Goal: Obtain resource: Obtain resource

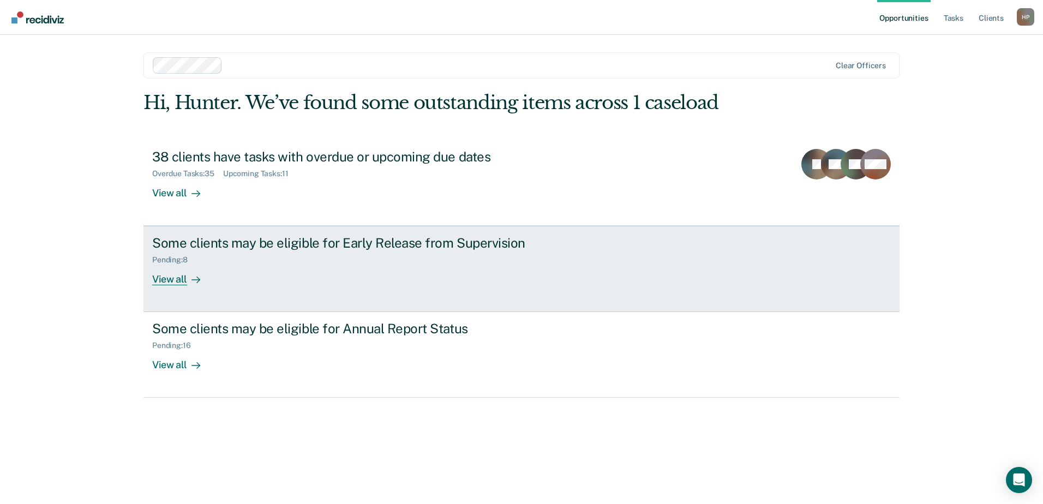
click at [346, 229] on link "Some clients may be eligible for Early Release from Supervision Pending : 8 Vie…" at bounding box center [522, 269] width 756 height 86
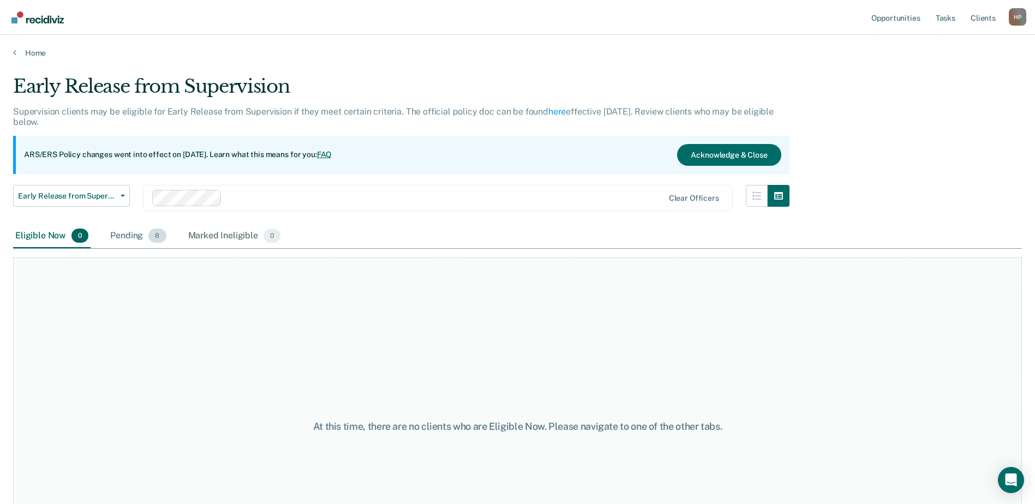
click at [136, 237] on div "Pending 8" at bounding box center [138, 236] width 60 height 24
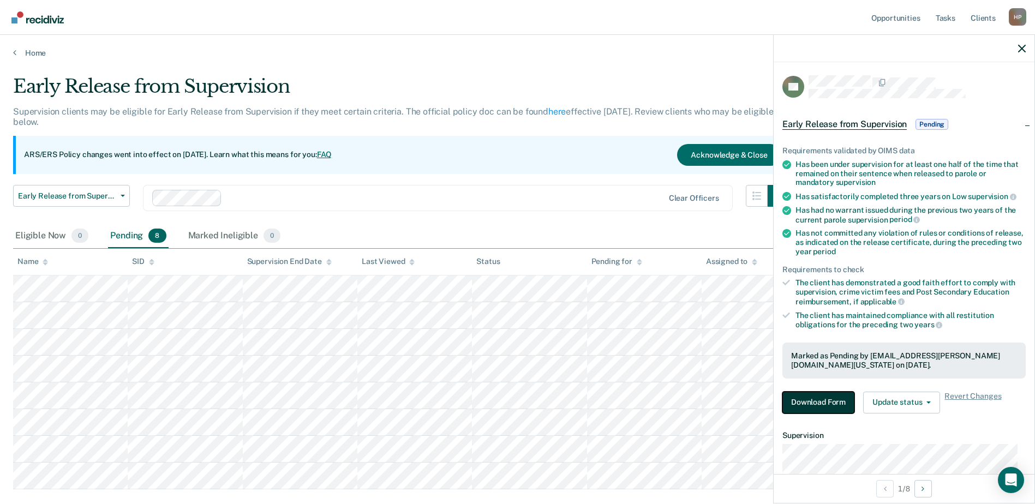
click at [846, 412] on button "Download Form" at bounding box center [818, 403] width 72 height 22
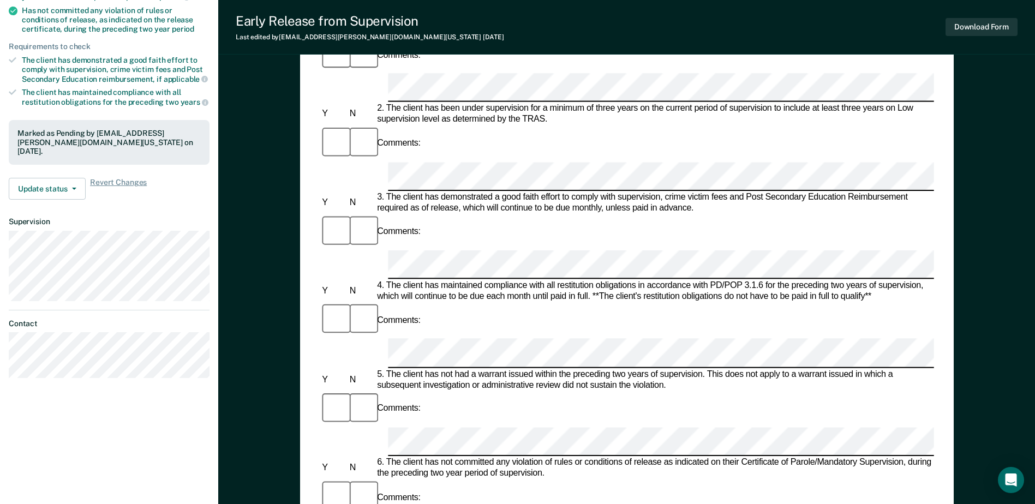
scroll to position [382, 0]
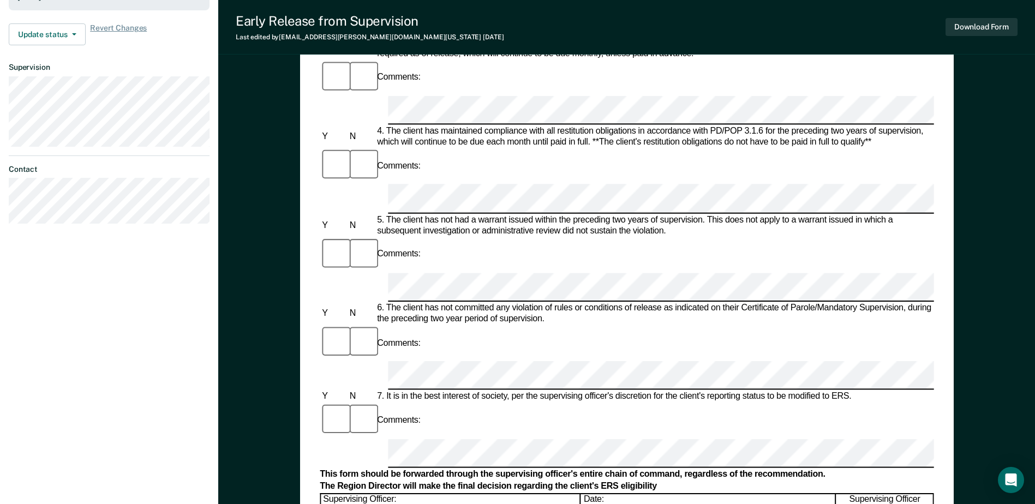
click at [517, 493] on div "Supervising Officer: Date: Supervising Officer Recommend Client for ERS" at bounding box center [627, 512] width 614 height 39
click at [918, 325] on div "Comments:" at bounding box center [627, 343] width 614 height 37
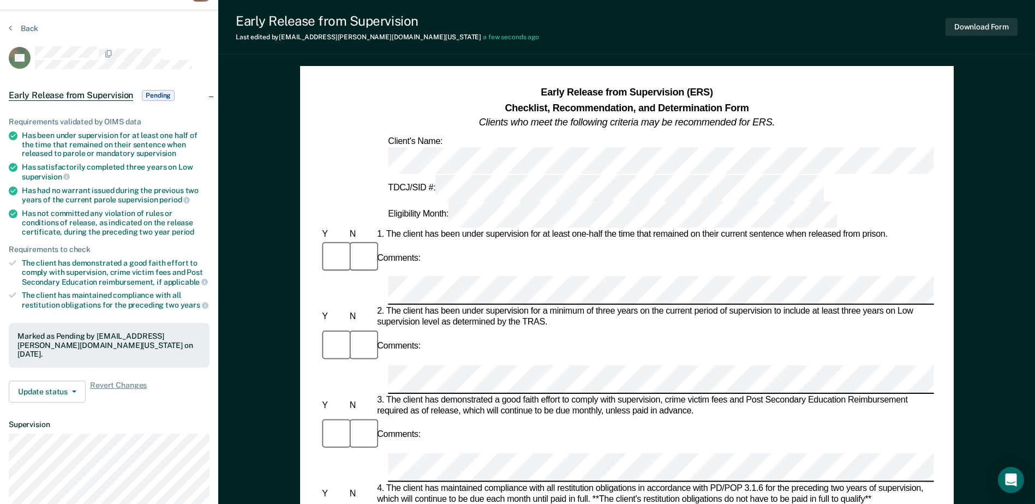
scroll to position [0, 0]
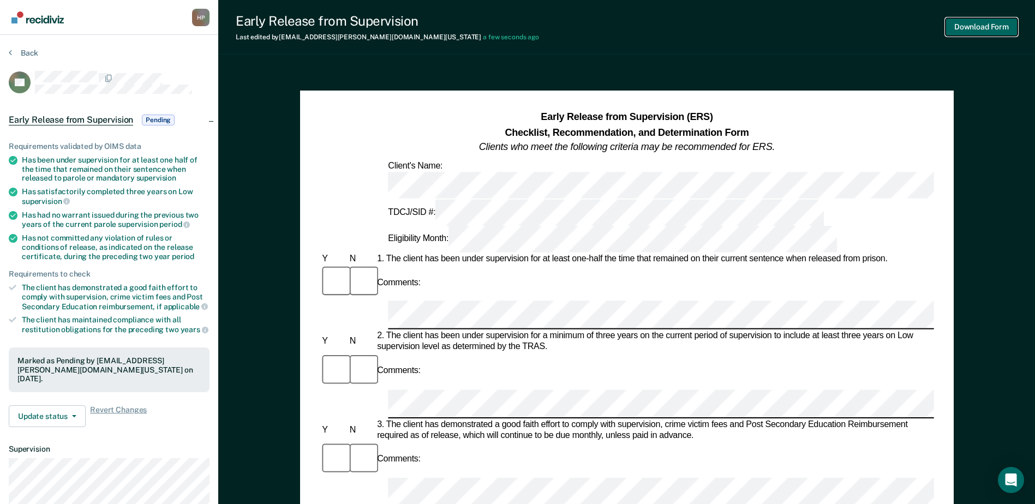
click at [994, 28] on button "Download Form" at bounding box center [982, 27] width 72 height 18
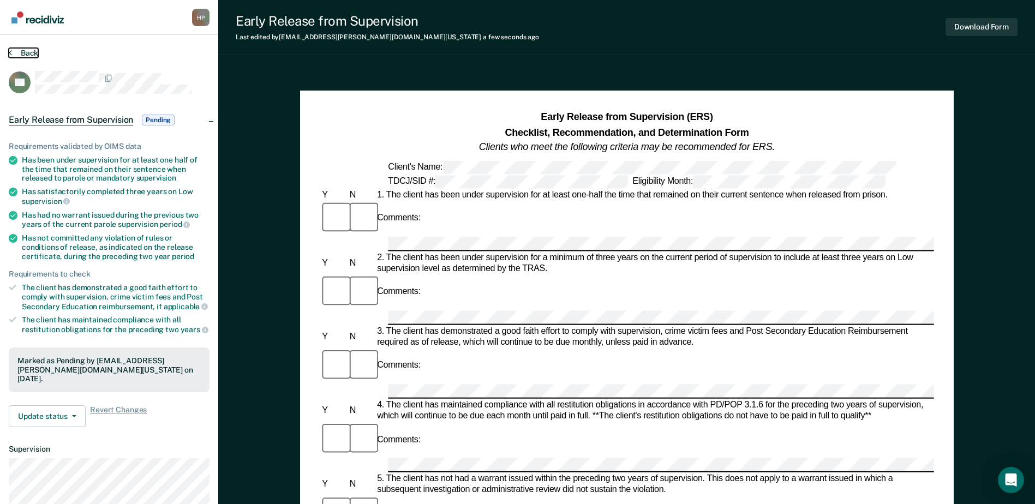
click at [20, 49] on button "Back" at bounding box center [23, 53] width 29 height 10
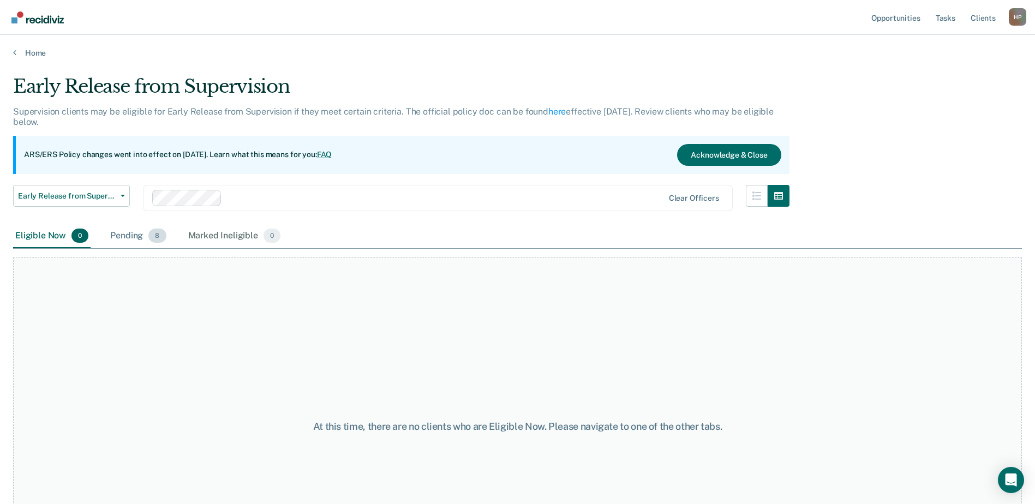
click at [131, 242] on div "Pending 8" at bounding box center [138, 236] width 60 height 24
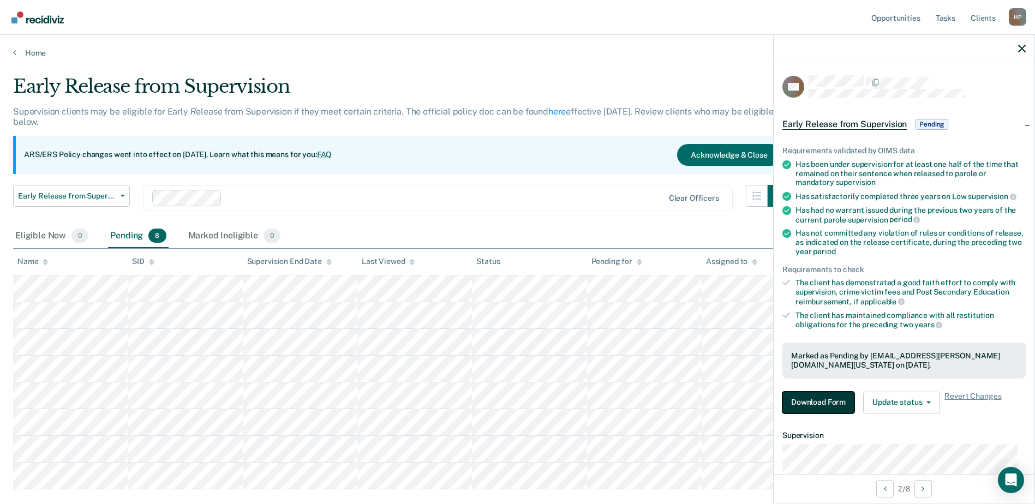
click at [825, 404] on button "Download Form" at bounding box center [818, 403] width 72 height 22
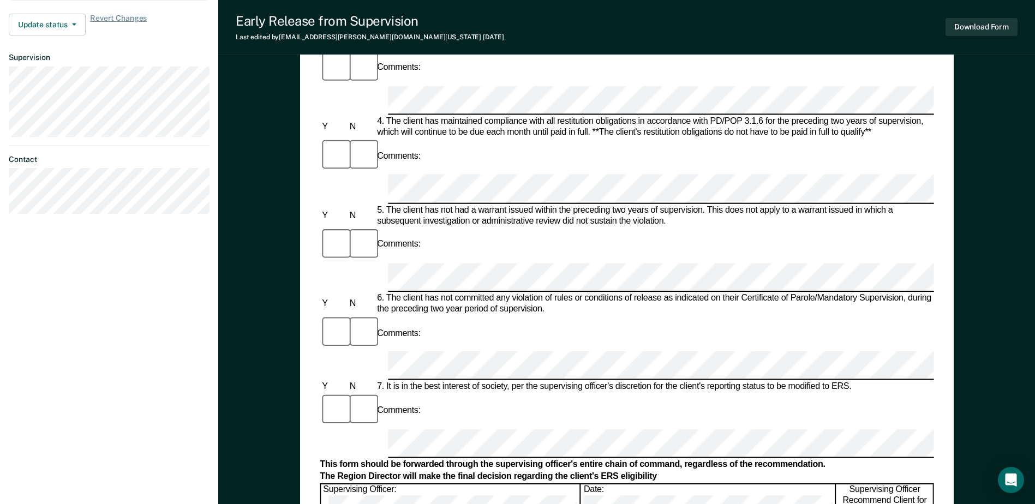
scroll to position [437, 0]
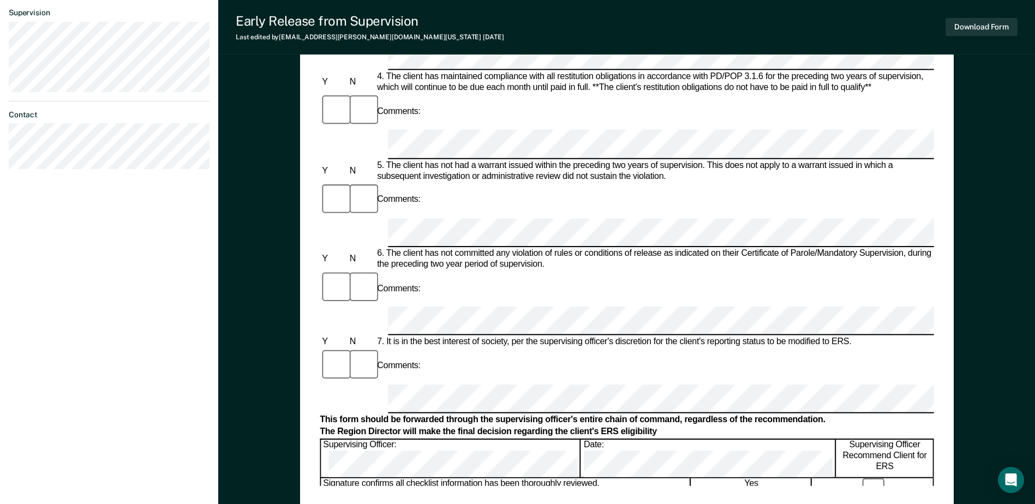
click at [582, 440] on div "Date:" at bounding box center [709, 459] width 254 height 38
click at [1018, 26] on div "Early Release from Supervision Last edited by [PERSON_NAME][EMAIL_ADDRESS][PERS…" at bounding box center [626, 27] width 817 height 55
click at [1000, 29] on button "Download Form" at bounding box center [982, 27] width 72 height 18
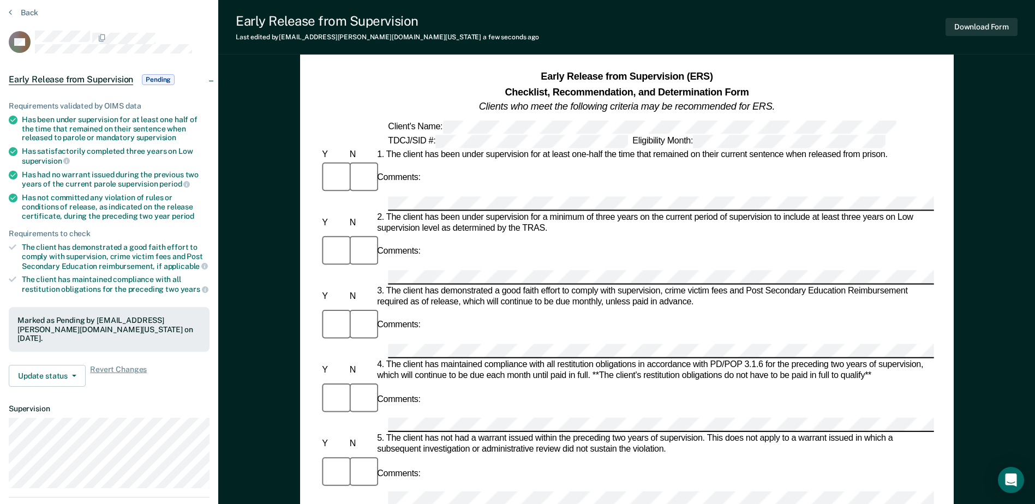
scroll to position [0, 0]
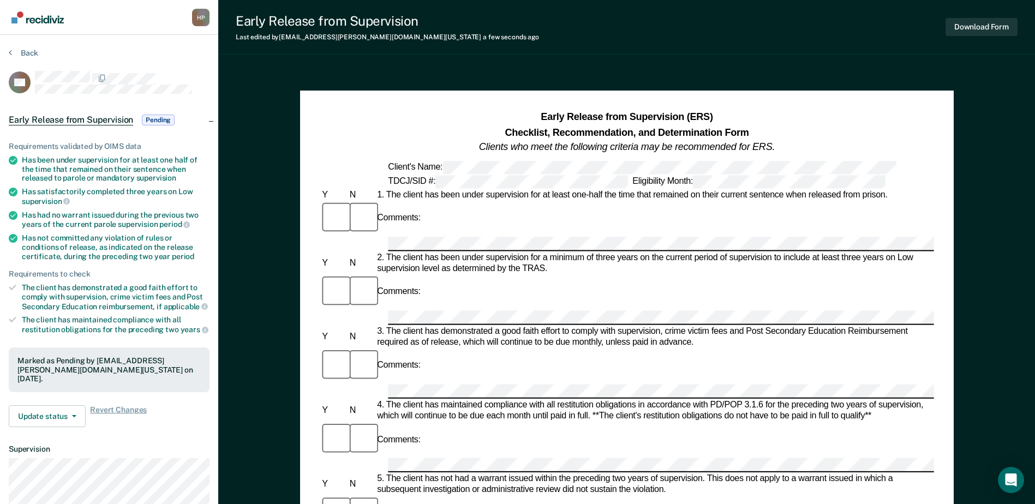
click at [27, 40] on section "Back OG Early Release from Supervision Pending Requirements validated by OIMS d…" at bounding box center [109, 331] width 218 height 593
click at [24, 52] on button "Back" at bounding box center [23, 53] width 29 height 10
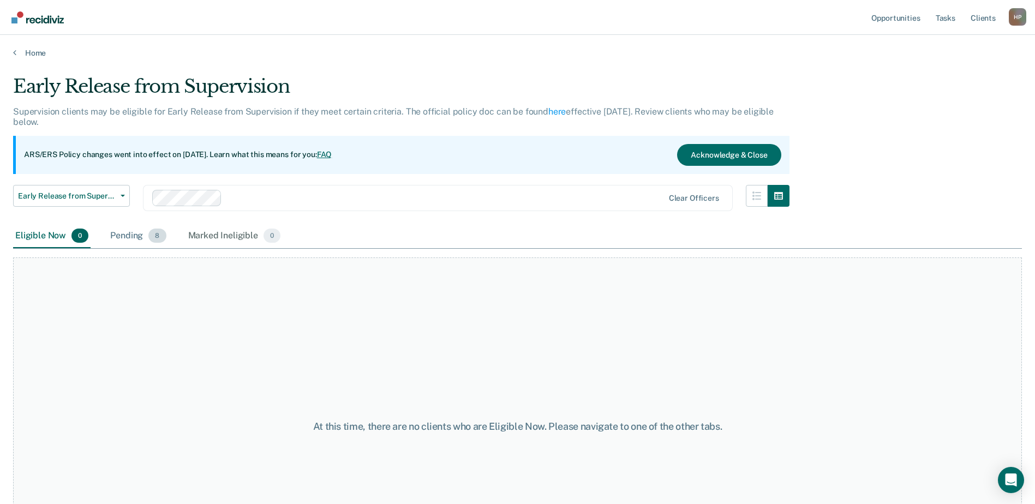
click at [111, 232] on div "Pending 8" at bounding box center [138, 236] width 60 height 24
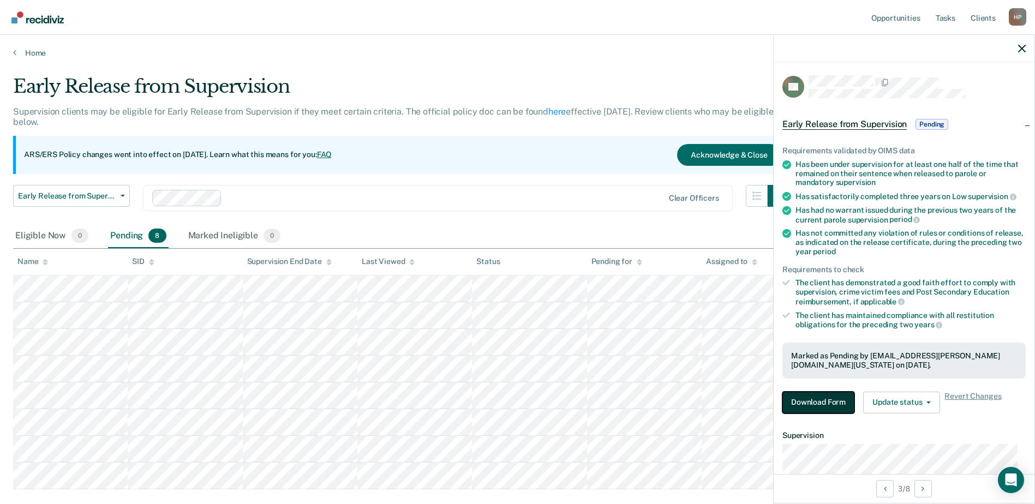
click at [822, 402] on button "Download Form" at bounding box center [818, 403] width 72 height 22
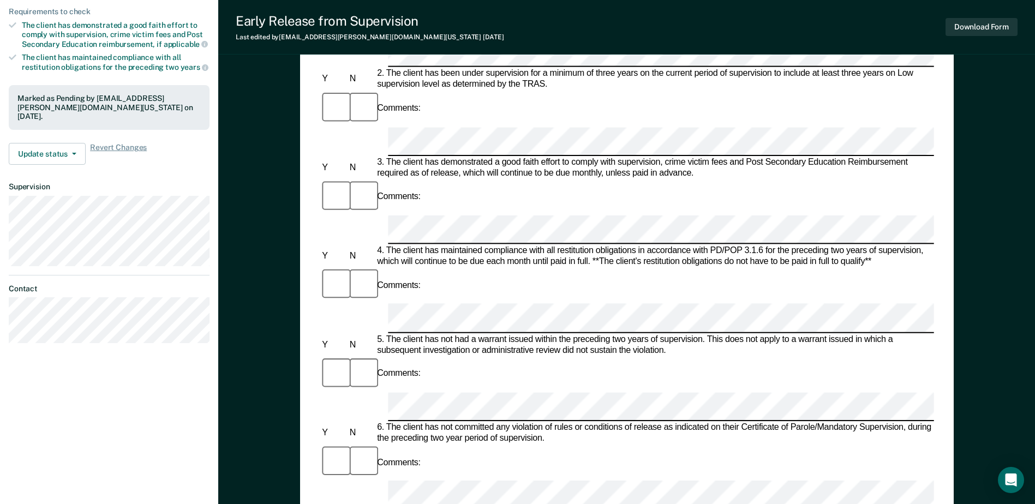
scroll to position [327, 0]
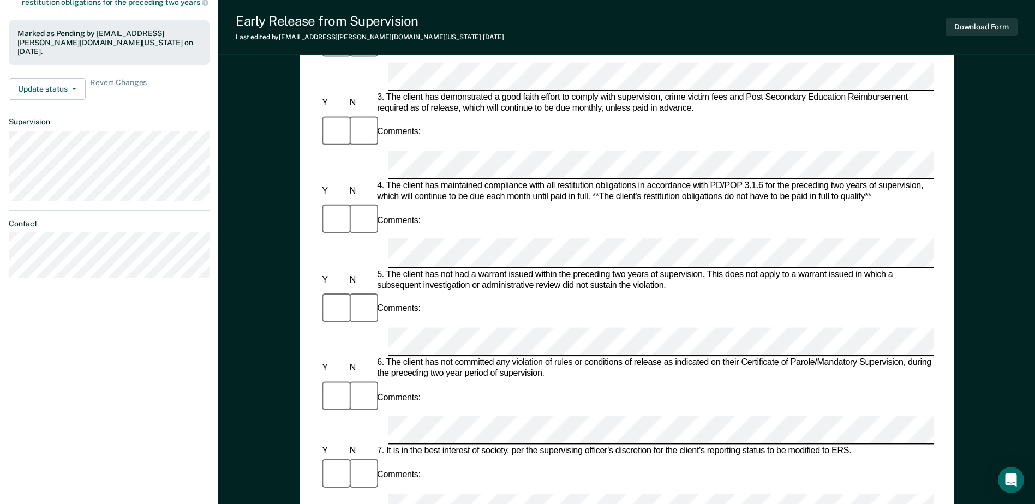
click at [497, 286] on form "Early Release from Supervision (ERS) Checklist, Recommendation, and Determinati…" at bounding box center [627, 429] width 614 height 1292
click at [978, 22] on button "Download Form" at bounding box center [982, 27] width 72 height 18
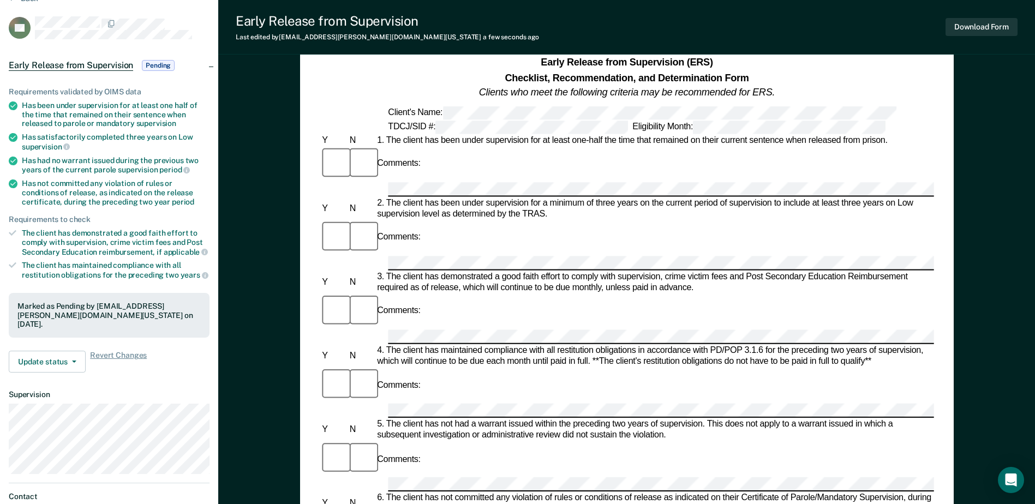
scroll to position [0, 0]
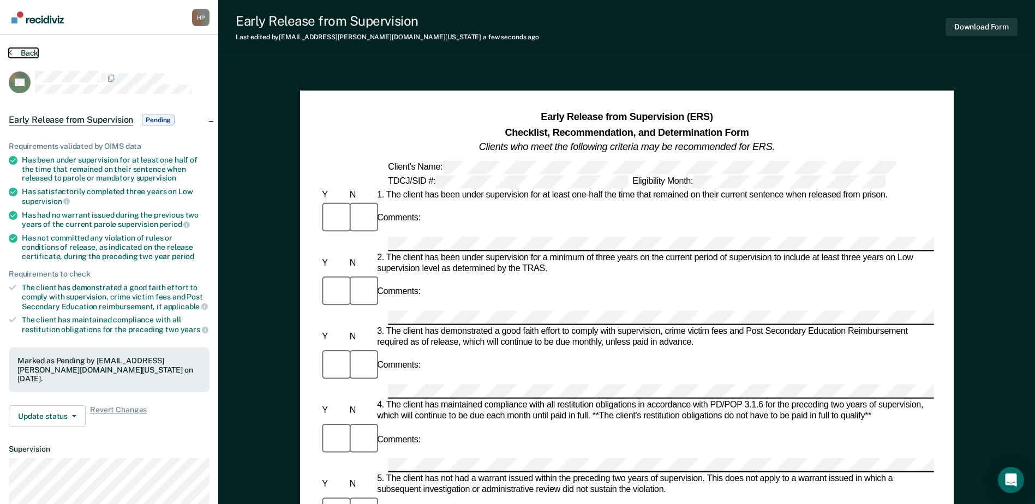
click at [17, 53] on button "Back" at bounding box center [23, 53] width 29 height 10
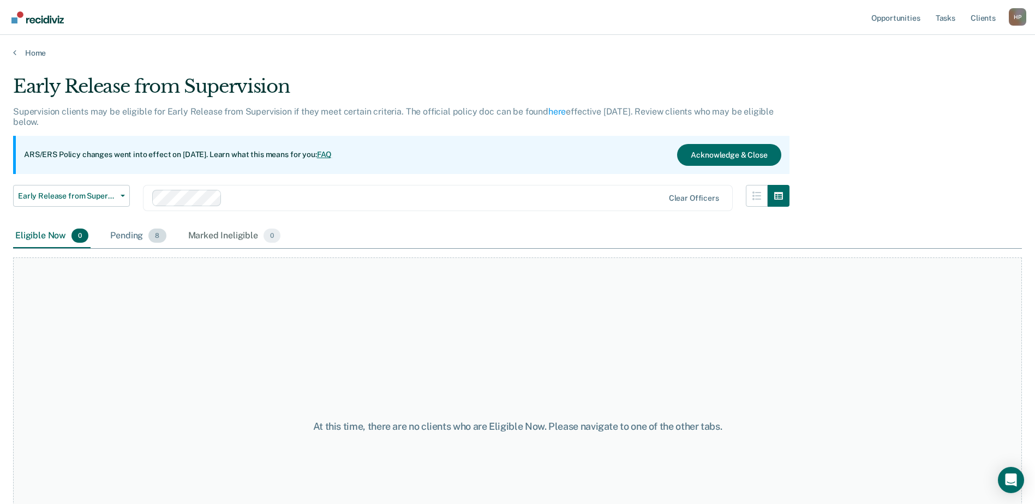
click at [124, 233] on div "Pending 8" at bounding box center [138, 236] width 60 height 24
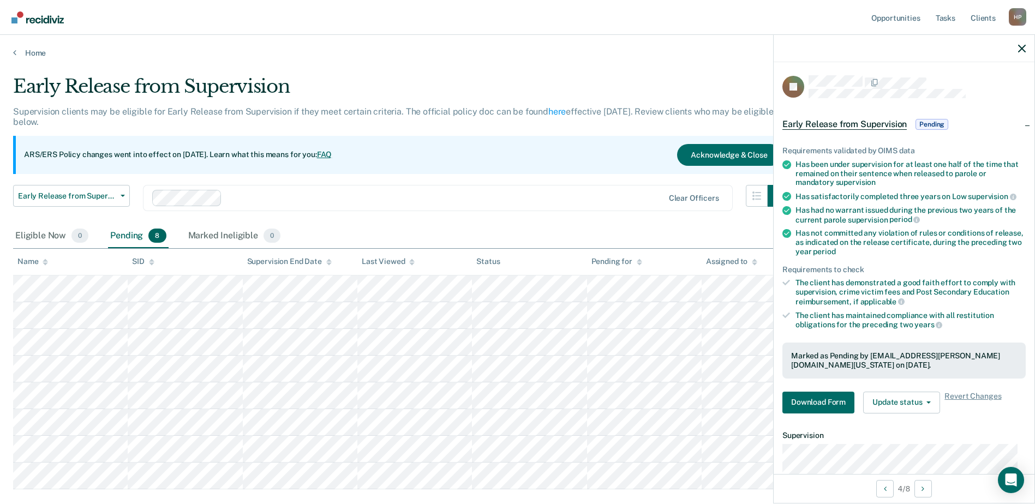
click at [800, 413] on div "Requirements validated by OIMS data Has been under supervision for at least one…" at bounding box center [904, 276] width 261 height 294
click at [803, 409] on button "Download Form" at bounding box center [818, 403] width 72 height 22
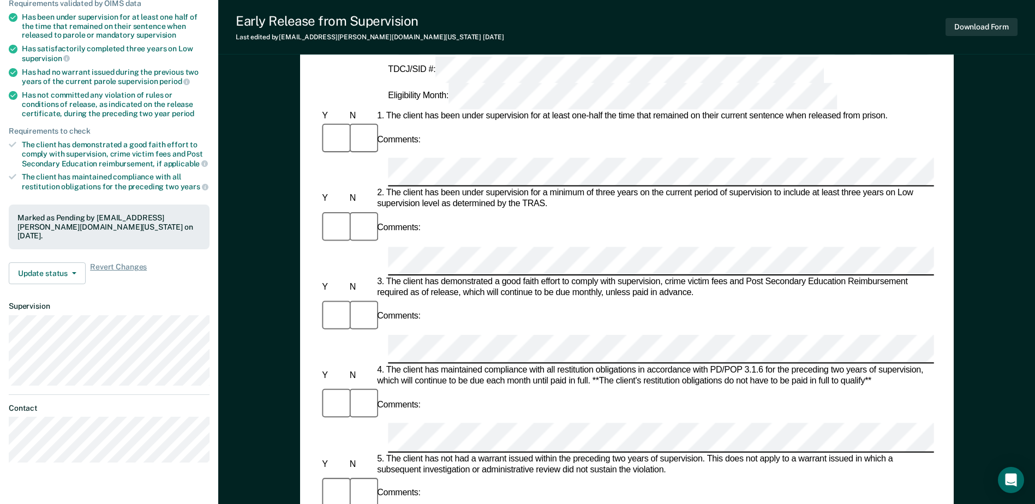
scroll to position [273, 0]
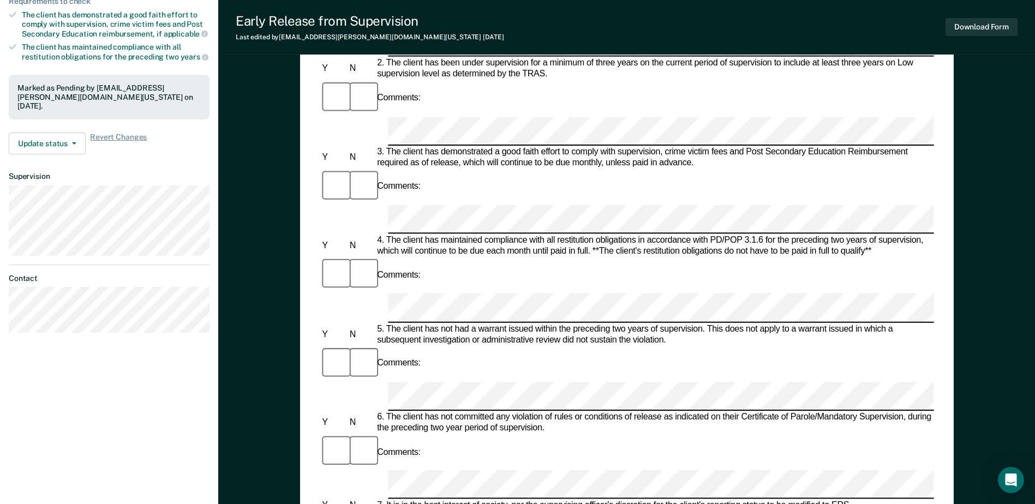
click at [441, 337] on form "Early Release from Supervision (ERS) Checklist, Recommendation, and Determinati…" at bounding box center [627, 483] width 614 height 1292
click at [989, 24] on button "Download Form" at bounding box center [982, 27] width 72 height 18
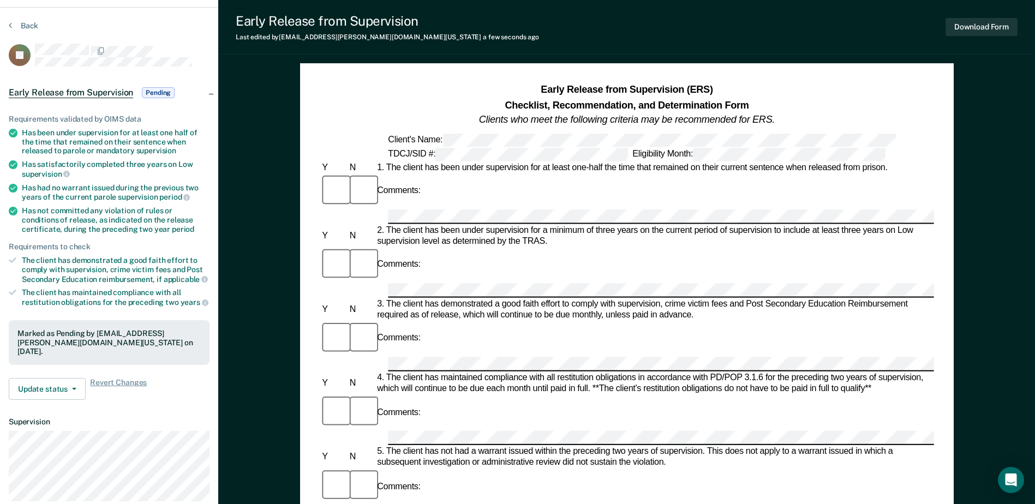
scroll to position [0, 0]
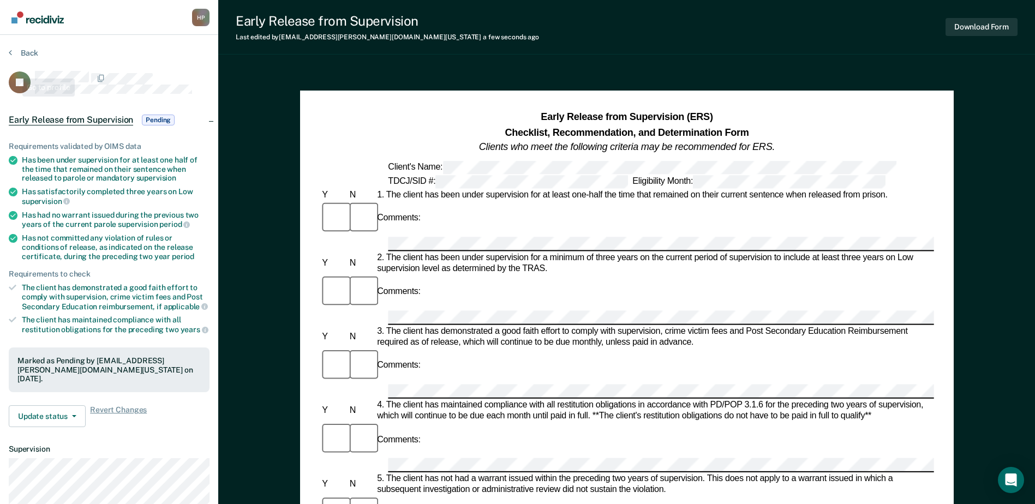
click at [21, 60] on div "Back" at bounding box center [109, 59] width 201 height 23
click at [25, 56] on button "Back" at bounding box center [23, 53] width 29 height 10
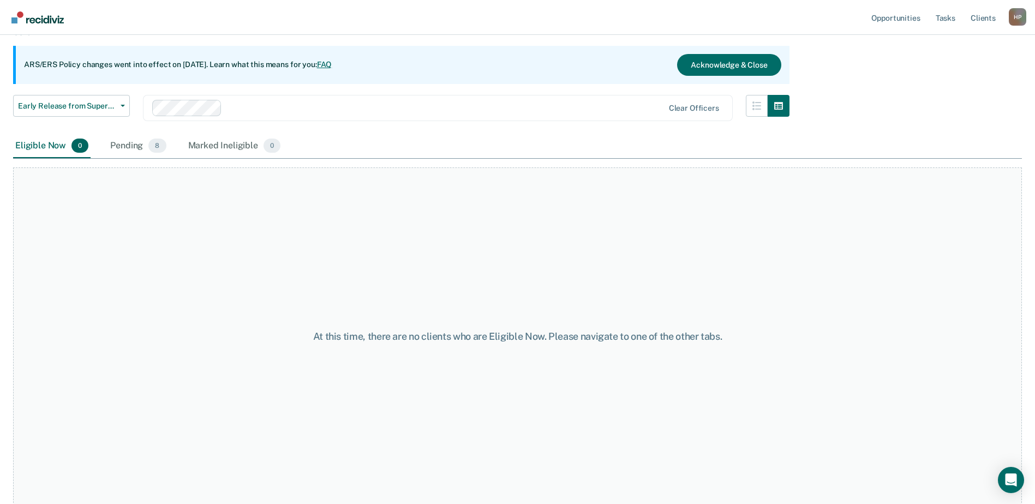
scroll to position [92, 0]
click at [134, 143] on div "Pending 8" at bounding box center [138, 145] width 60 height 24
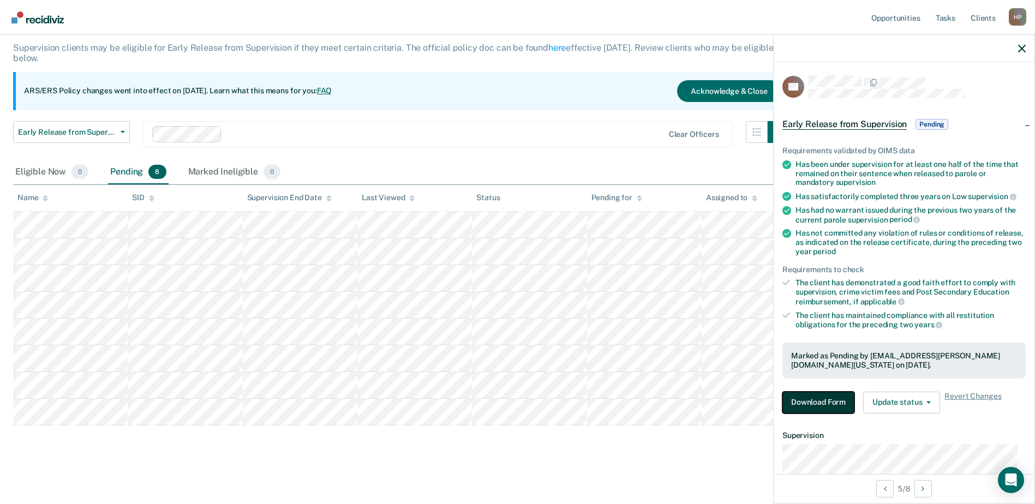
click at [830, 398] on button "Download Form" at bounding box center [818, 403] width 72 height 22
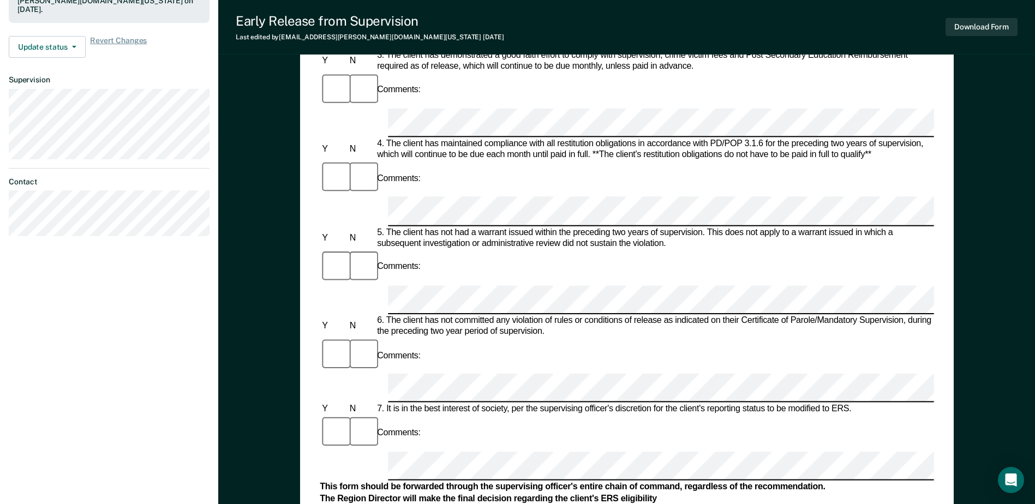
scroll to position [382, 0]
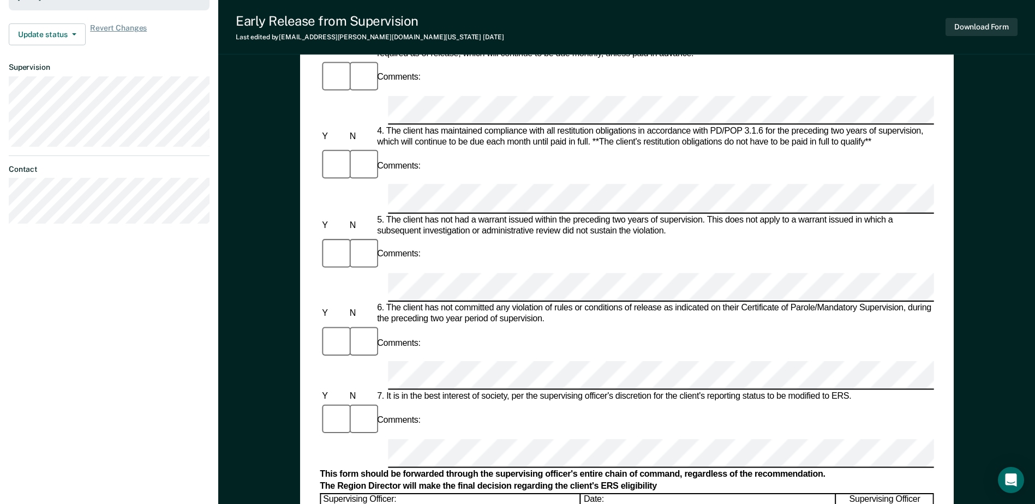
click at [414, 230] on form "Early Release from Supervision (ERS) Checklist, Recommendation, and Determinati…" at bounding box center [627, 374] width 614 height 1292
click at [987, 25] on button "Download Form" at bounding box center [982, 27] width 72 height 18
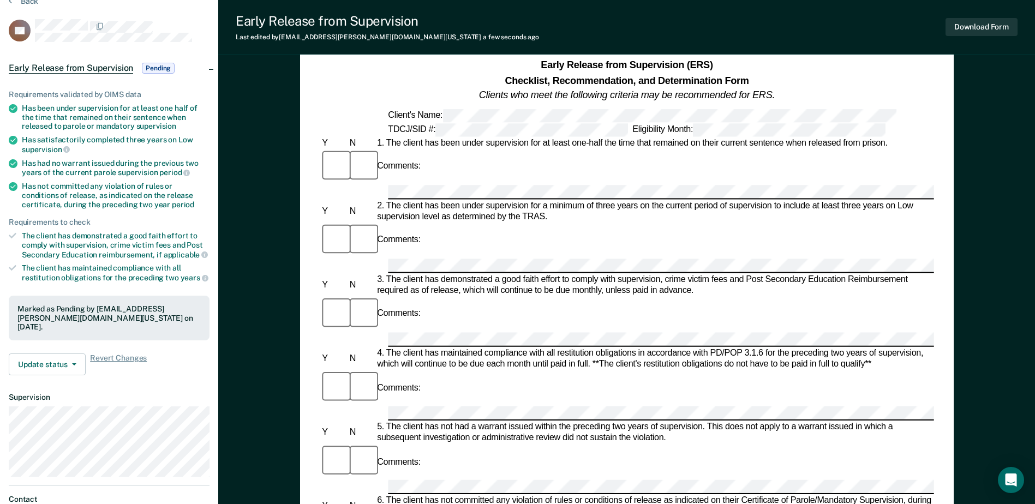
scroll to position [0, 0]
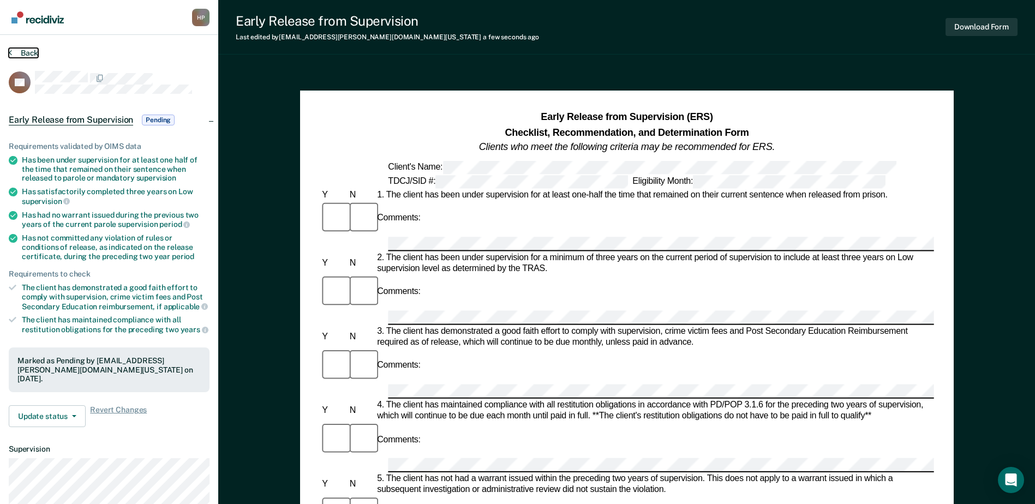
click at [24, 56] on button "Back" at bounding box center [23, 53] width 29 height 10
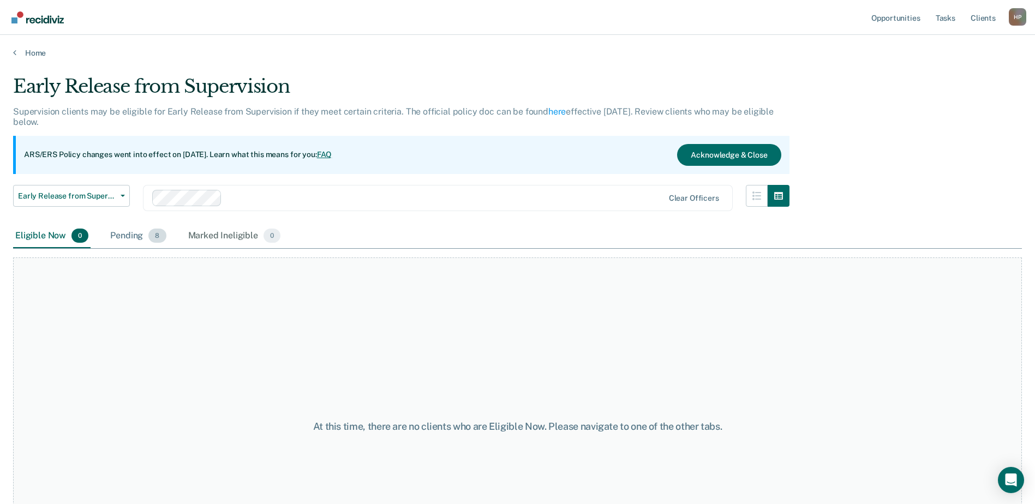
click at [130, 235] on div "Pending 8" at bounding box center [138, 236] width 60 height 24
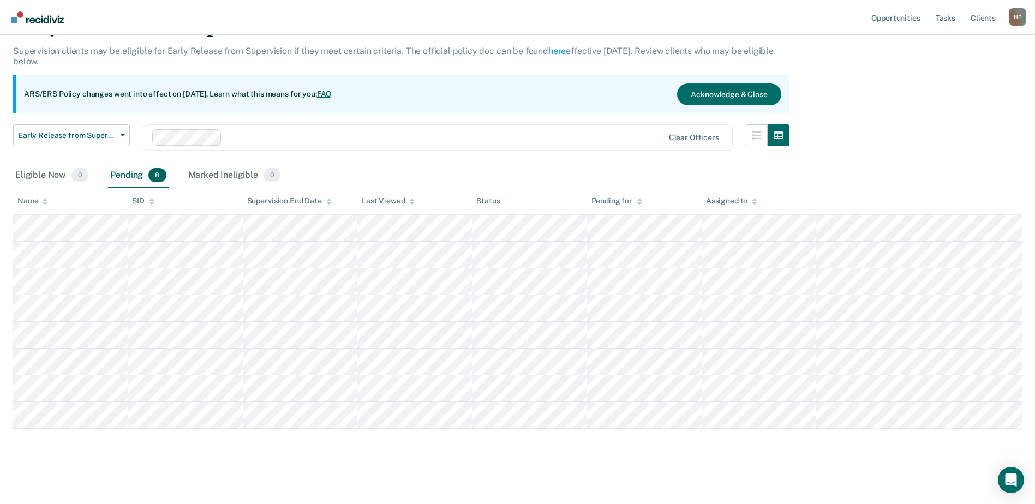
scroll to position [64, 0]
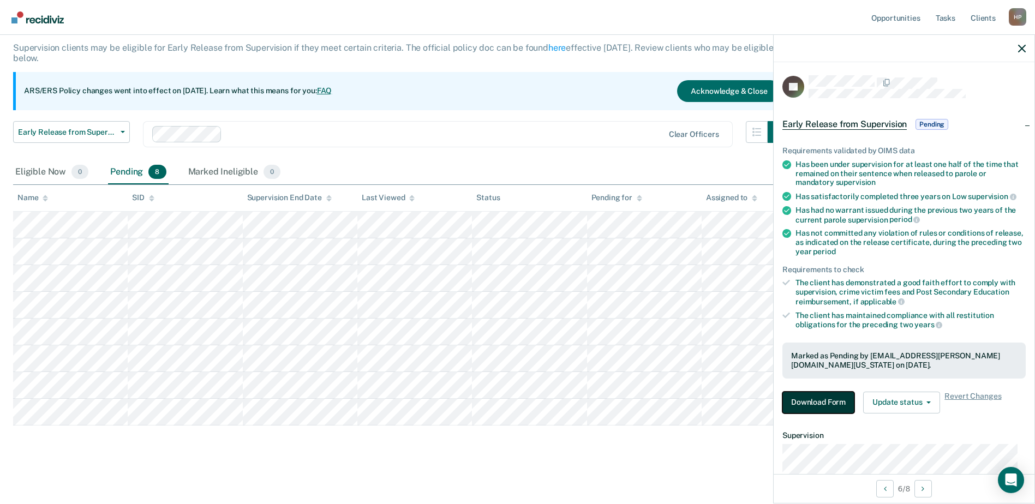
click at [814, 399] on button "Download Form" at bounding box center [818, 403] width 72 height 22
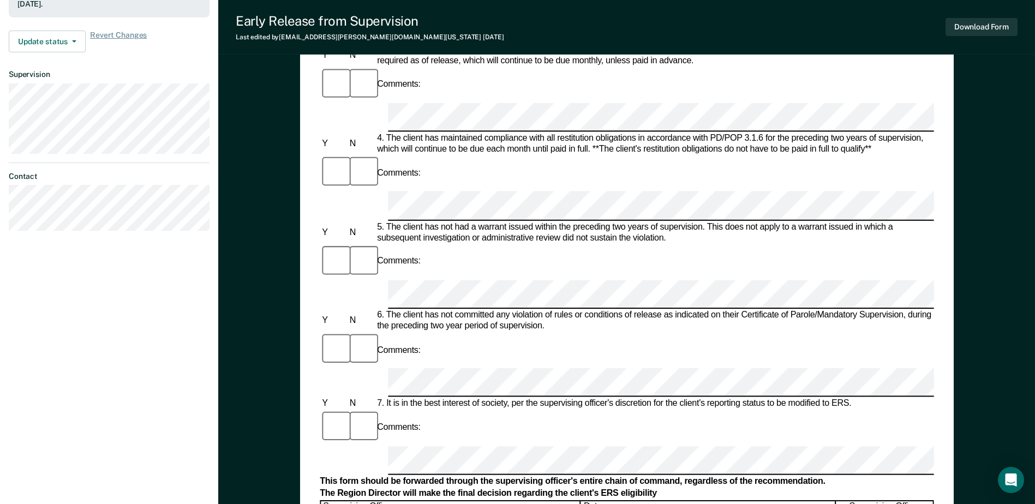
scroll to position [360, 0]
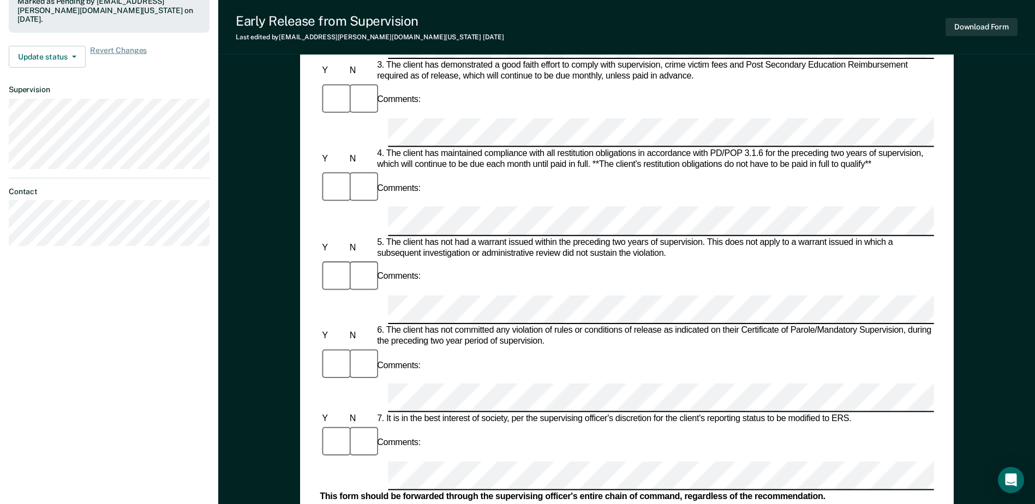
click at [983, 22] on button "Download Form" at bounding box center [982, 27] width 72 height 18
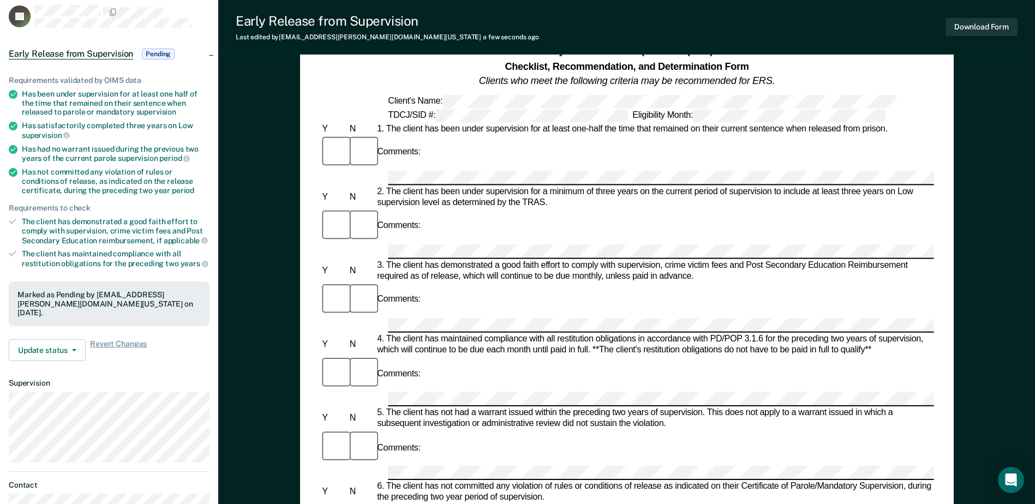
scroll to position [0, 0]
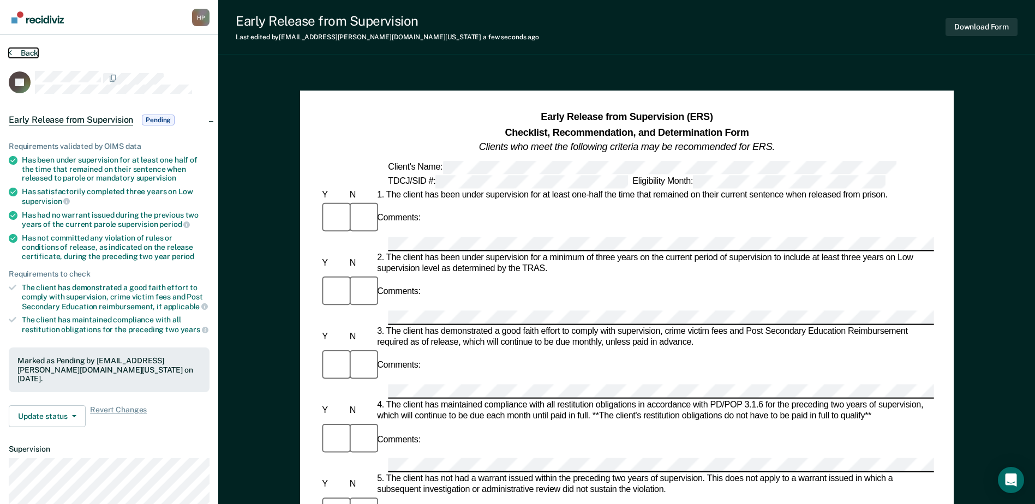
click at [35, 51] on button "Back" at bounding box center [23, 53] width 29 height 10
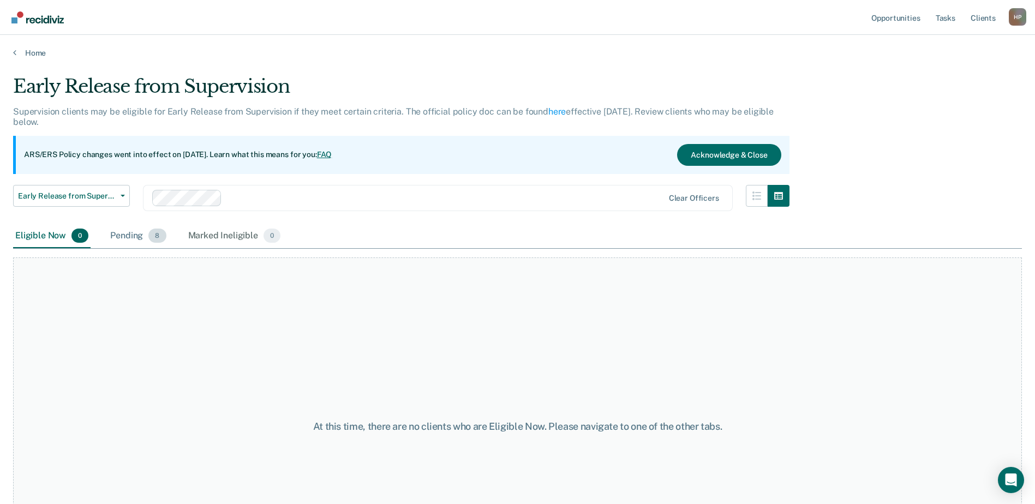
click at [134, 237] on div "Pending 8" at bounding box center [138, 236] width 60 height 24
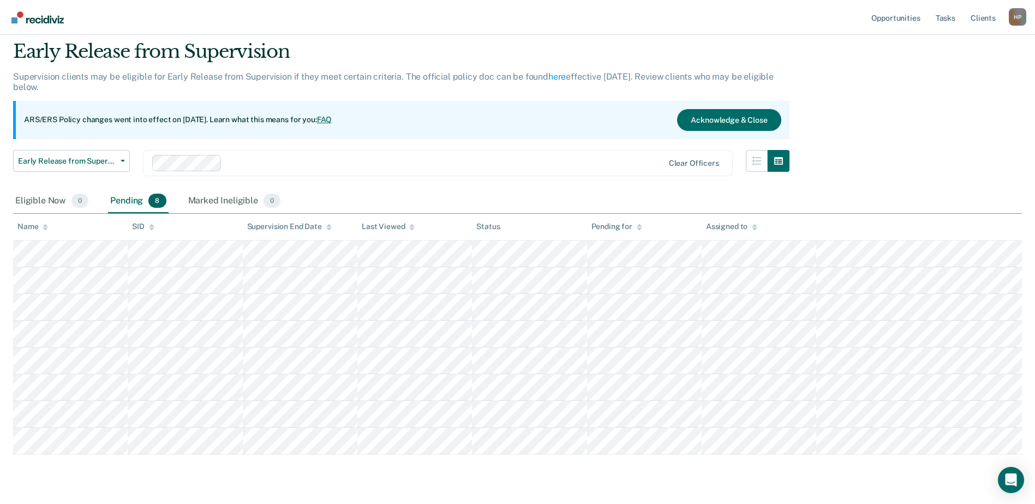
scroll to position [55, 0]
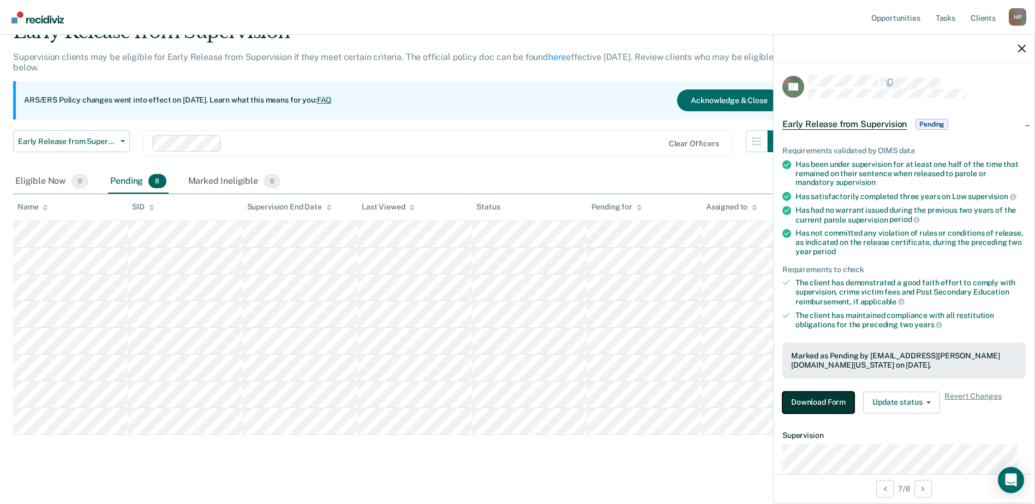
click at [823, 403] on button "Download Form" at bounding box center [818, 403] width 72 height 22
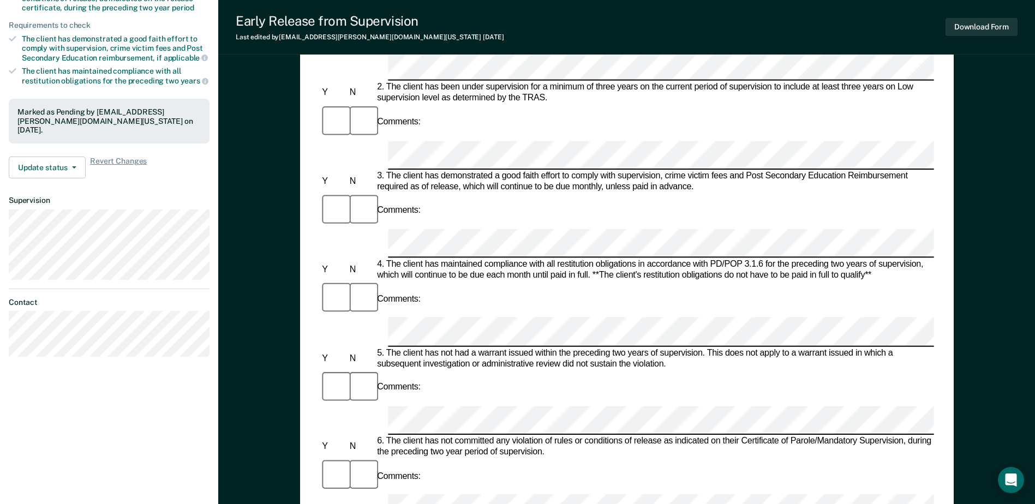
scroll to position [273, 0]
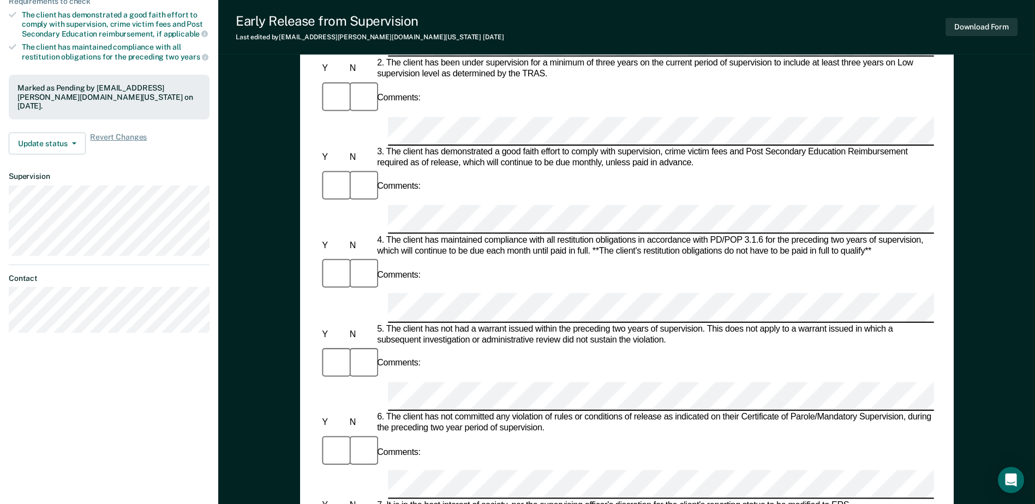
click at [965, 23] on button "Download Form" at bounding box center [982, 27] width 72 height 18
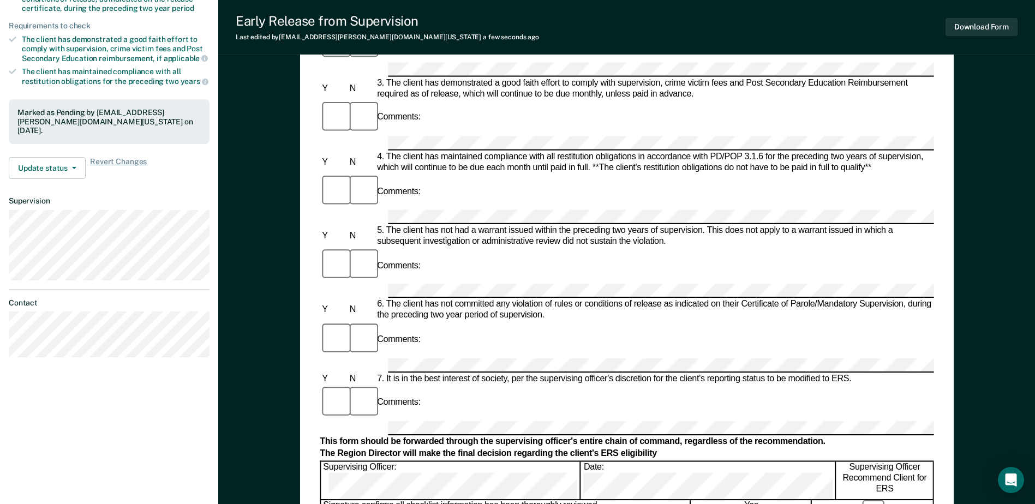
scroll to position [164, 0]
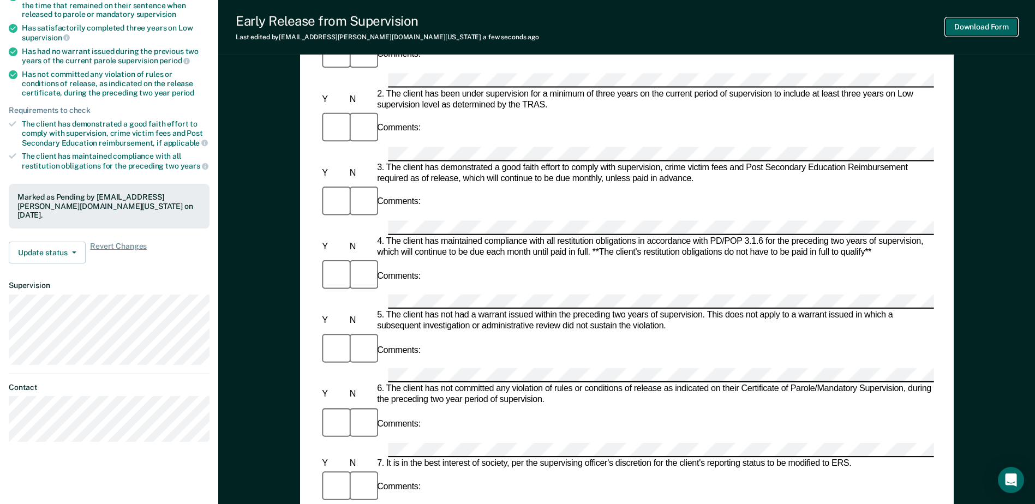
click at [969, 32] on button "Download Form" at bounding box center [982, 27] width 72 height 18
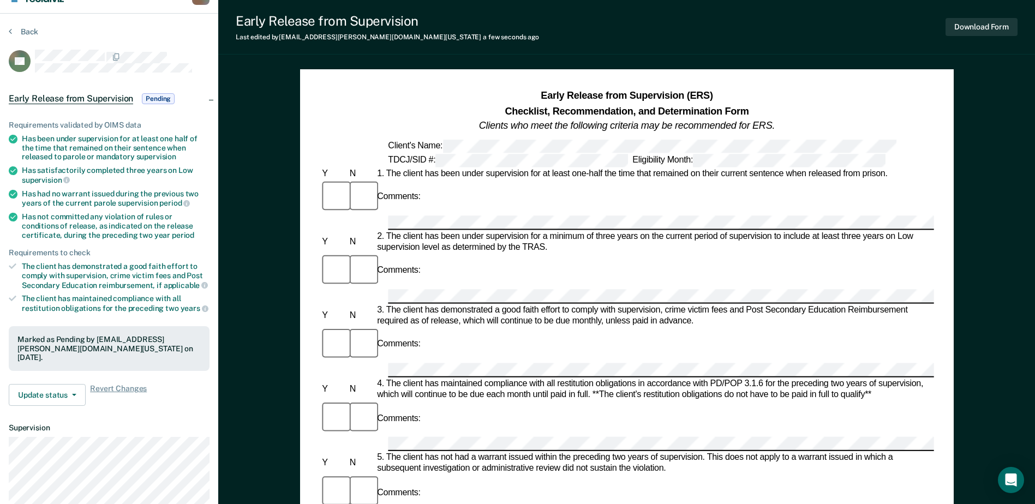
scroll to position [0, 0]
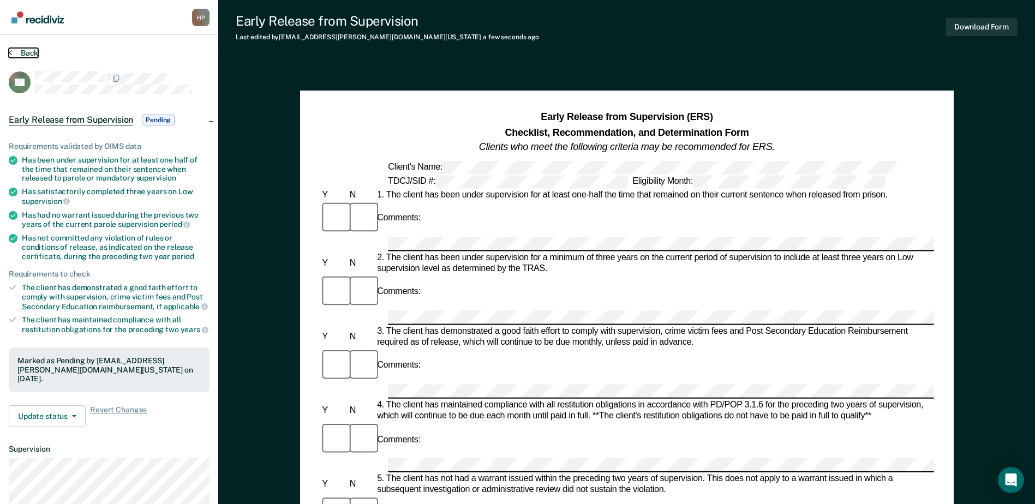
click at [19, 55] on button "Back" at bounding box center [23, 53] width 29 height 10
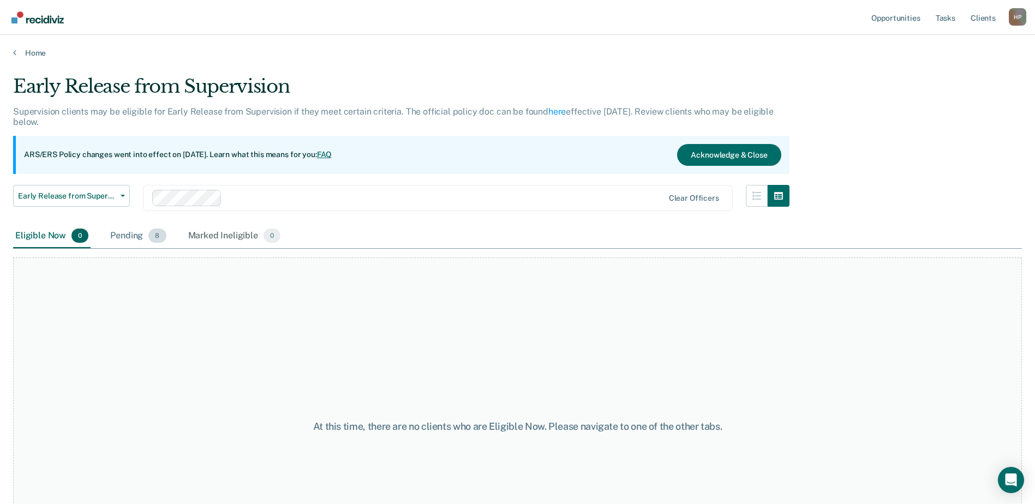
click at [117, 235] on div "Pending 8" at bounding box center [138, 236] width 60 height 24
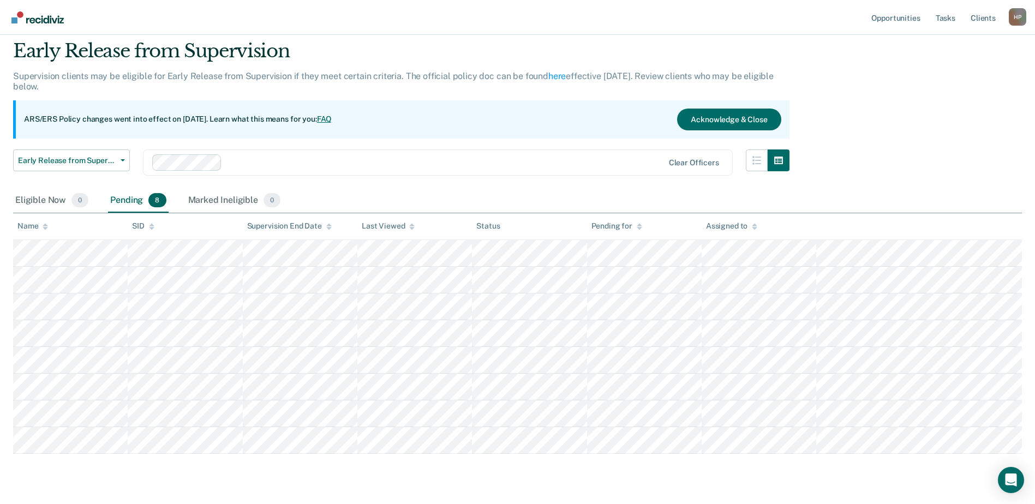
scroll to position [64, 0]
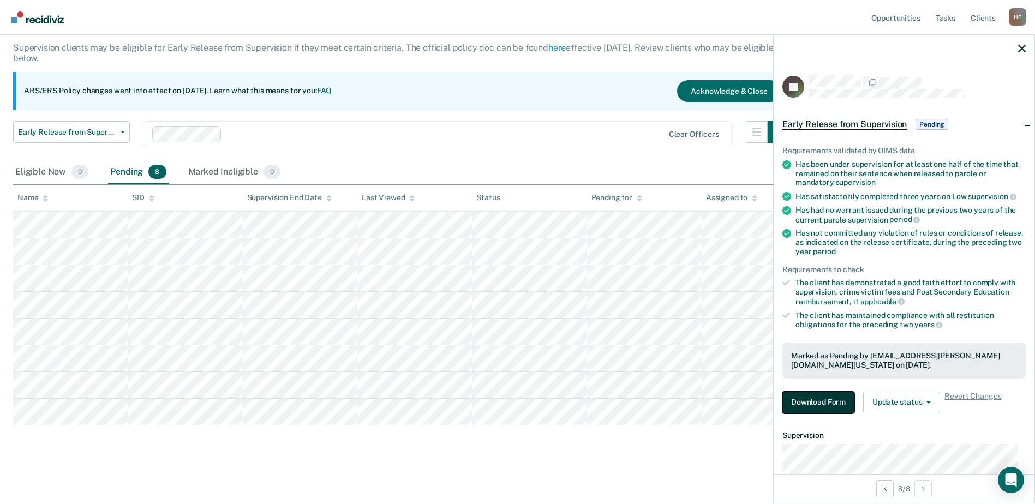
click at [833, 406] on button "Download Form" at bounding box center [818, 403] width 72 height 22
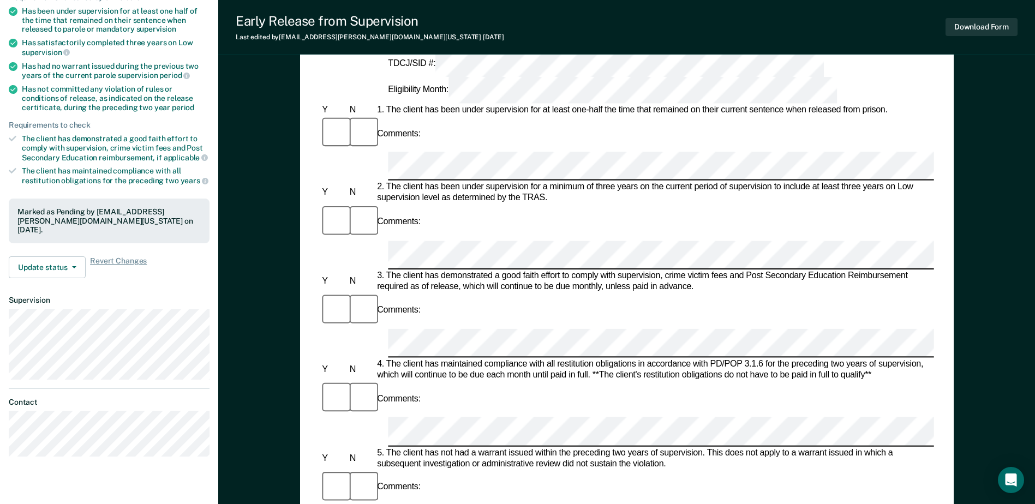
scroll to position [218, 0]
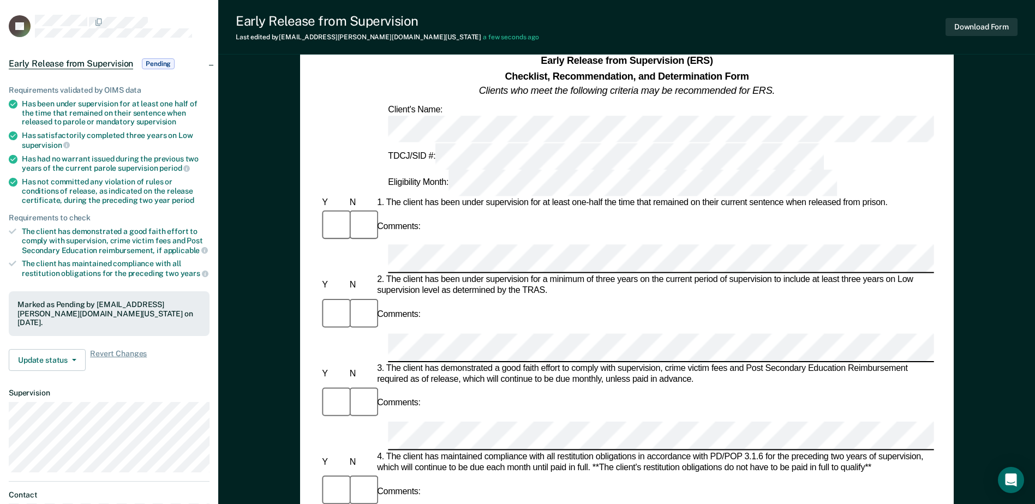
scroll to position [0, 0]
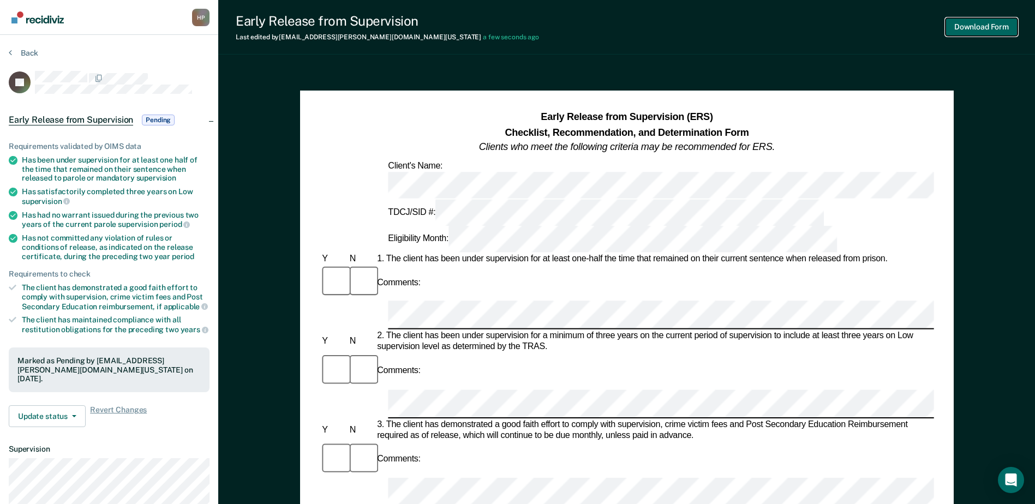
click at [1007, 29] on button "Download Form" at bounding box center [982, 27] width 72 height 18
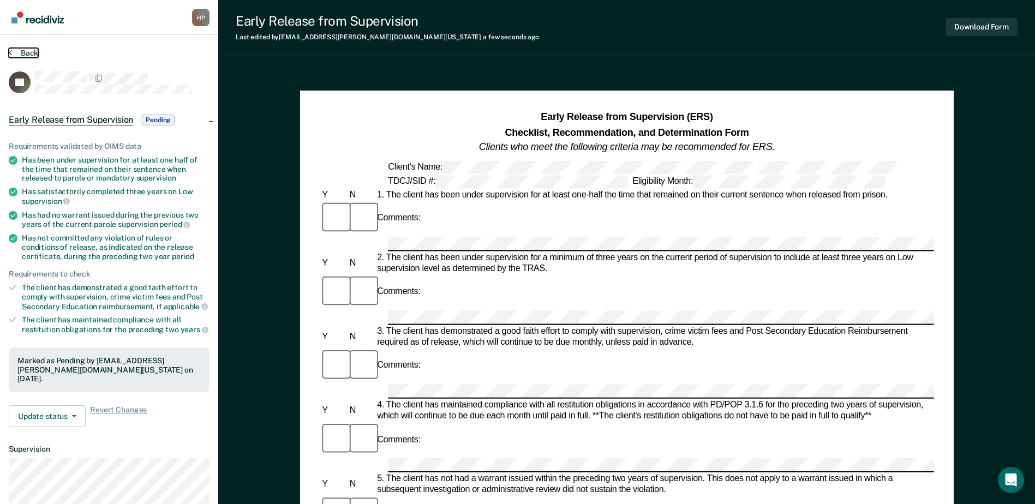
click at [34, 51] on button "Back" at bounding box center [23, 53] width 29 height 10
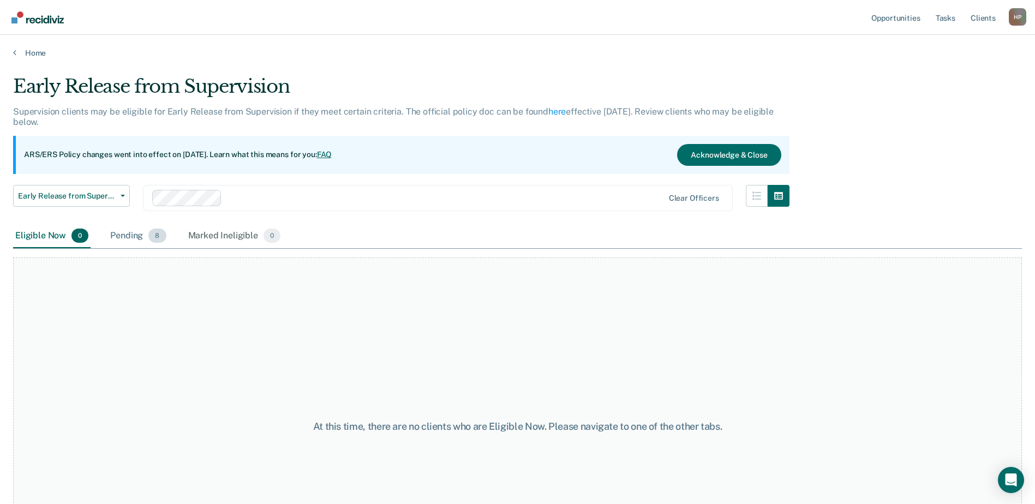
click at [137, 230] on div "Pending 8" at bounding box center [138, 236] width 60 height 24
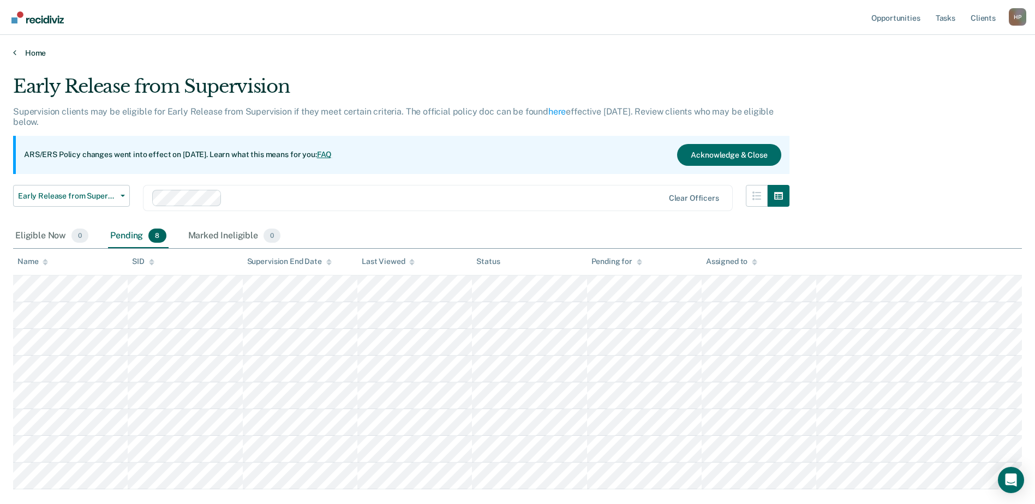
click at [35, 52] on link "Home" at bounding box center [517, 53] width 1009 height 10
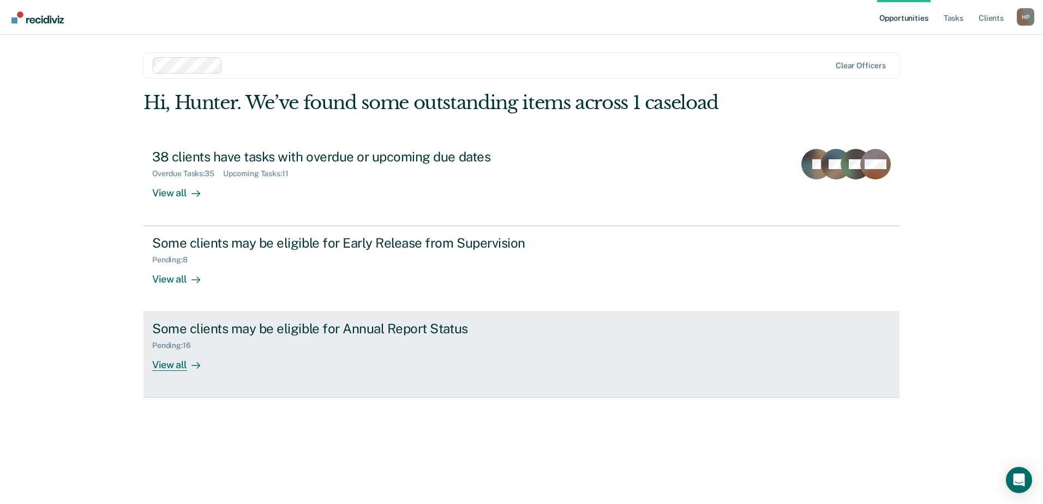
click at [229, 364] on div "Some clients may be eligible for Annual Report Status Pending : 16 View all" at bounding box center [356, 346] width 409 height 50
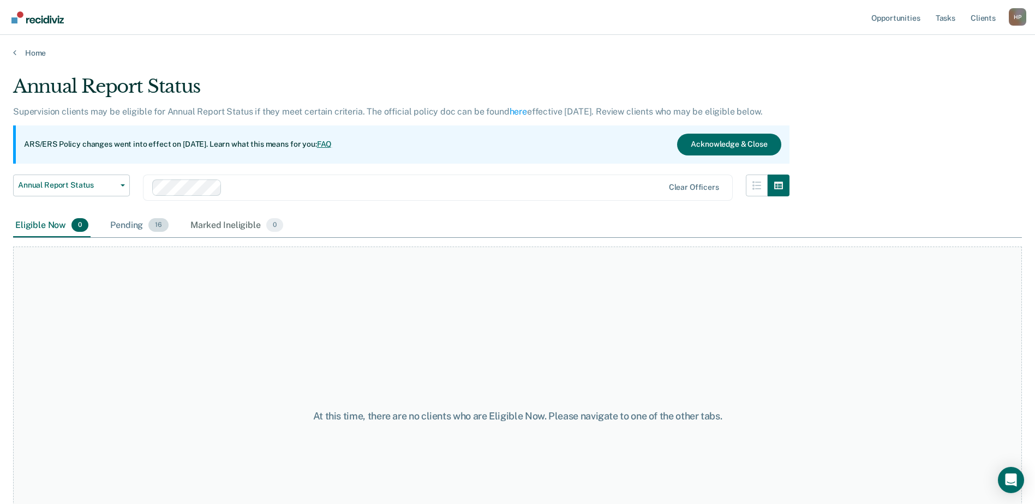
click at [128, 231] on div "Pending 16" at bounding box center [139, 226] width 63 height 24
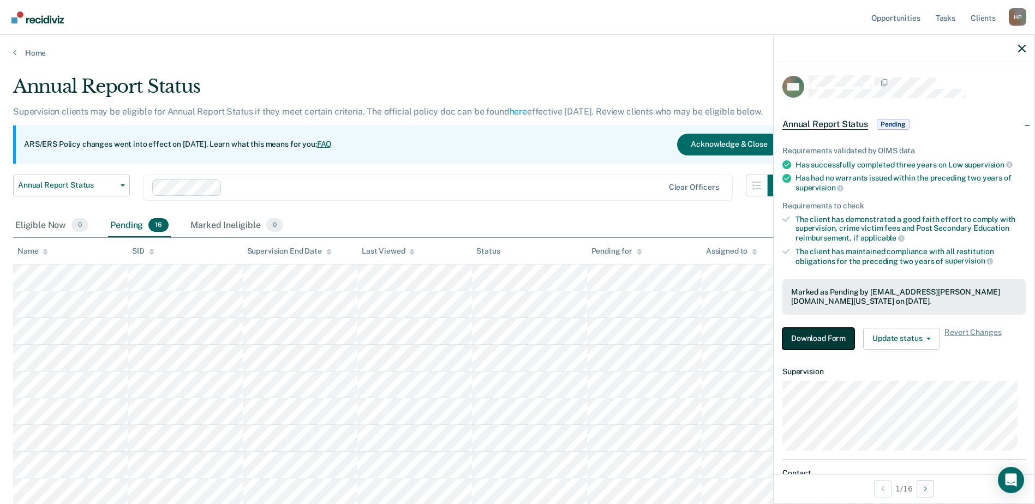
click at [822, 346] on button "Download Form" at bounding box center [818, 339] width 72 height 22
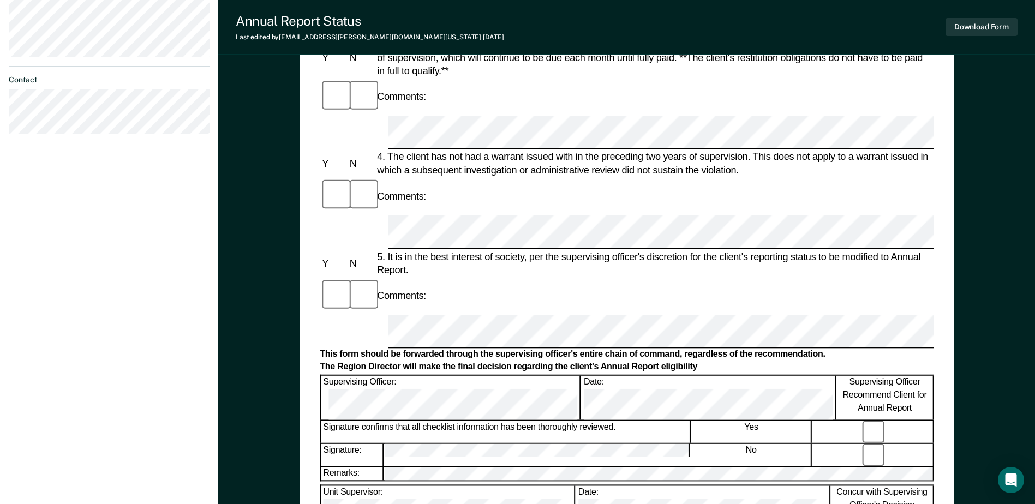
scroll to position [382, 0]
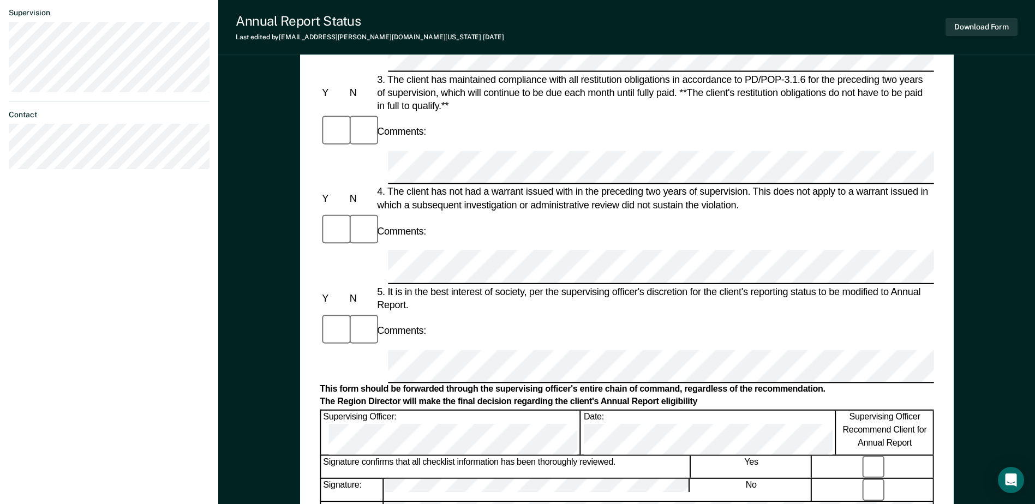
click at [390, 187] on form "Annual Reporting Checklist, Recommendation, and Determination Form Clients who …" at bounding box center [627, 350] width 614 height 1245
click at [979, 26] on button "Download Form" at bounding box center [982, 27] width 72 height 18
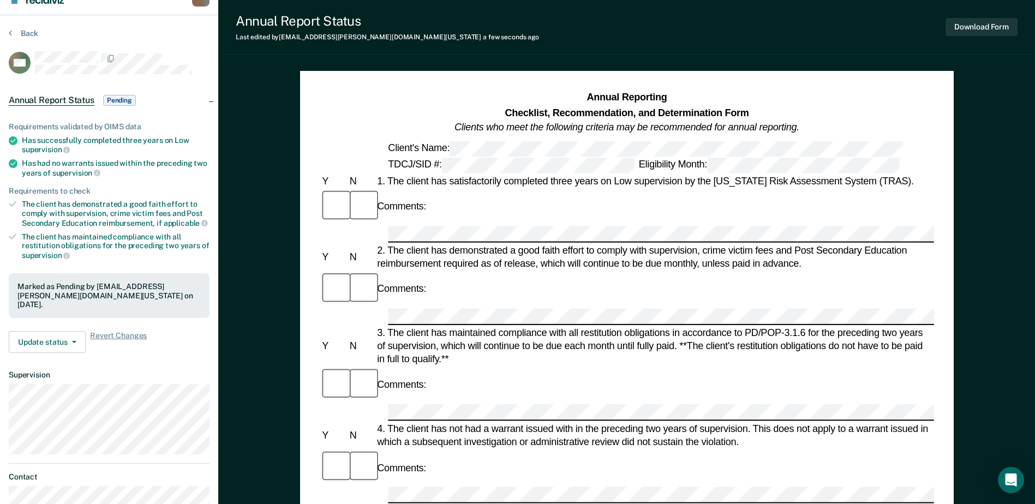
scroll to position [0, 0]
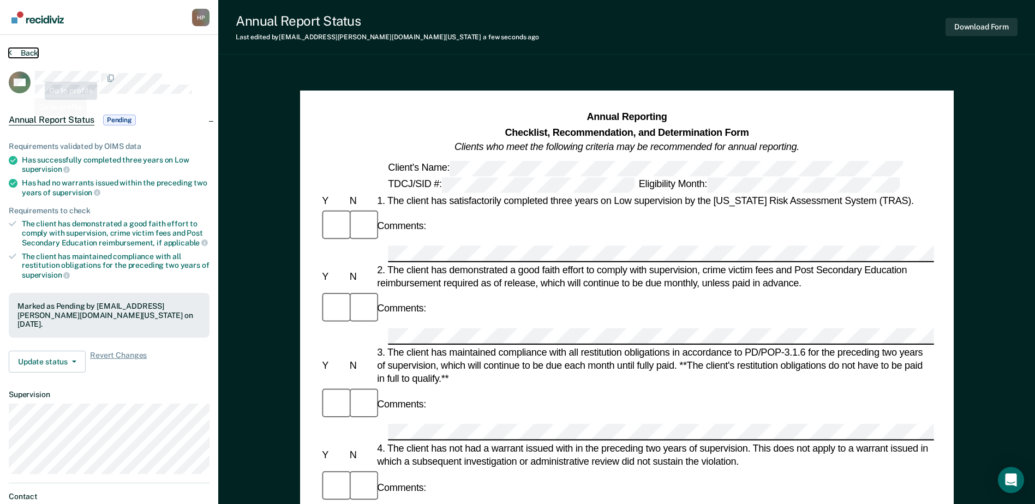
click at [29, 52] on button "Back" at bounding box center [23, 53] width 29 height 10
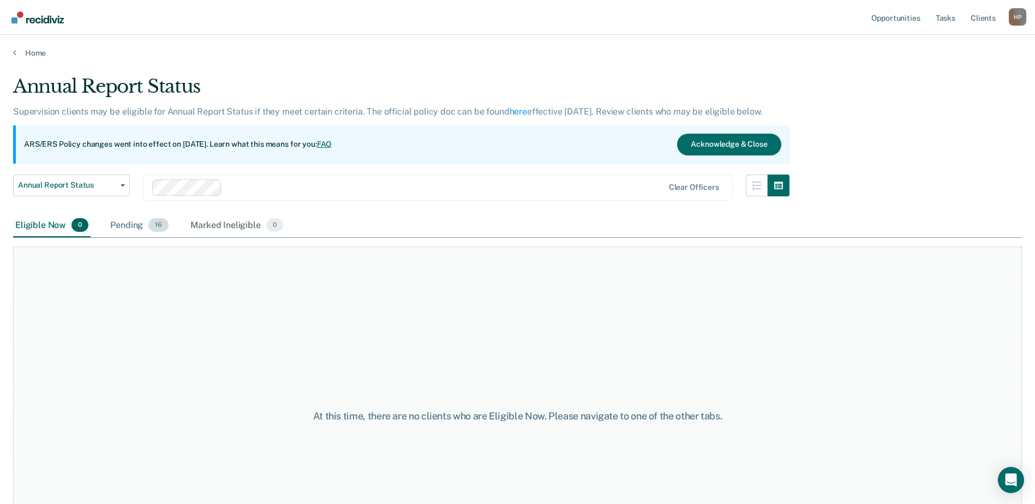
click at [135, 226] on div "Pending 16" at bounding box center [139, 226] width 63 height 24
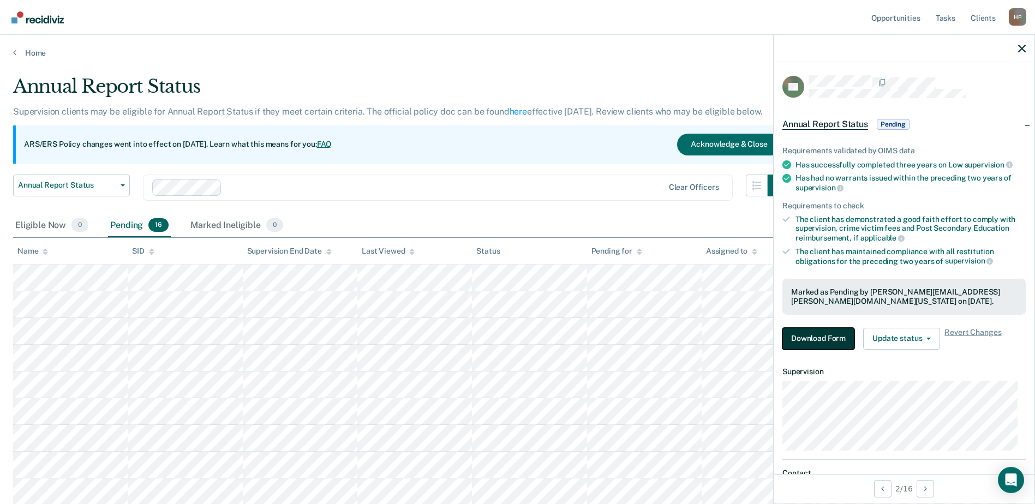
click at [800, 342] on button "Download Form" at bounding box center [818, 339] width 72 height 22
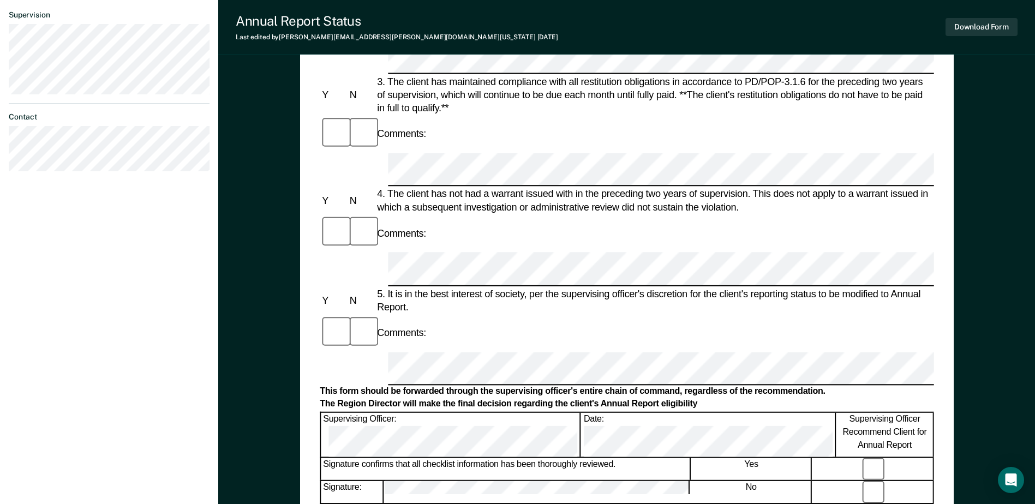
scroll to position [382, 0]
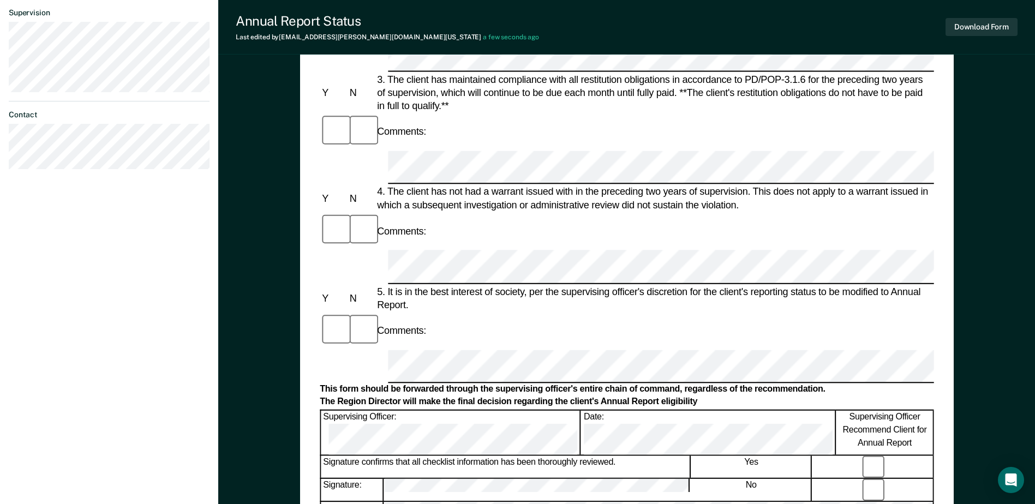
click at [383, 501] on div "Remarks:" at bounding box center [627, 509] width 614 height 16
click at [254, 289] on div "Annual Reporting Checklist, Recommendation, and Determination Form Clients who …" at bounding box center [626, 166] width 817 height 960
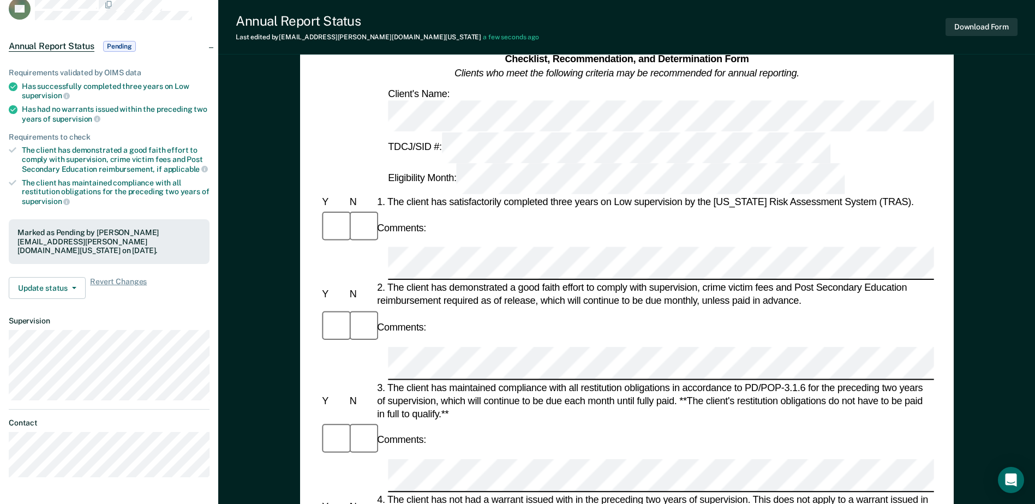
scroll to position [0, 0]
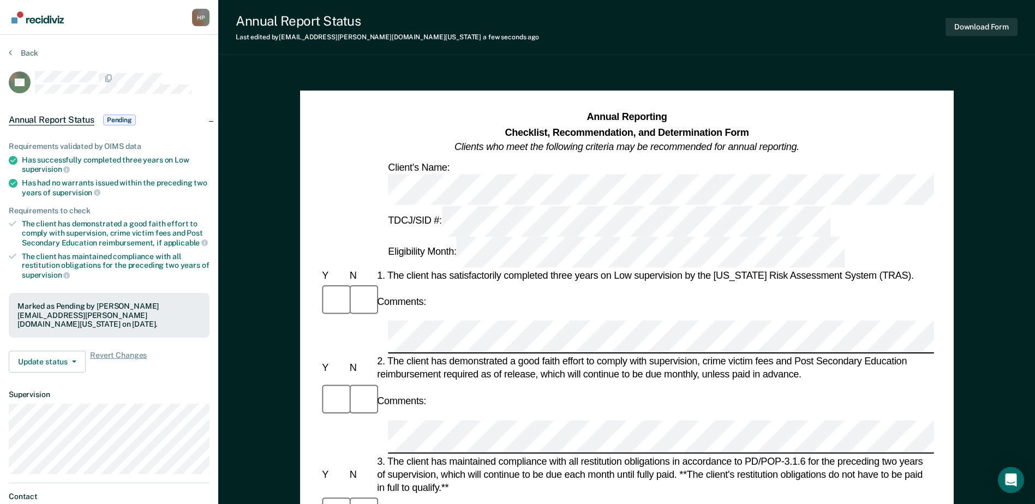
click at [208, 175] on div "[PERSON_NAME] H P Profile How it works Log Out Back EG Annual Report Status Pen…" at bounding box center [517, 488] width 1035 height 977
click at [352, 420] on div at bounding box center [627, 436] width 614 height 33
click at [963, 27] on button "Download Form" at bounding box center [982, 27] width 72 height 18
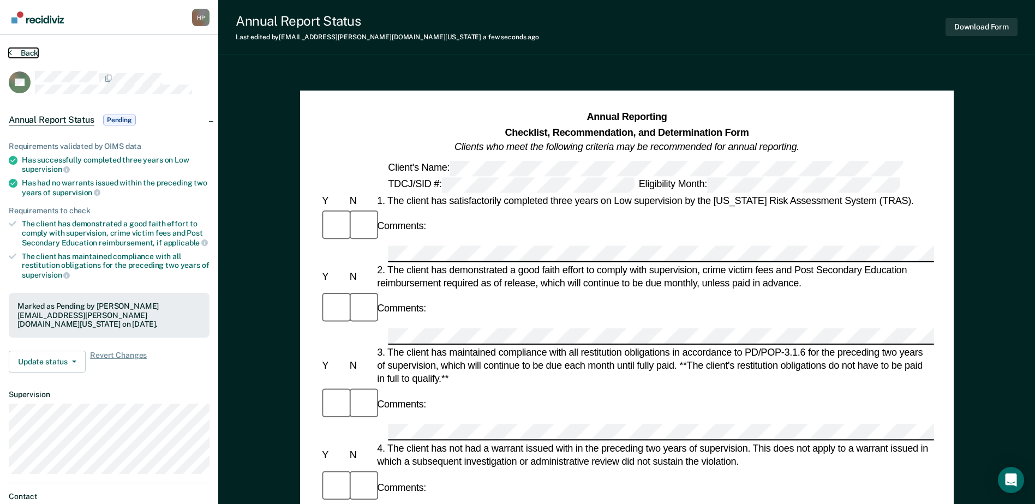
click at [33, 53] on button "Back" at bounding box center [23, 53] width 29 height 10
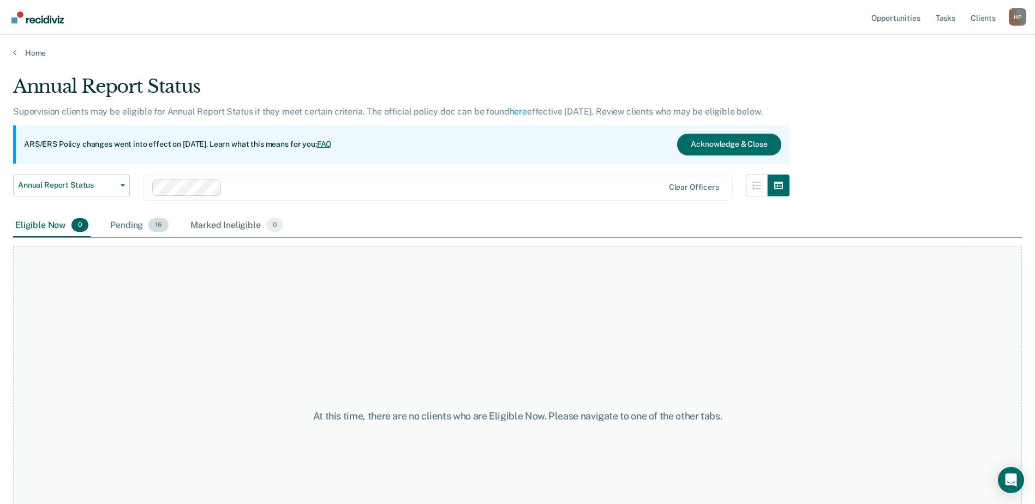
click at [138, 231] on div "Pending 16" at bounding box center [139, 226] width 63 height 24
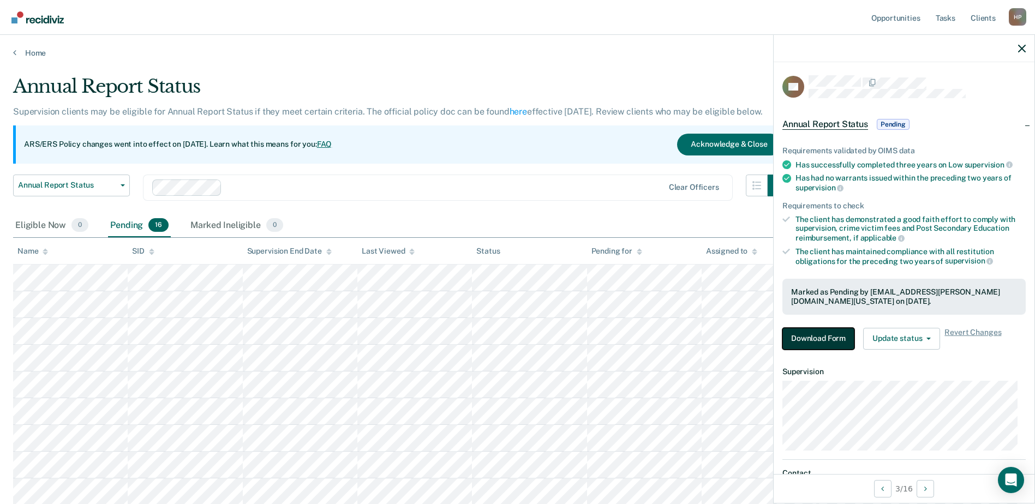
click at [822, 346] on button "Download Form" at bounding box center [818, 339] width 72 height 22
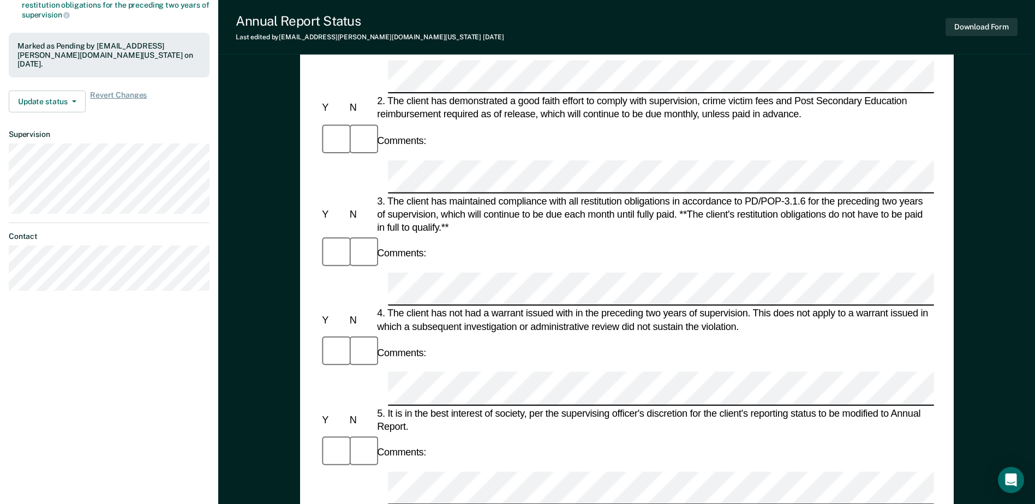
scroll to position [273, 0]
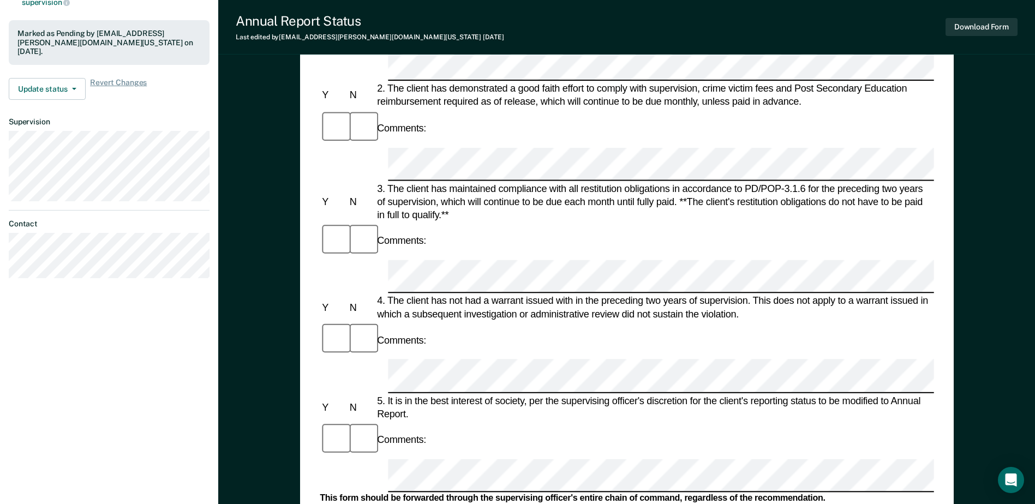
click at [966, 21] on button "Download Form" at bounding box center [982, 27] width 72 height 18
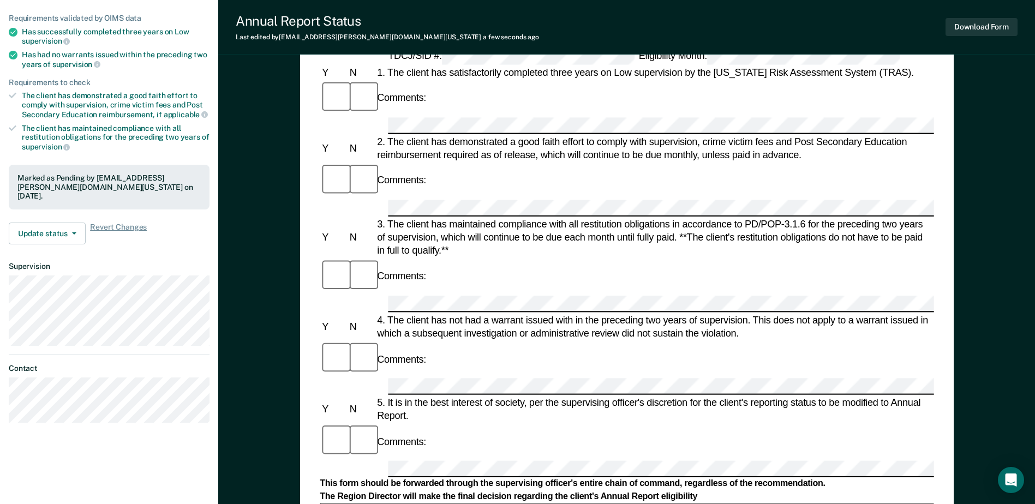
scroll to position [0, 0]
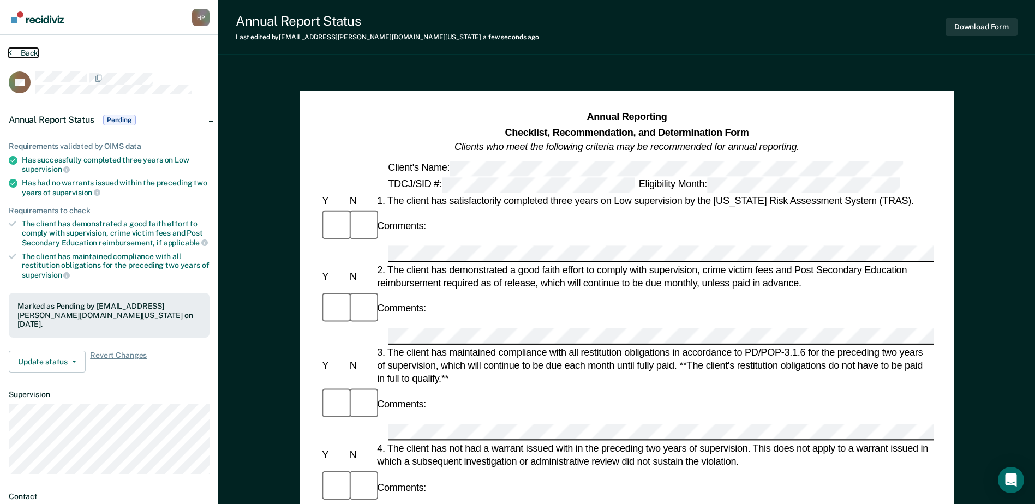
click at [33, 55] on button "Back" at bounding box center [23, 53] width 29 height 10
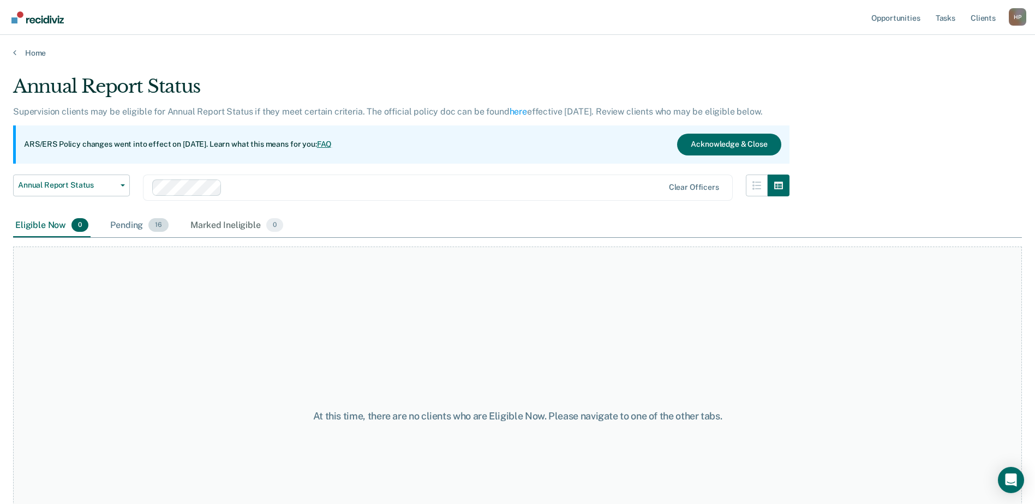
click at [121, 228] on div "Pending 16" at bounding box center [139, 226] width 63 height 24
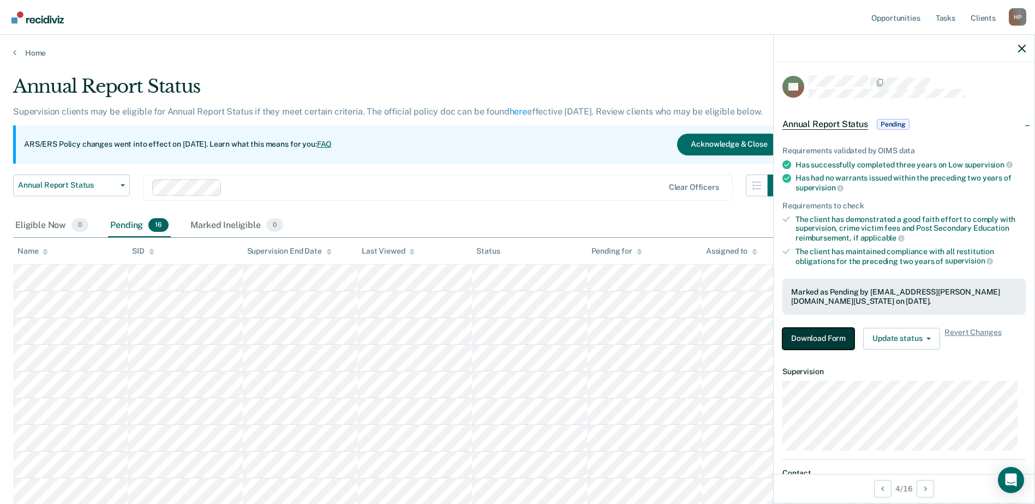
click at [822, 336] on button "Download Form" at bounding box center [818, 339] width 72 height 22
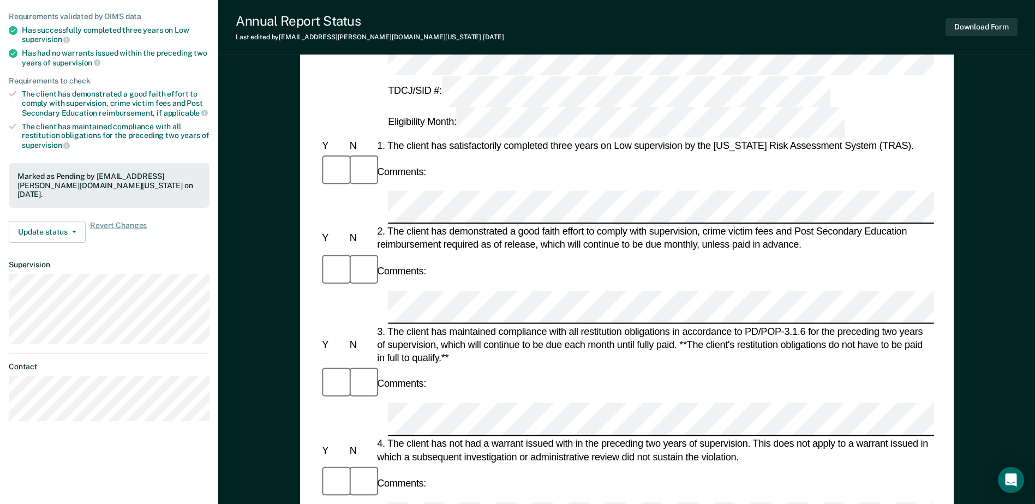
scroll to position [273, 0]
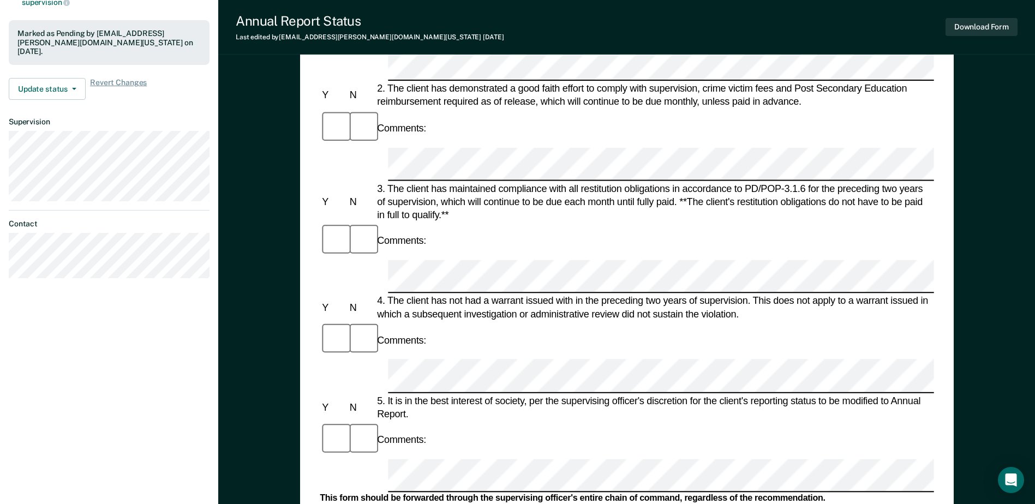
click at [456, 272] on form "Annual Reporting Checklist, Recommendation, and Determination Form Clients who …" at bounding box center [627, 459] width 614 height 1245
click at [965, 25] on button "Download Form" at bounding box center [982, 27] width 72 height 18
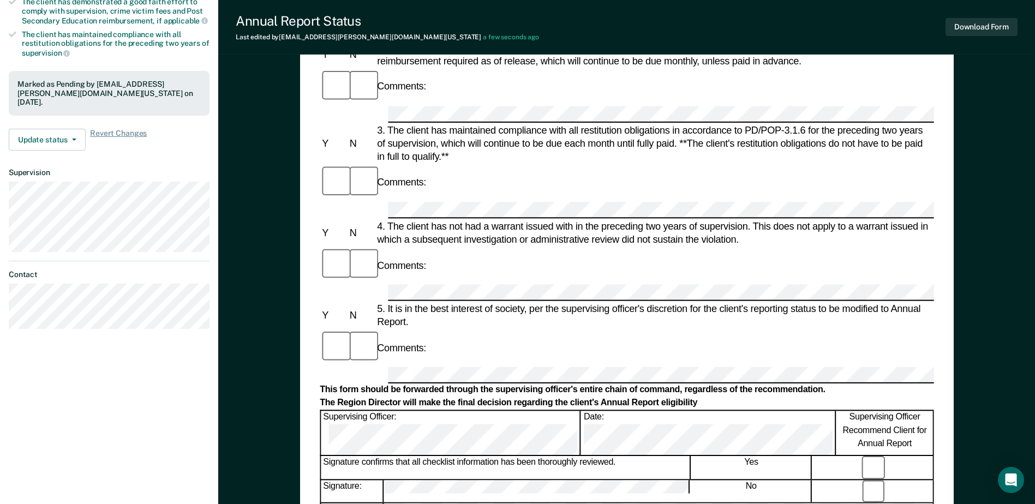
scroll to position [0, 0]
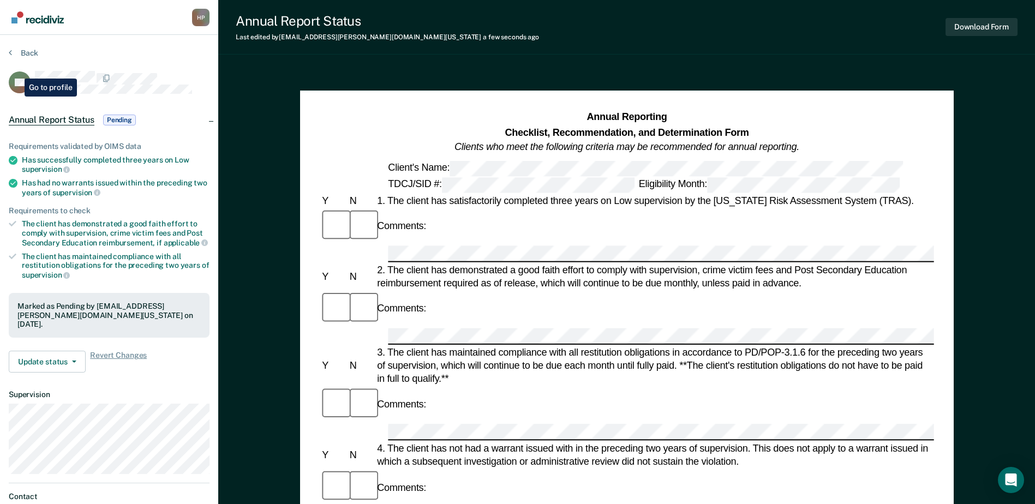
click at [16, 71] on icon "HF" at bounding box center [20, 82] width 22 height 22
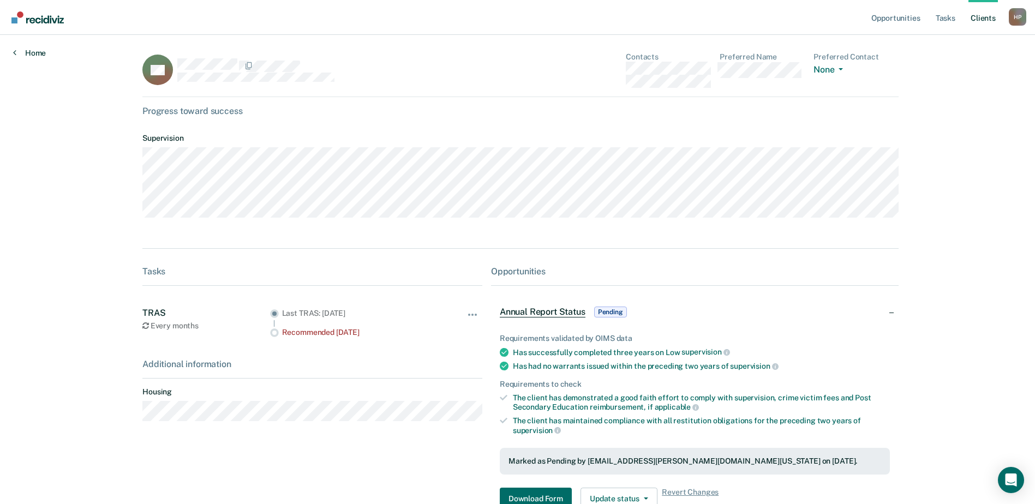
click at [19, 54] on link "Home" at bounding box center [29, 53] width 33 height 10
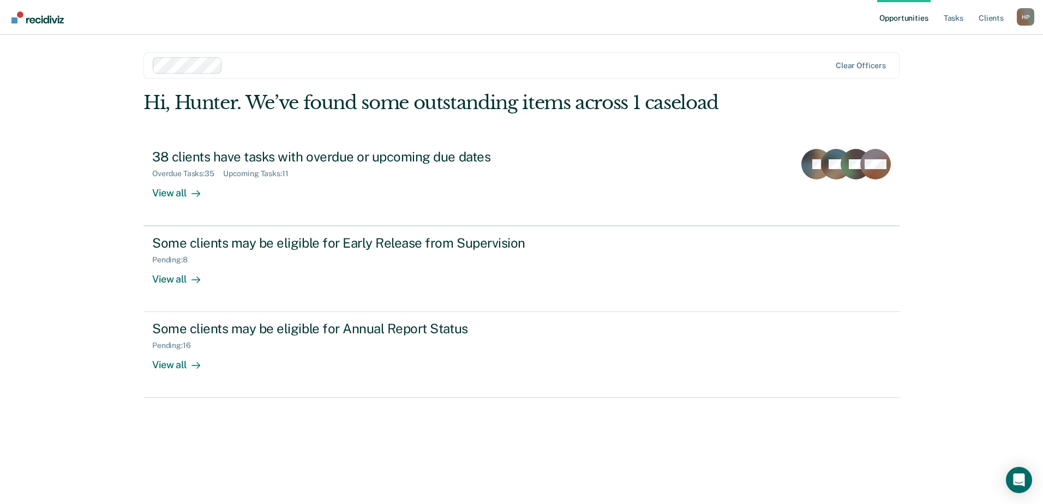
click at [19, 54] on div "Opportunities Tasks Client s [PERSON_NAME] H P Profile How it works Log Out Cle…" at bounding box center [521, 252] width 1043 height 504
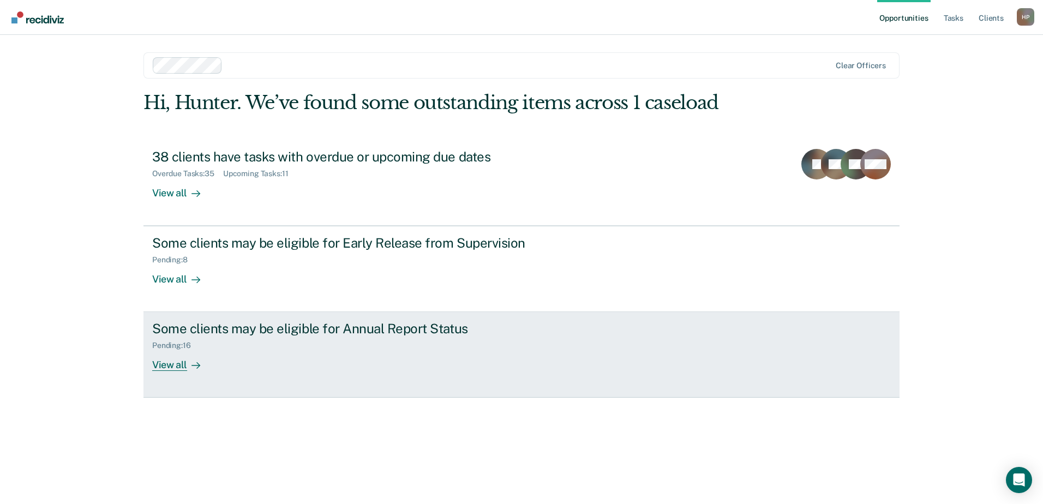
click at [283, 361] on div "Some clients may be eligible for Annual Report Status Pending : 16 View all" at bounding box center [356, 346] width 409 height 50
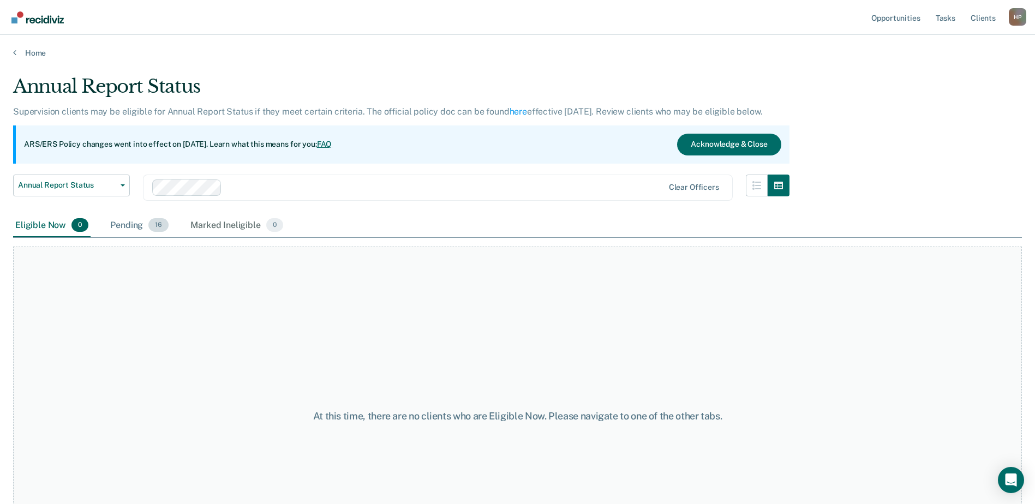
click at [120, 227] on div "Pending 16" at bounding box center [139, 226] width 63 height 24
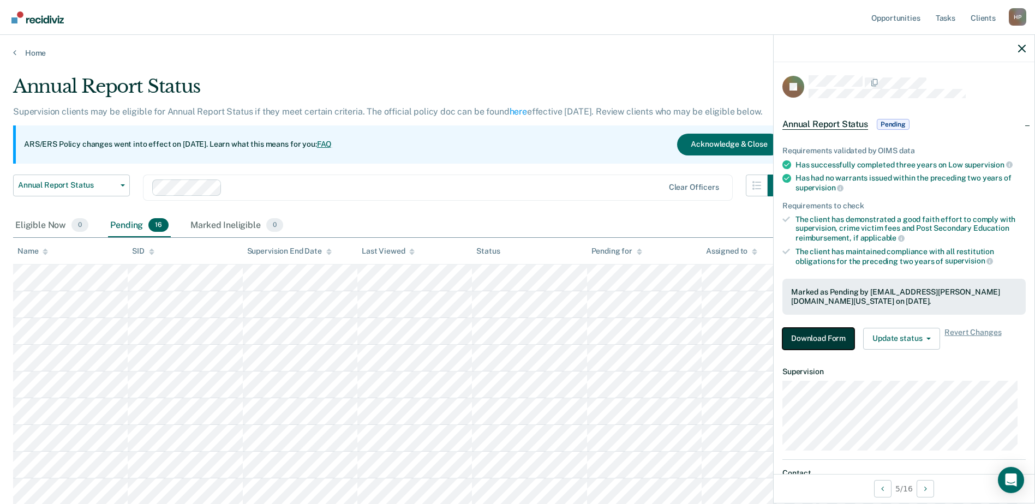
click at [846, 334] on button "Download Form" at bounding box center [818, 339] width 72 height 22
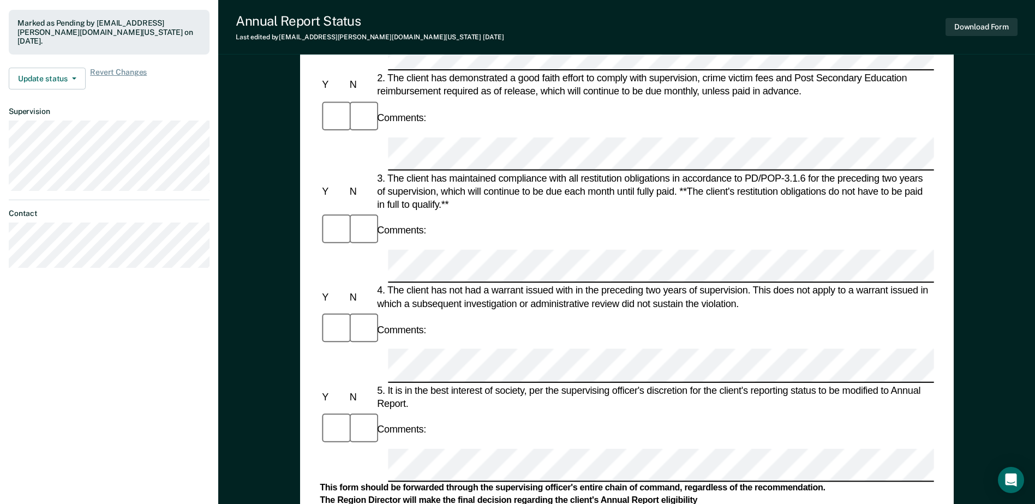
scroll to position [382, 0]
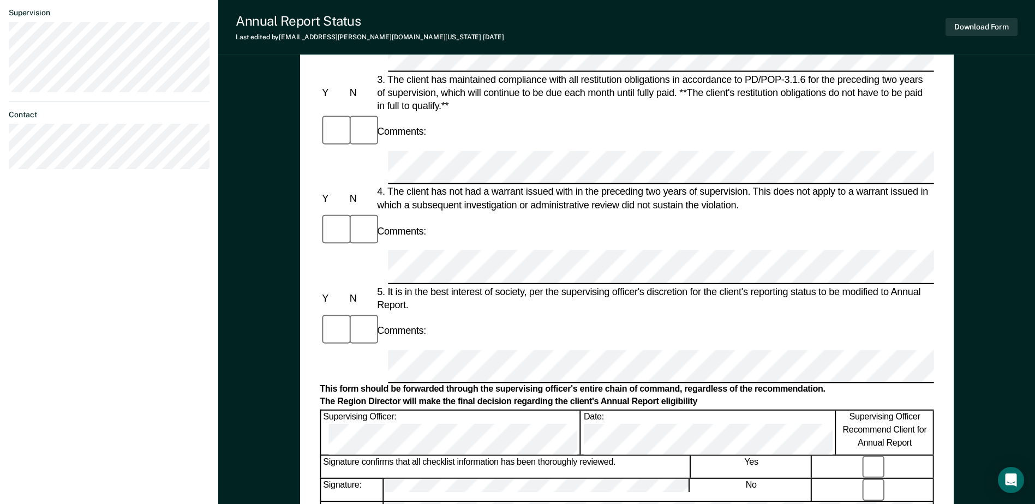
click at [253, 195] on div "Annual Reporting Checklist, Recommendation, and Determination Form Clients who …" at bounding box center [626, 166] width 817 height 960
click at [965, 20] on button "Download Form" at bounding box center [982, 27] width 72 height 18
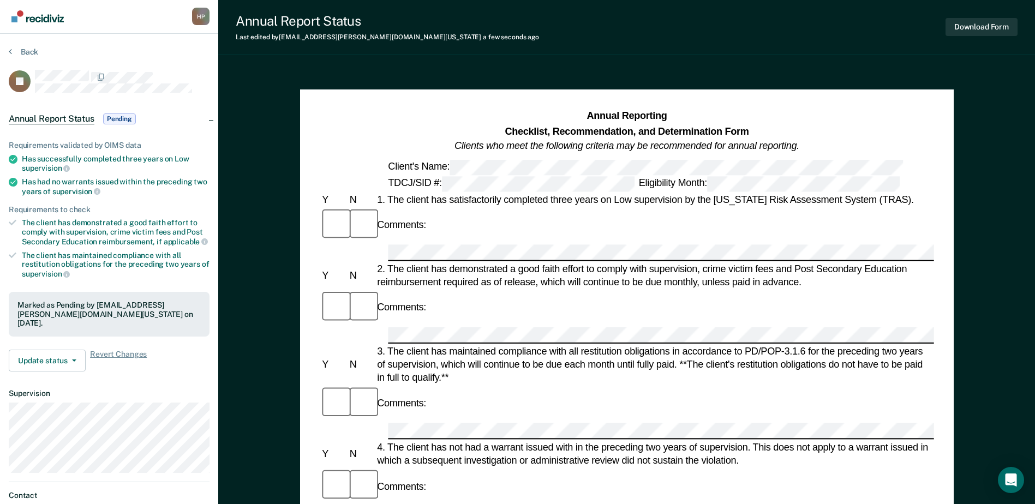
scroll to position [0, 0]
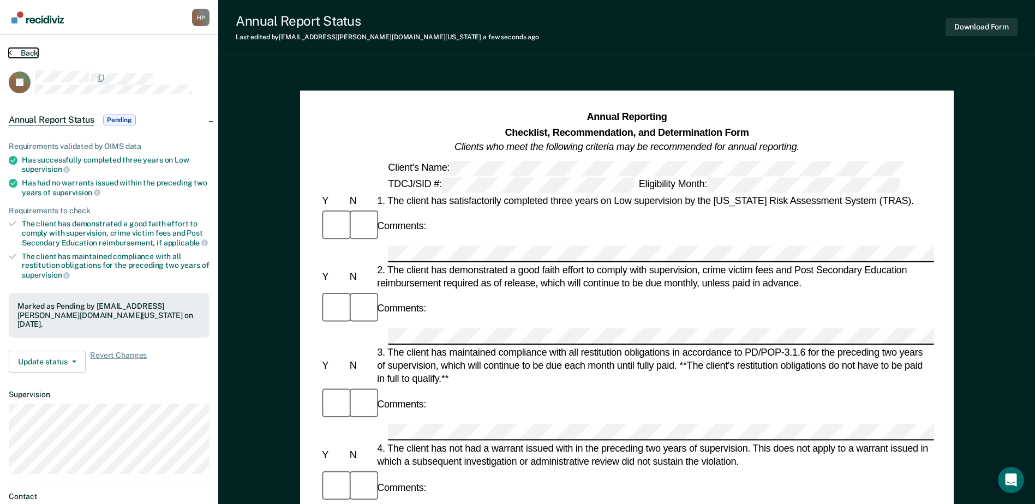
click at [19, 52] on button "Back" at bounding box center [23, 53] width 29 height 10
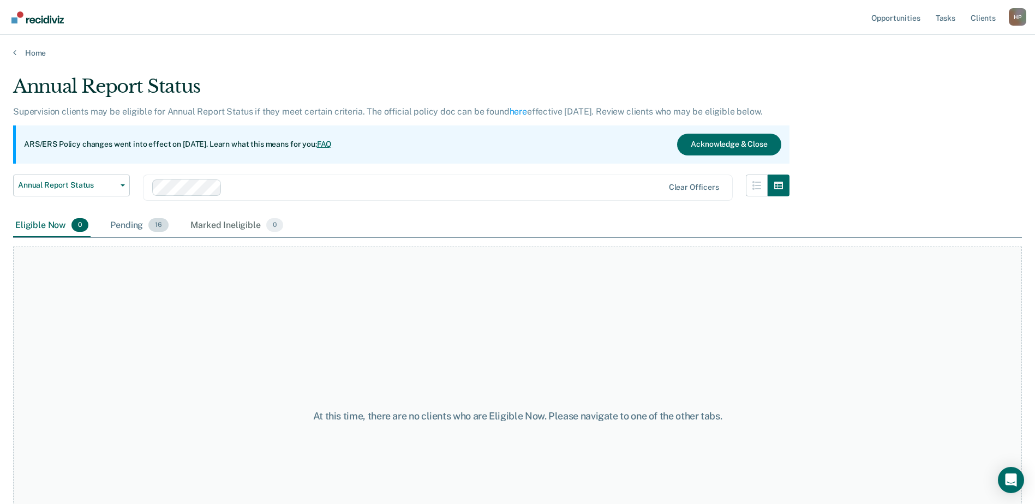
click at [133, 220] on div "Pending 16" at bounding box center [139, 226] width 63 height 24
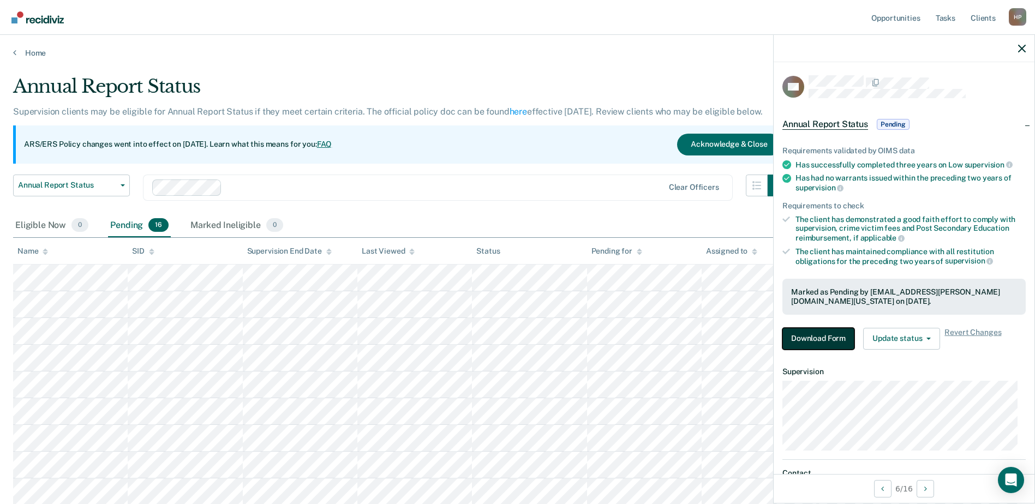
click at [812, 336] on button "Download Form" at bounding box center [818, 339] width 72 height 22
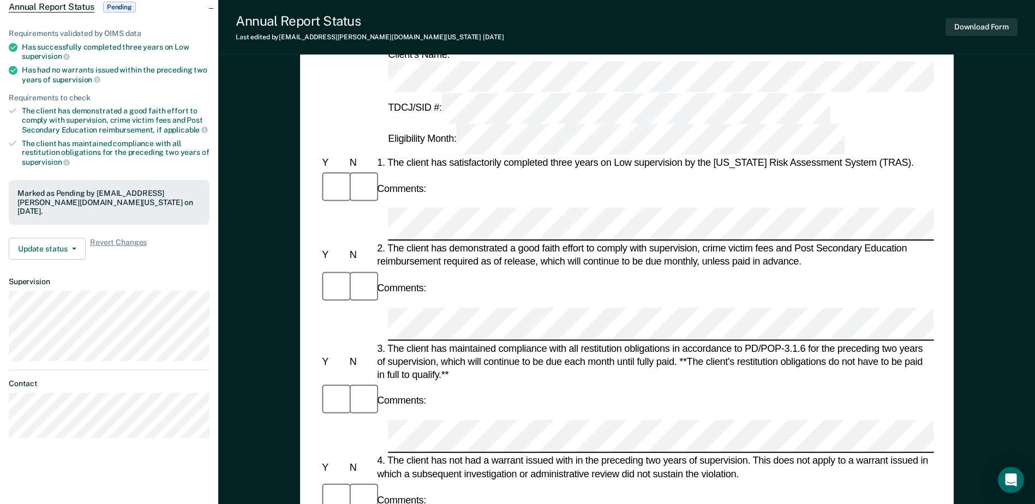
scroll to position [218, 0]
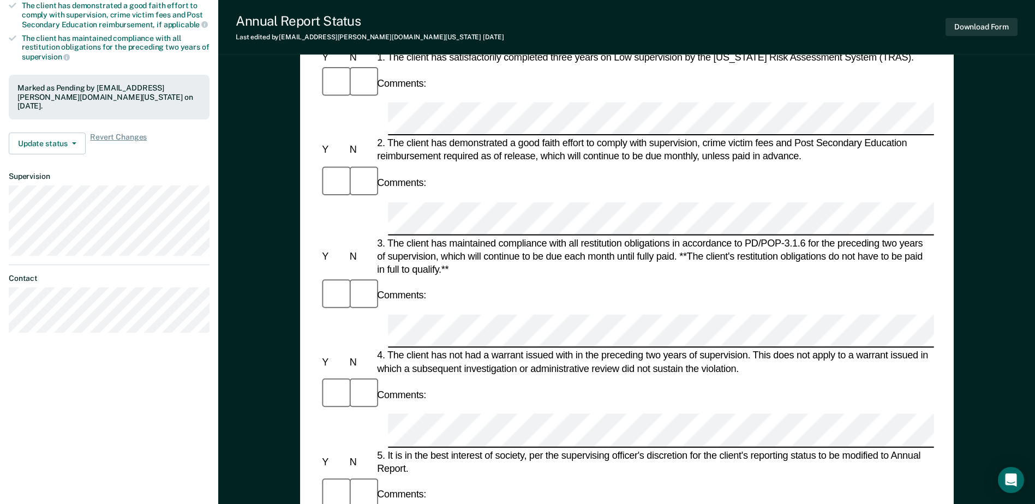
click at [973, 21] on button "Download Form" at bounding box center [982, 27] width 72 height 18
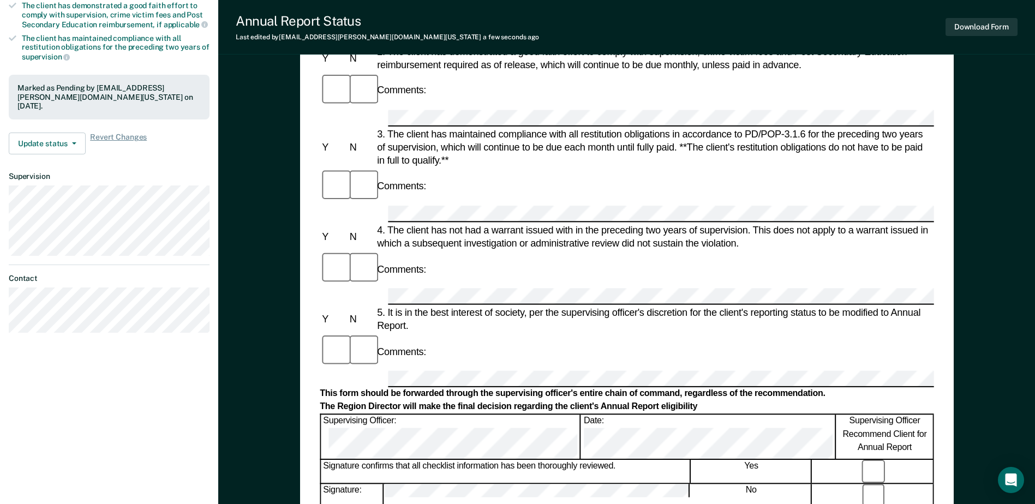
scroll to position [0, 0]
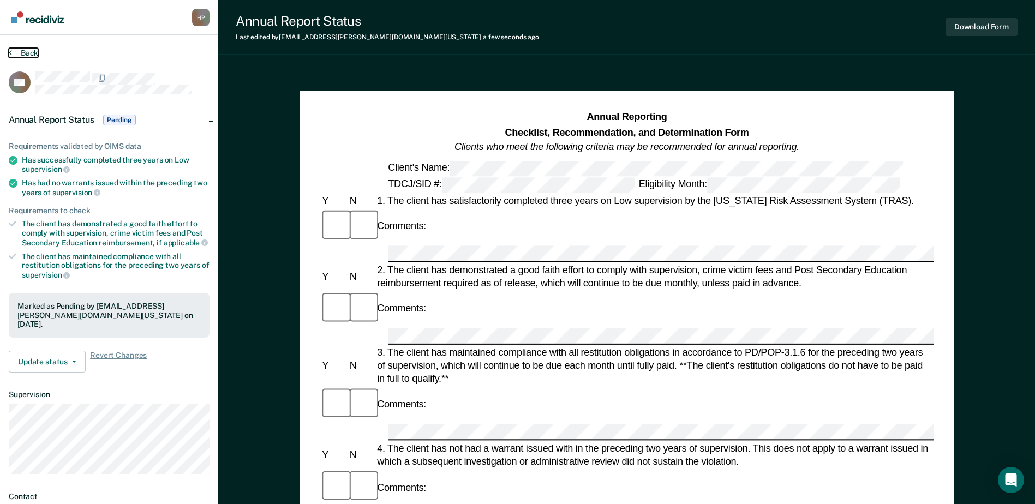
click at [28, 56] on button "Back" at bounding box center [23, 53] width 29 height 10
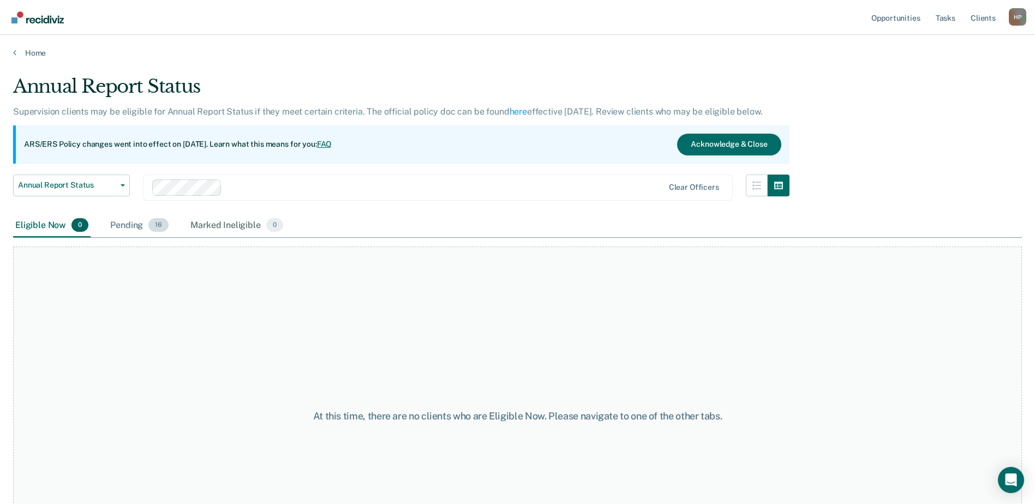
click at [131, 224] on div "Pending 16" at bounding box center [139, 226] width 63 height 24
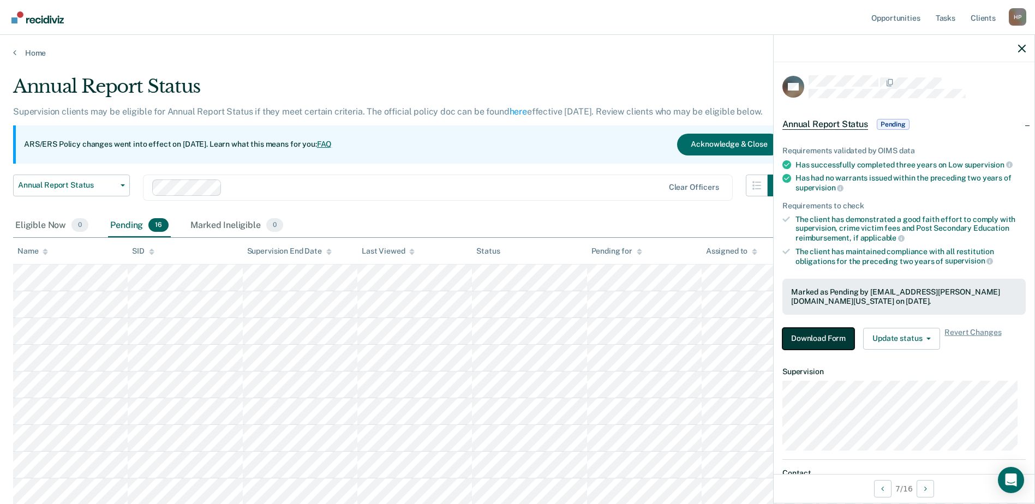
click at [800, 328] on button "Download Form" at bounding box center [818, 339] width 72 height 22
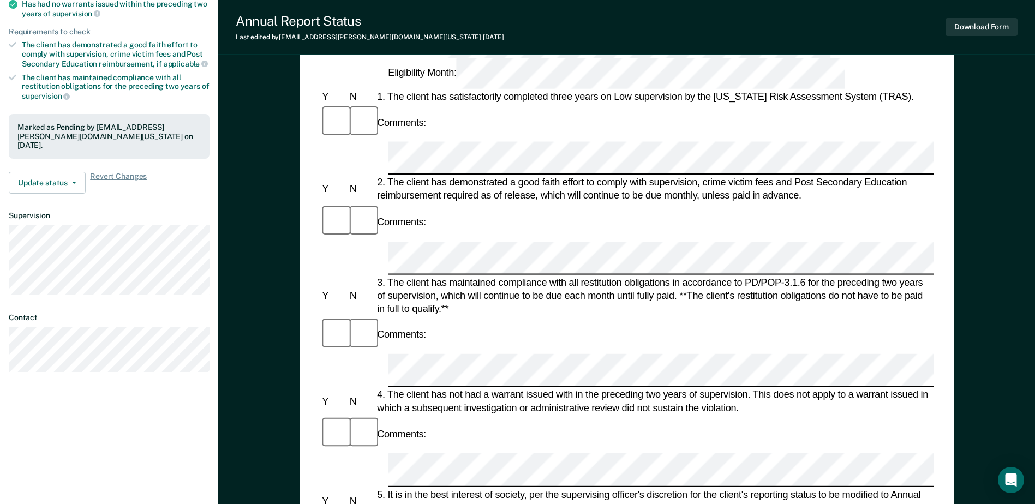
scroll to position [273, 0]
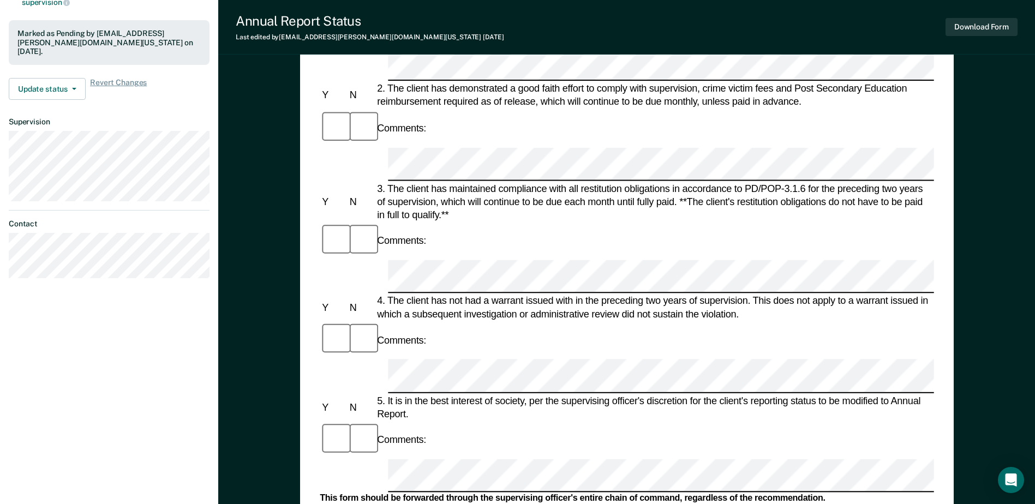
click at [972, 27] on button "Download Form" at bounding box center [982, 27] width 72 height 18
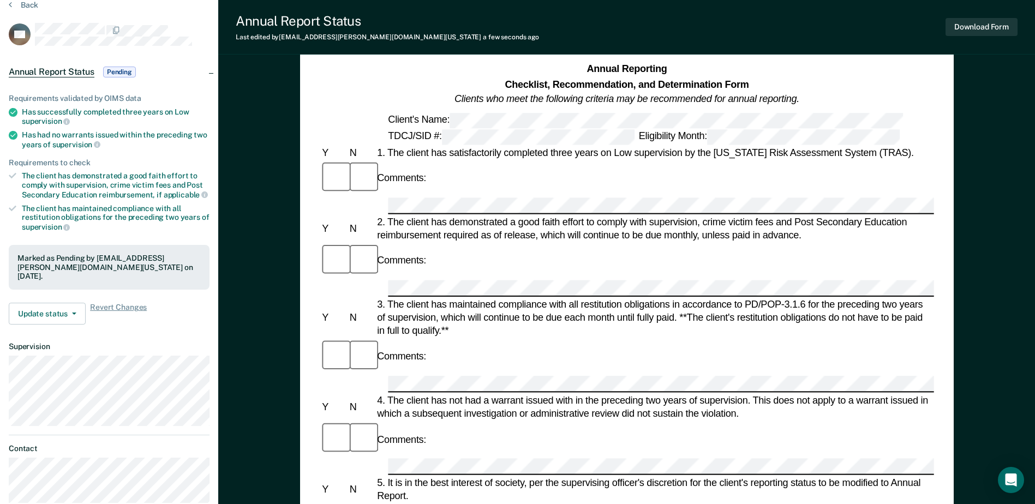
scroll to position [0, 0]
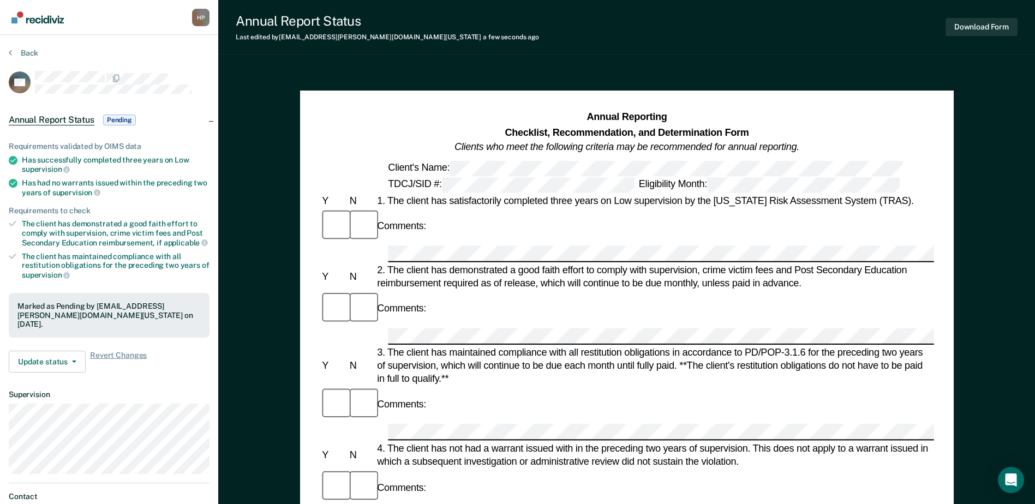
click at [27, 61] on div "Back" at bounding box center [109, 59] width 201 height 23
click at [26, 49] on button "Back" at bounding box center [23, 53] width 29 height 10
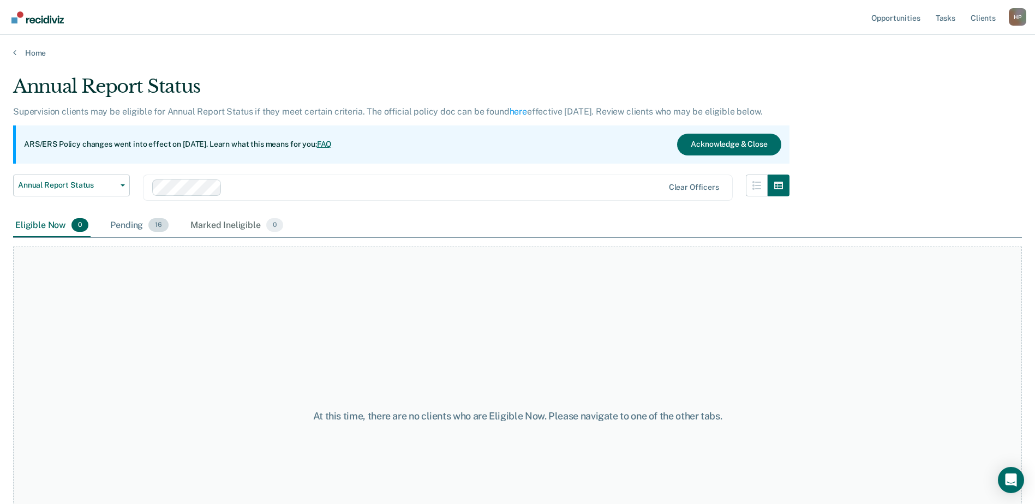
click at [121, 231] on div "Pending 16" at bounding box center [139, 226] width 63 height 24
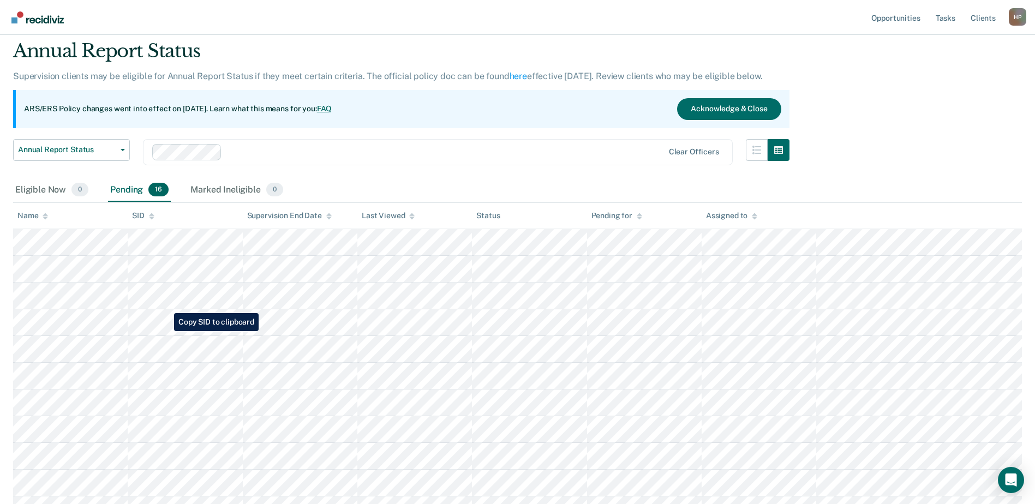
scroll to position [109, 0]
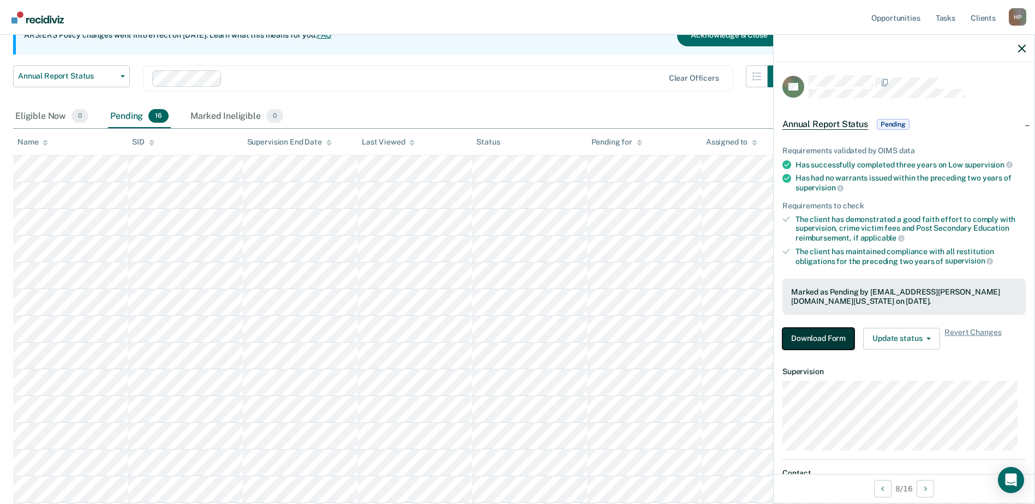
click at [809, 337] on button "Download Form" at bounding box center [818, 339] width 72 height 22
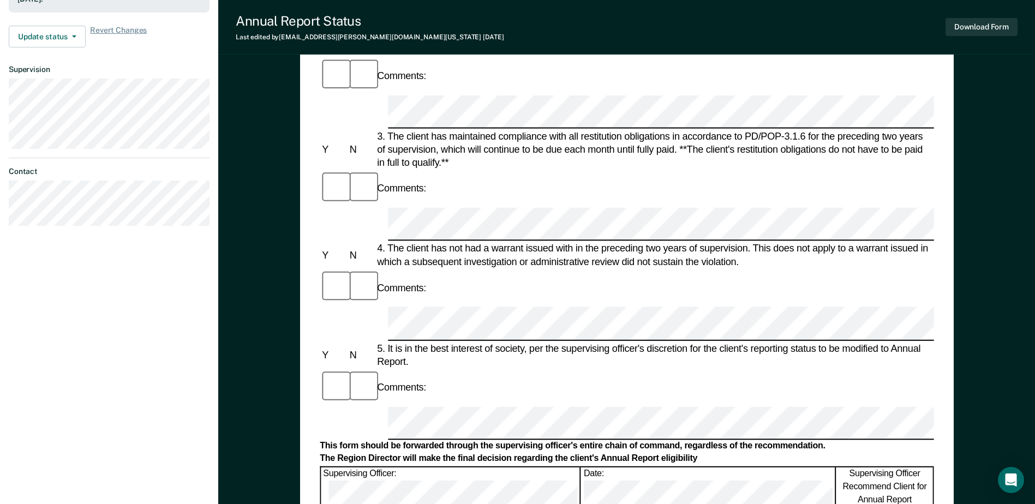
scroll to position [382, 0]
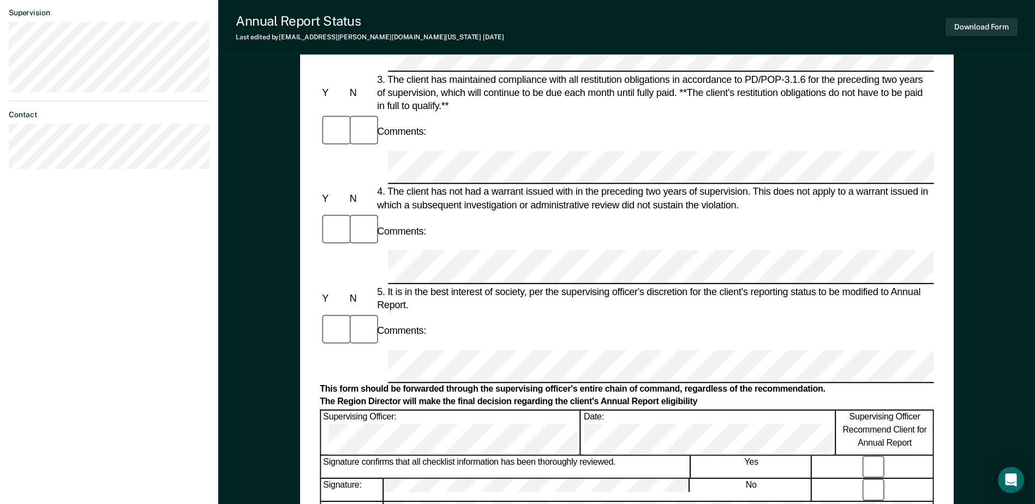
click at [339, 409] on div "Supervising Officer: Date: Supervising Officer Recommend Client for Annual Repo…" at bounding box center [627, 431] width 614 height 45
click at [443, 501] on div "Remarks:" at bounding box center [627, 509] width 614 height 16
click at [989, 26] on button "Download Form" at bounding box center [982, 27] width 72 height 18
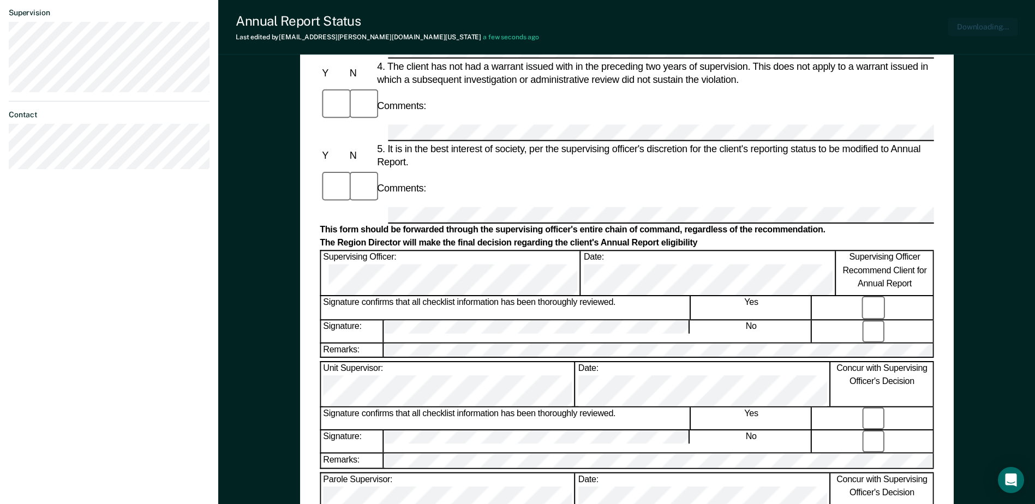
scroll to position [0, 0]
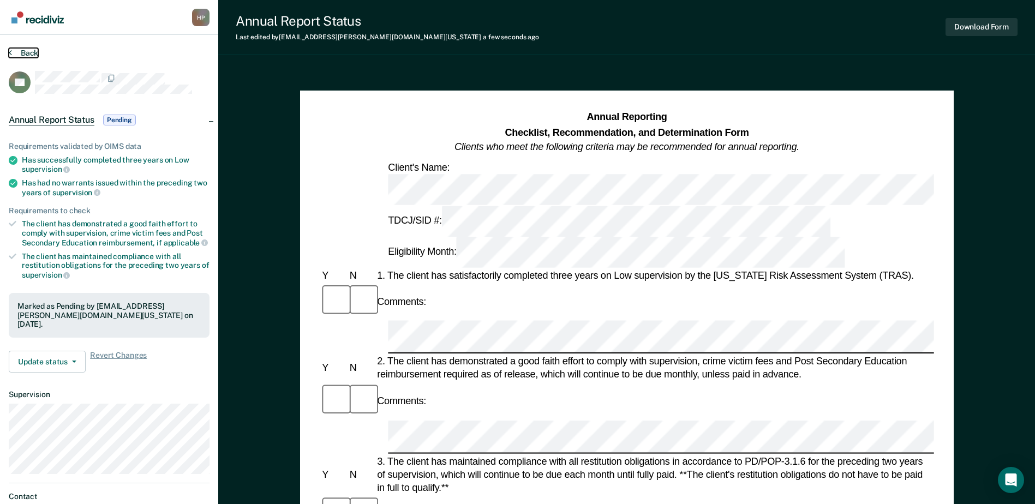
click at [35, 52] on button "Back" at bounding box center [23, 53] width 29 height 10
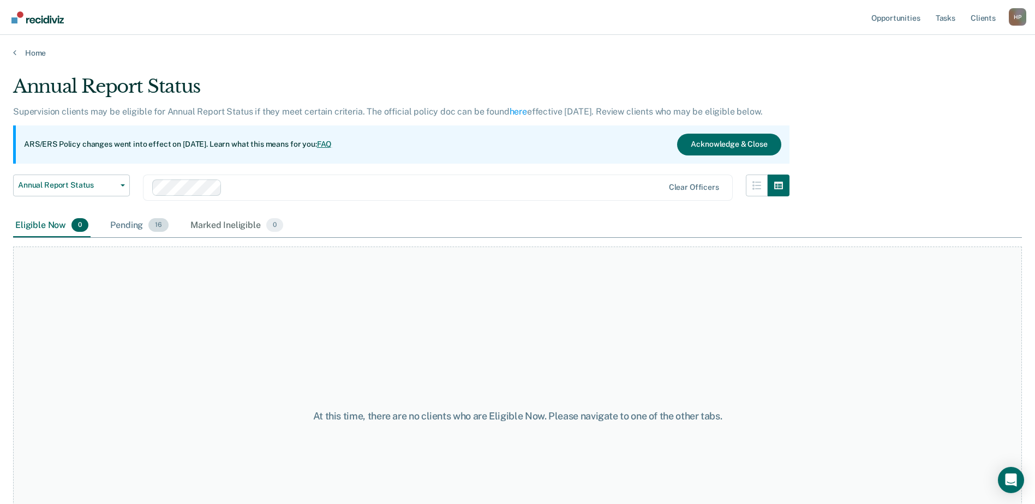
click at [139, 225] on div "Pending 16" at bounding box center [139, 226] width 63 height 24
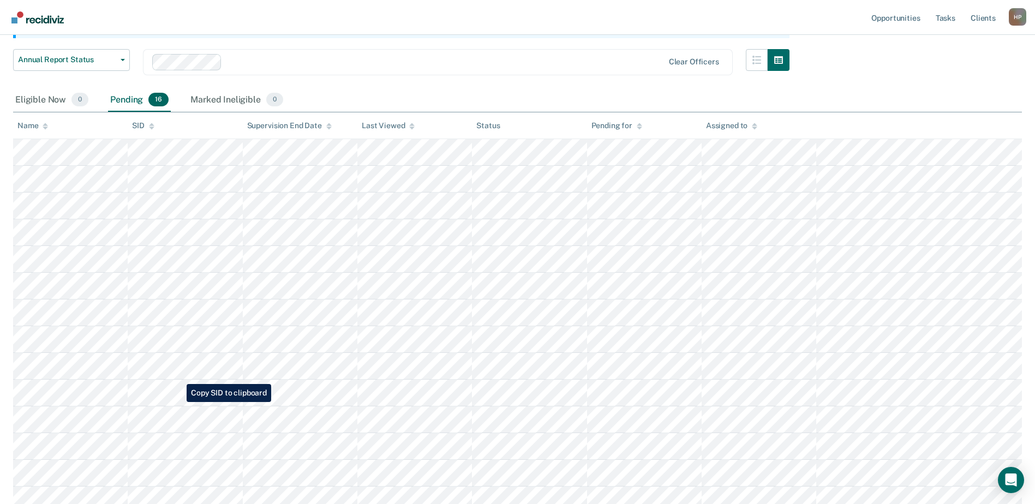
scroll to position [164, 0]
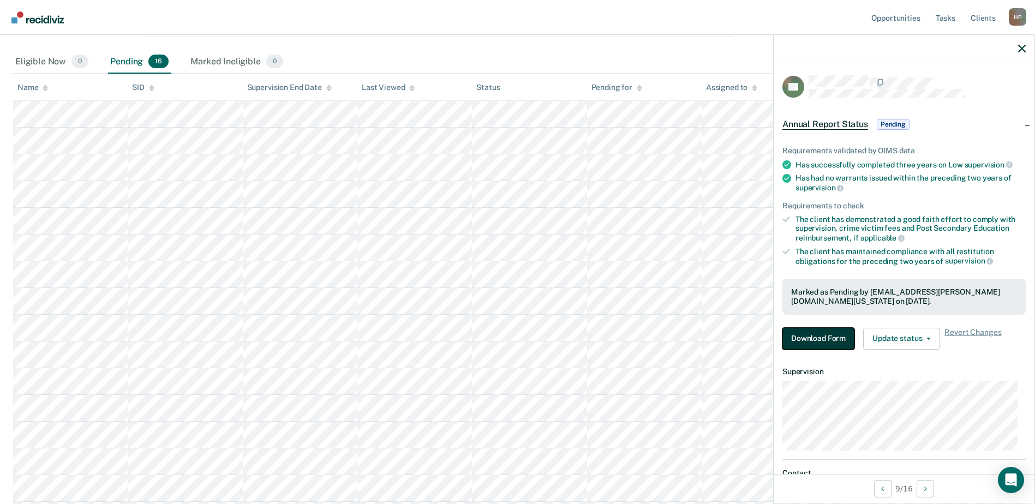
click at [821, 343] on button "Download Form" at bounding box center [818, 339] width 72 height 22
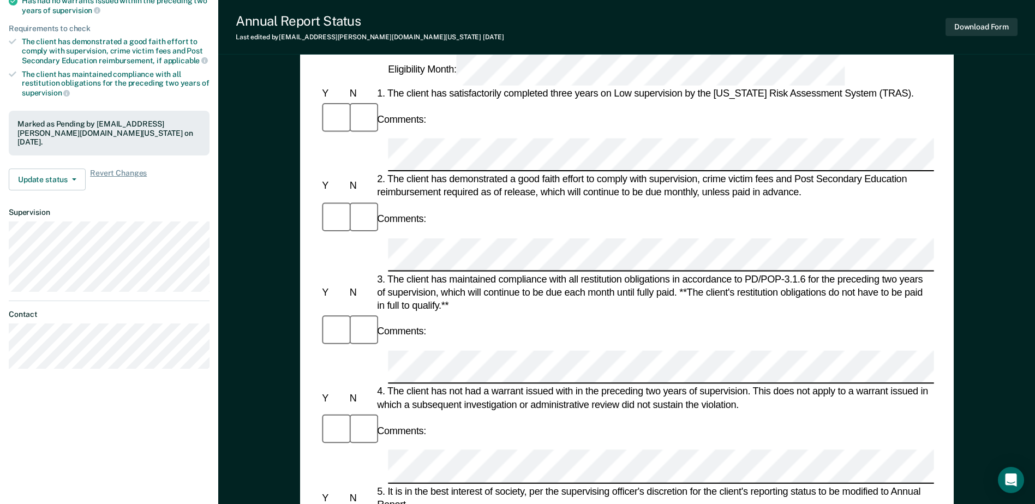
scroll to position [382, 0]
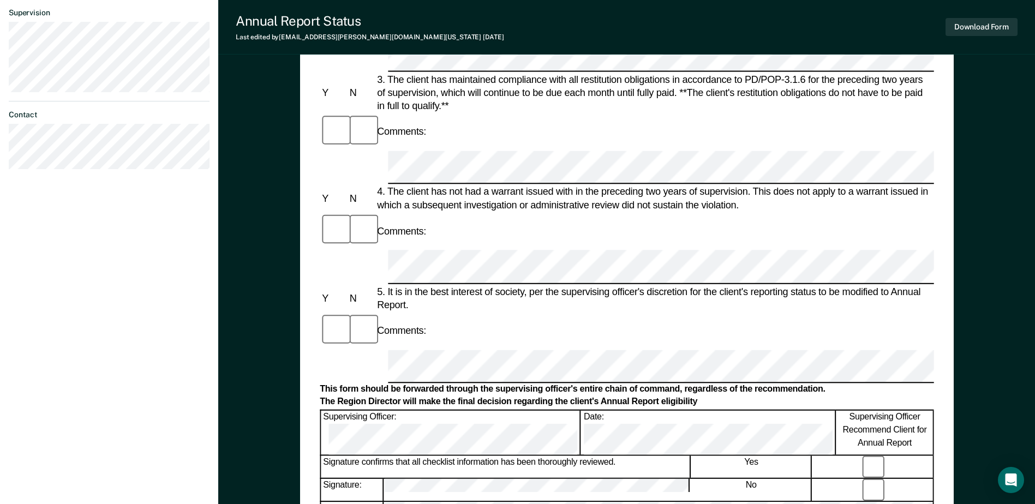
click at [583, 171] on form "Annual Reporting Checklist, Recommendation, and Determination Form Clients who …" at bounding box center [627, 350] width 614 height 1245
drag, startPoint x: 629, startPoint y: 166, endPoint x: 459, endPoint y: 149, distance: 170.5
click at [438, 409] on div "Supervising Officer: Date: Supervising Officer Recommend Client for Annual Repo…" at bounding box center [627, 431] width 614 height 45
click at [1005, 28] on button "Download Form" at bounding box center [982, 27] width 72 height 18
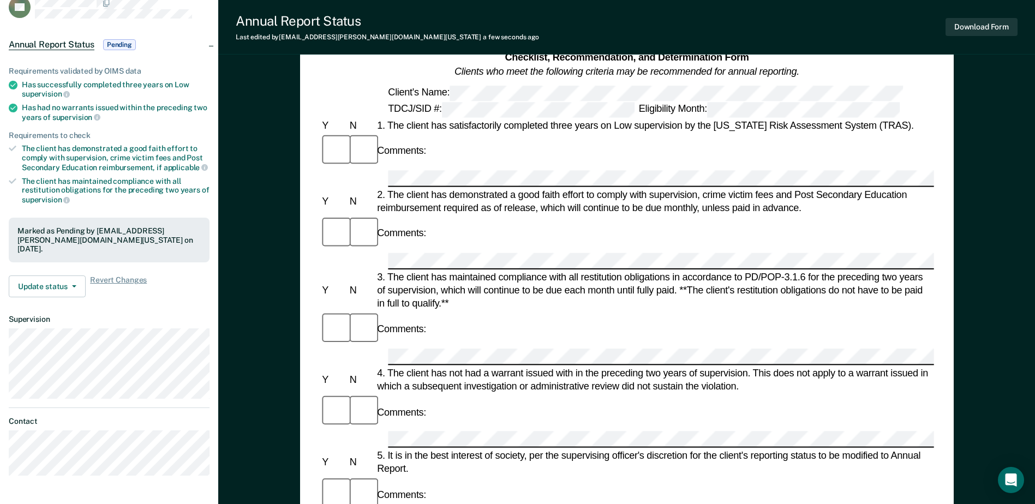
scroll to position [0, 0]
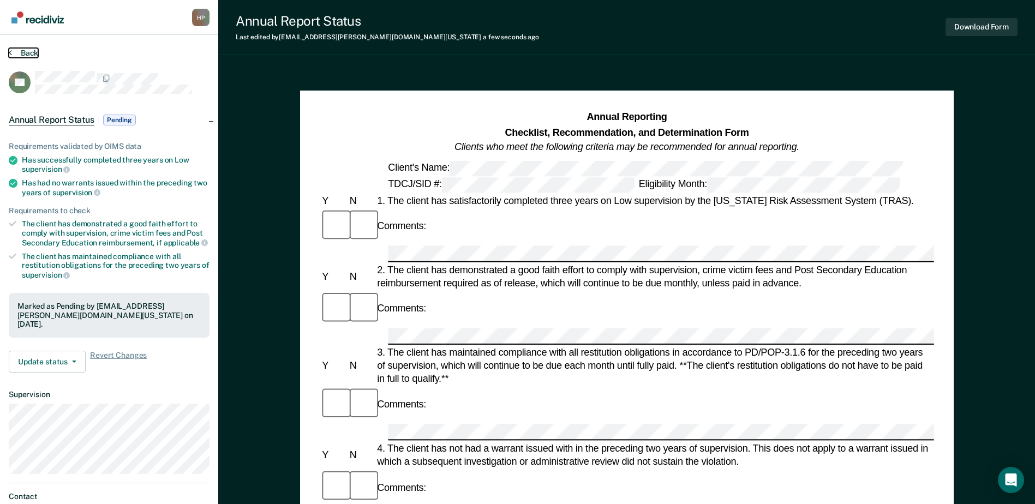
click at [37, 49] on button "Back" at bounding box center [23, 53] width 29 height 10
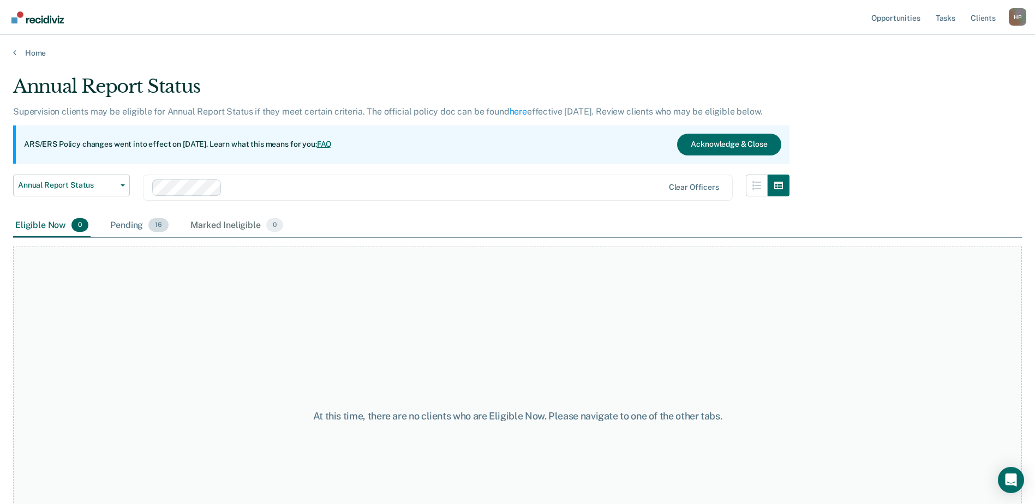
click at [131, 230] on div "Pending 16" at bounding box center [139, 226] width 63 height 24
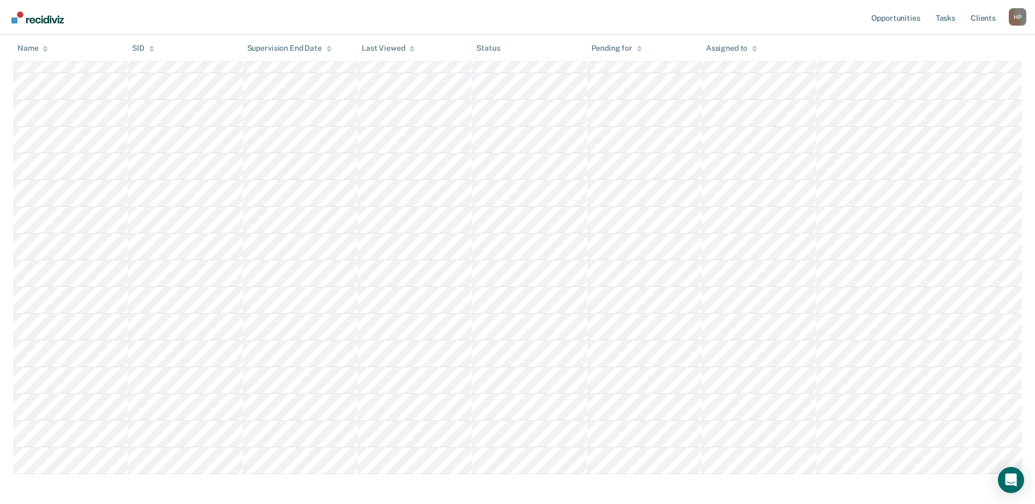
scroll to position [267, 0]
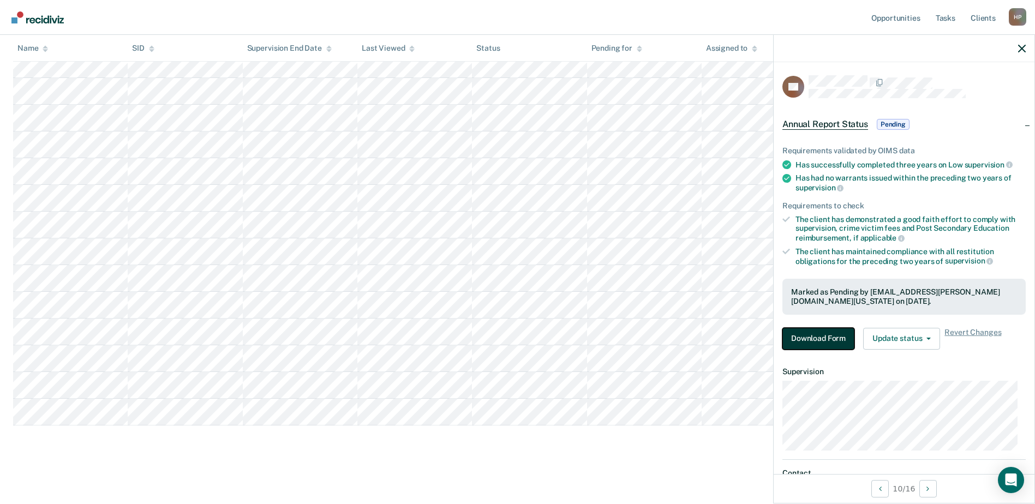
click at [821, 346] on button "Download Form" at bounding box center [818, 339] width 72 height 22
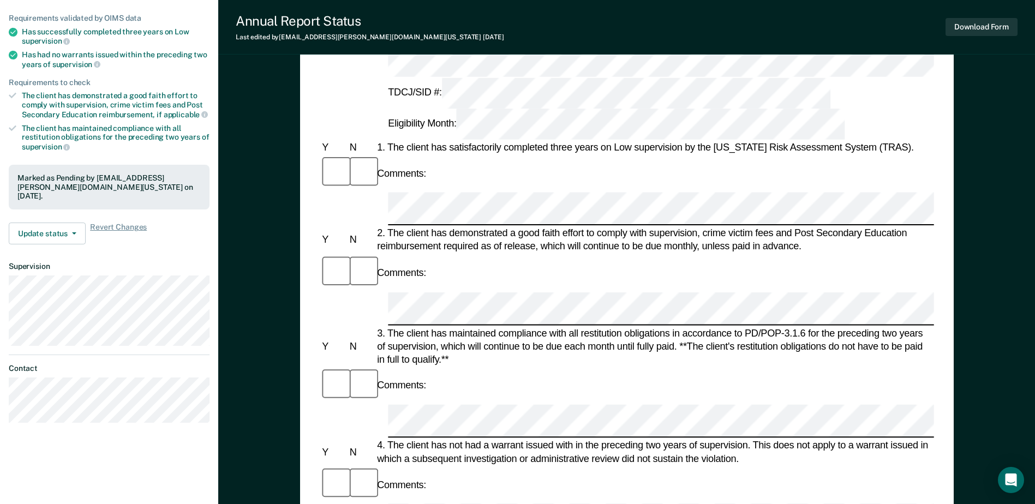
scroll to position [273, 0]
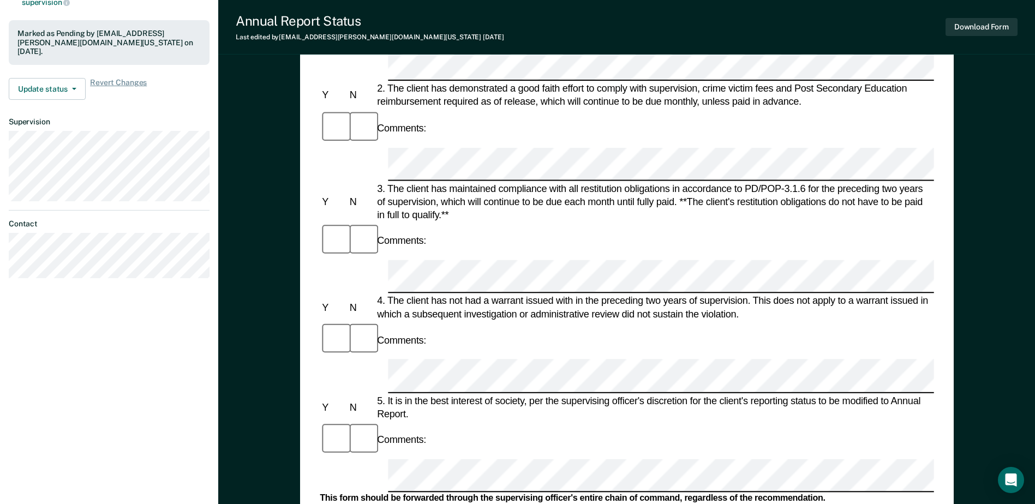
click at [1002, 23] on button "Download Form" at bounding box center [982, 27] width 72 height 18
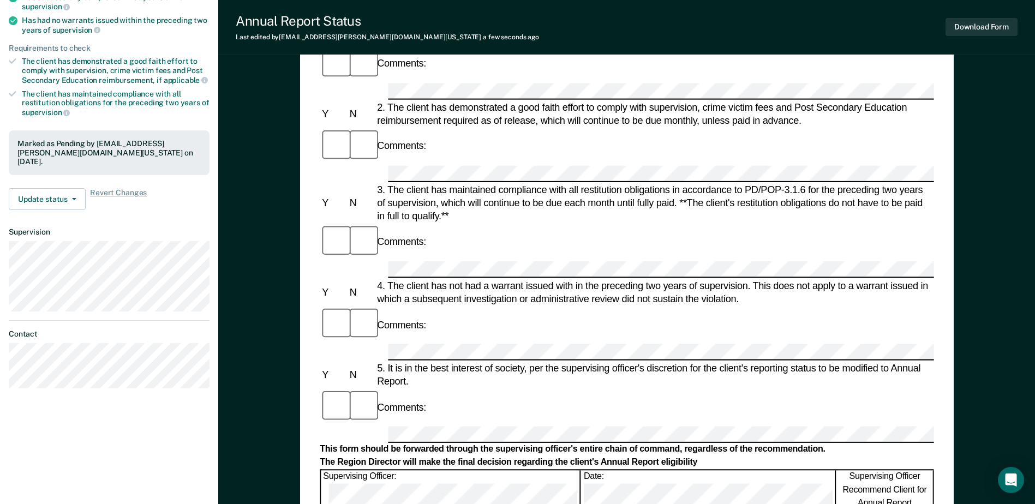
scroll to position [0, 0]
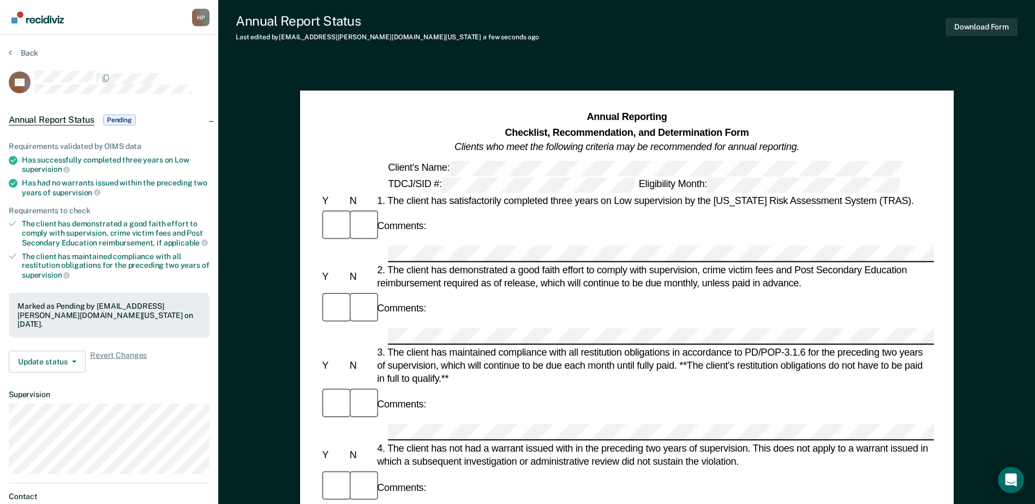
click at [33, 58] on div "Back" at bounding box center [109, 59] width 201 height 23
click at [22, 52] on button "Back" at bounding box center [23, 53] width 29 height 10
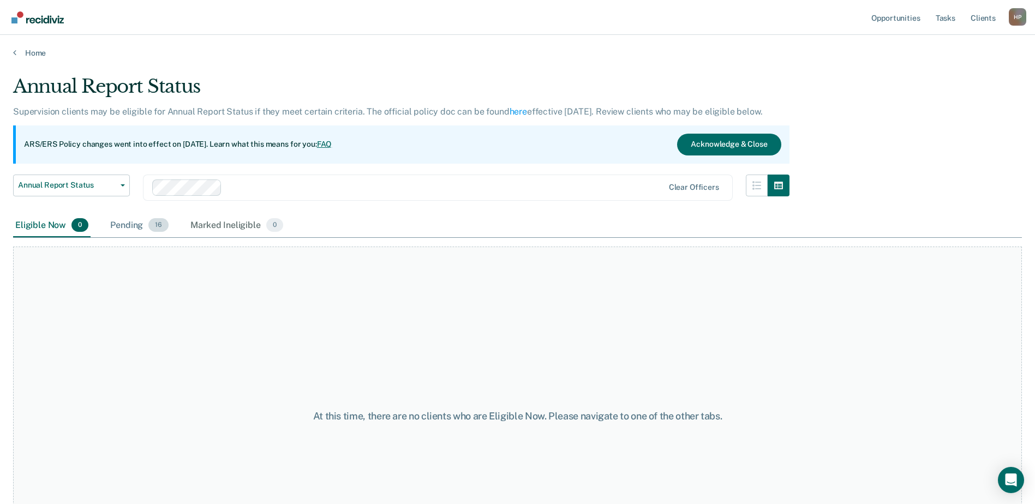
click at [130, 222] on div "Pending 16" at bounding box center [139, 226] width 63 height 24
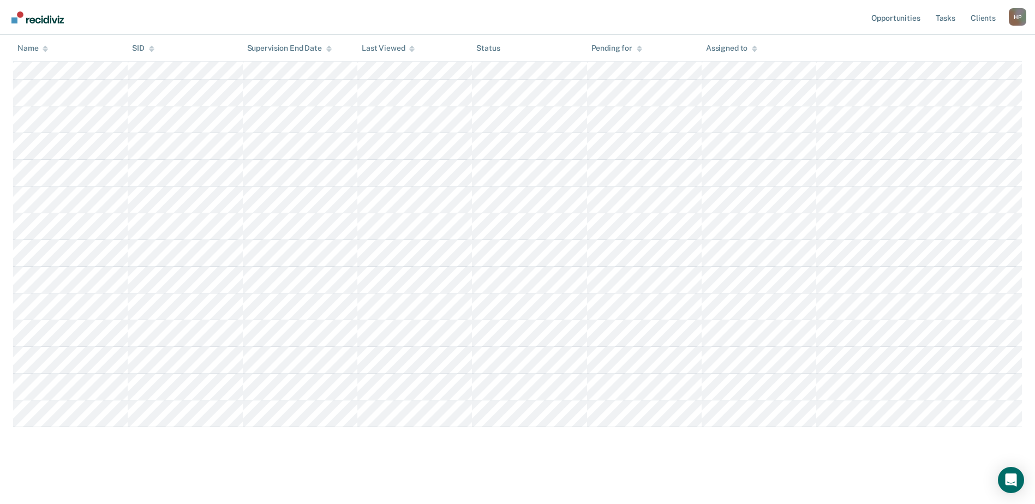
scroll to position [267, 0]
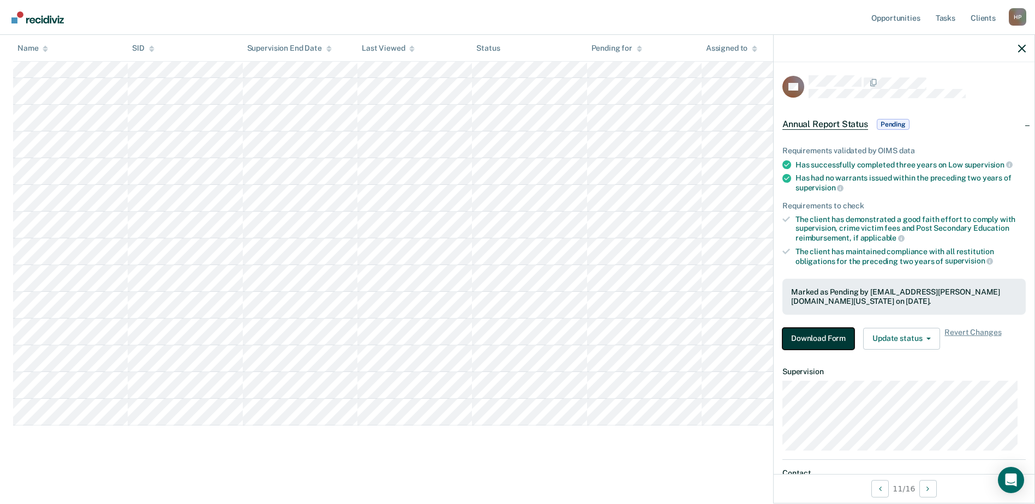
click at [837, 331] on button "Download Form" at bounding box center [818, 339] width 72 height 22
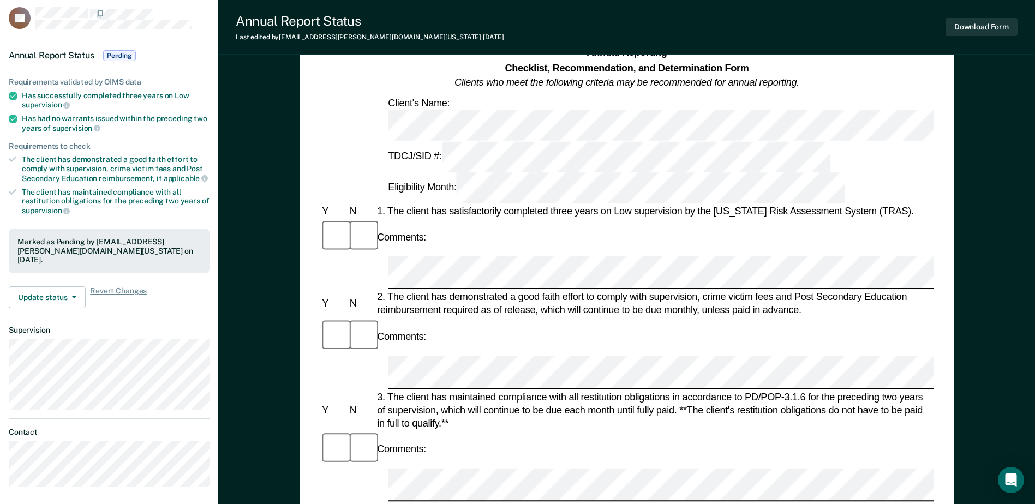
scroll to position [273, 0]
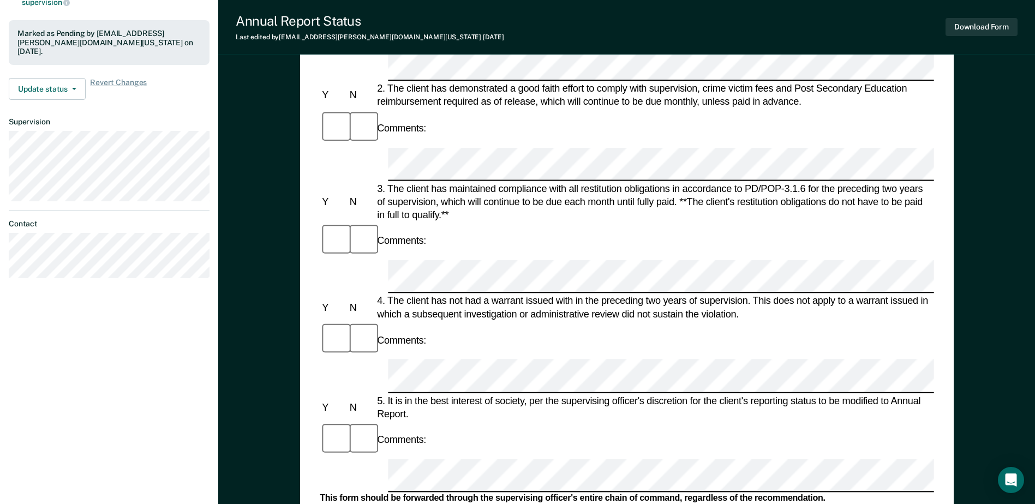
click at [975, 33] on button "Download Form" at bounding box center [982, 27] width 72 height 18
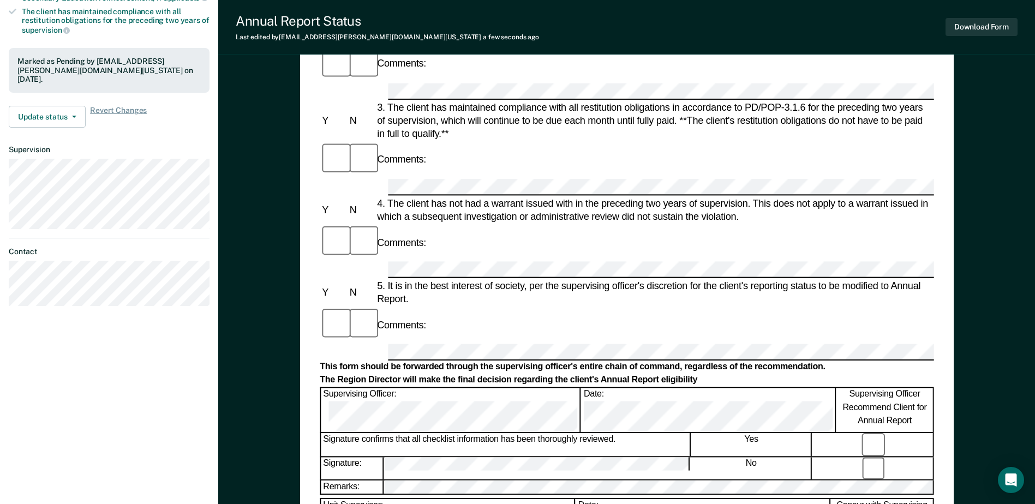
scroll to position [327, 0]
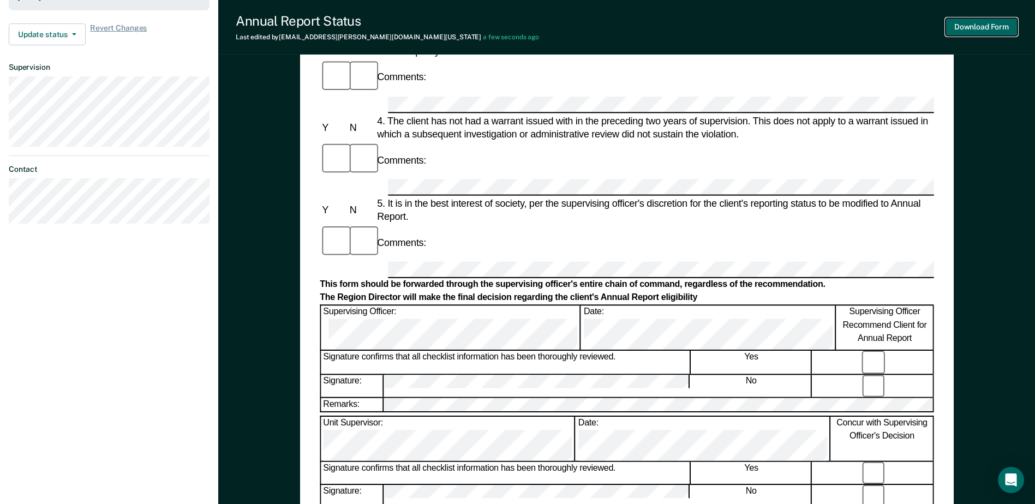
click at [983, 22] on button "Download Form" at bounding box center [982, 27] width 72 height 18
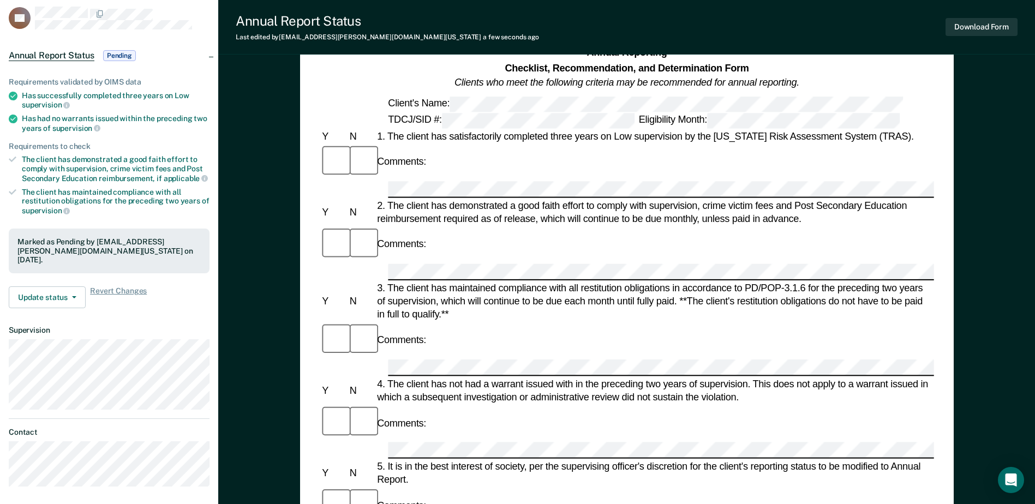
scroll to position [0, 0]
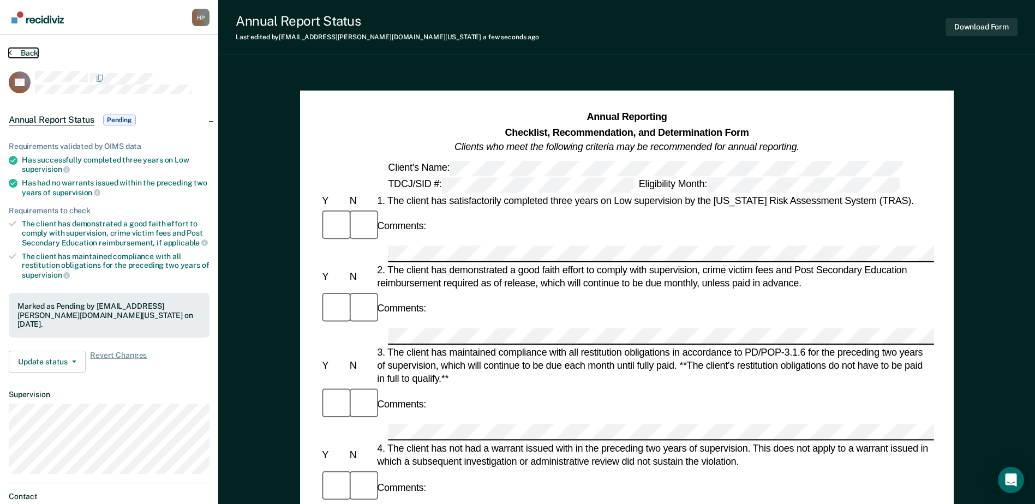
click at [21, 50] on button "Back" at bounding box center [23, 53] width 29 height 10
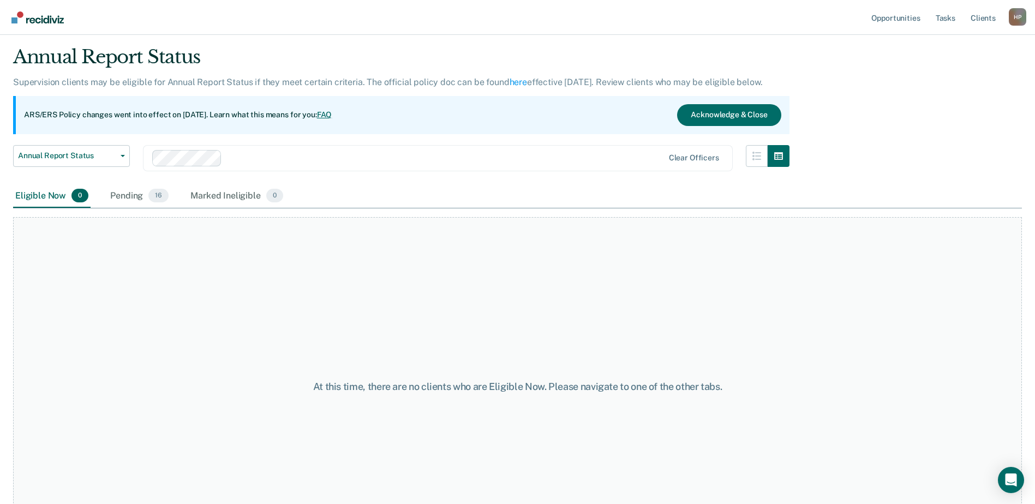
scroll to position [55, 0]
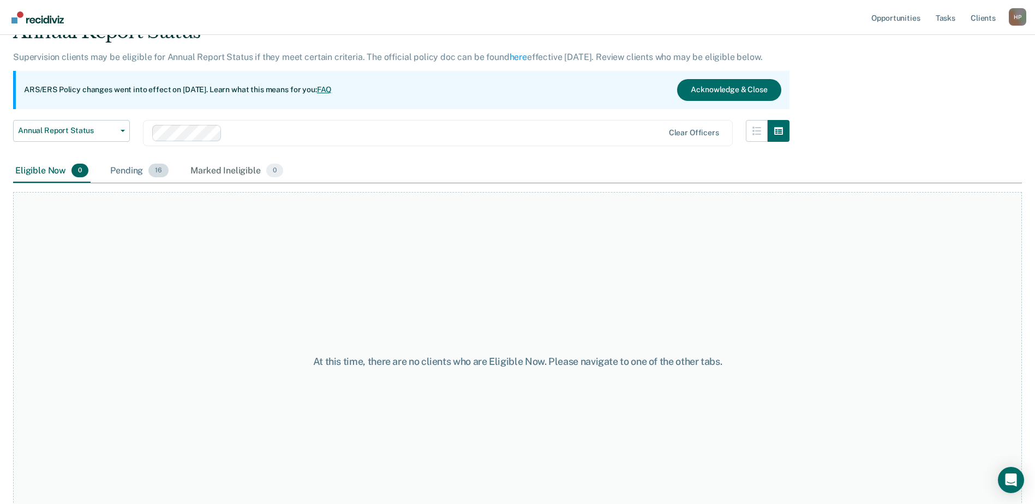
click at [145, 171] on div "Pending 16" at bounding box center [139, 171] width 63 height 24
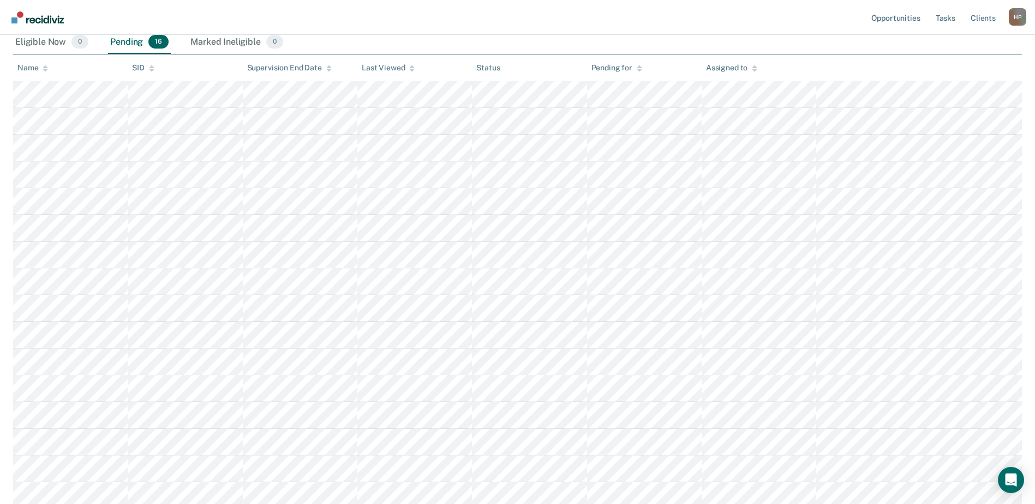
scroll to position [267, 0]
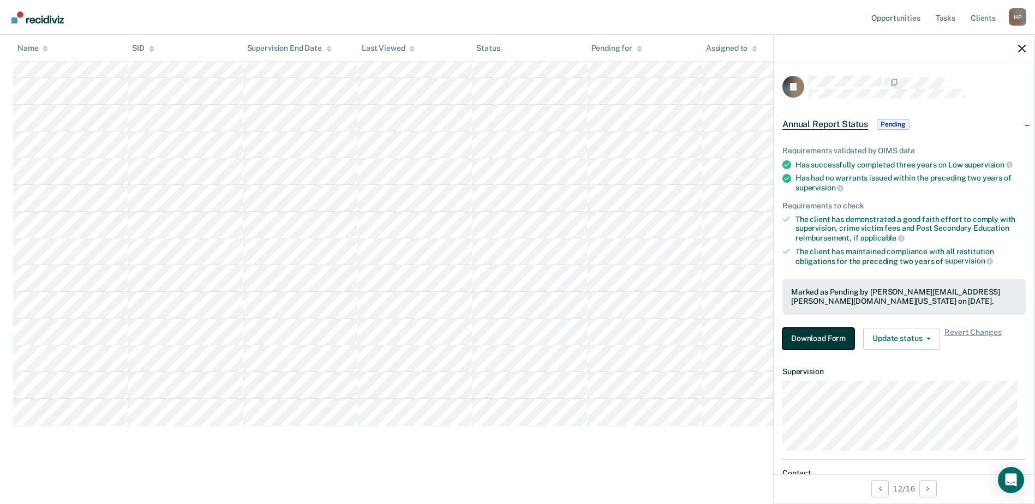
click at [818, 336] on button "Download Form" at bounding box center [818, 339] width 72 height 22
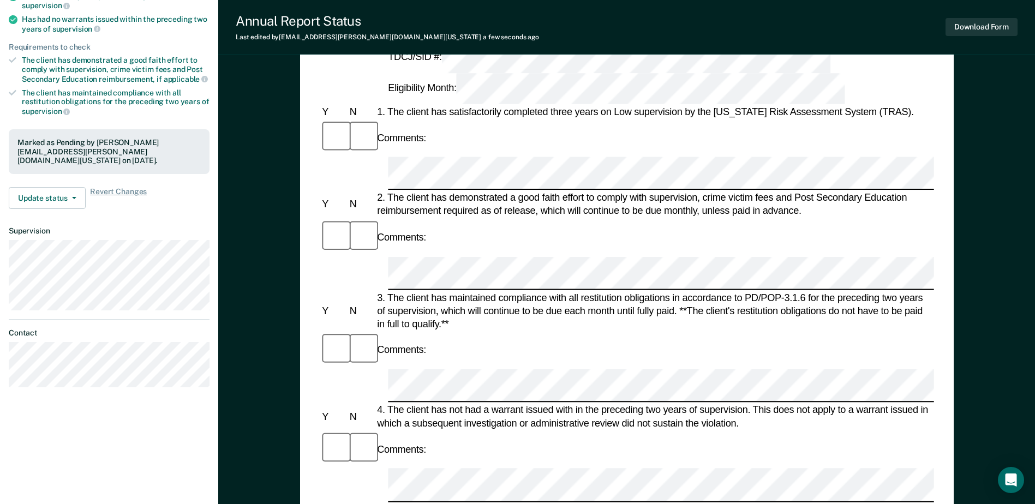
scroll to position [273, 0]
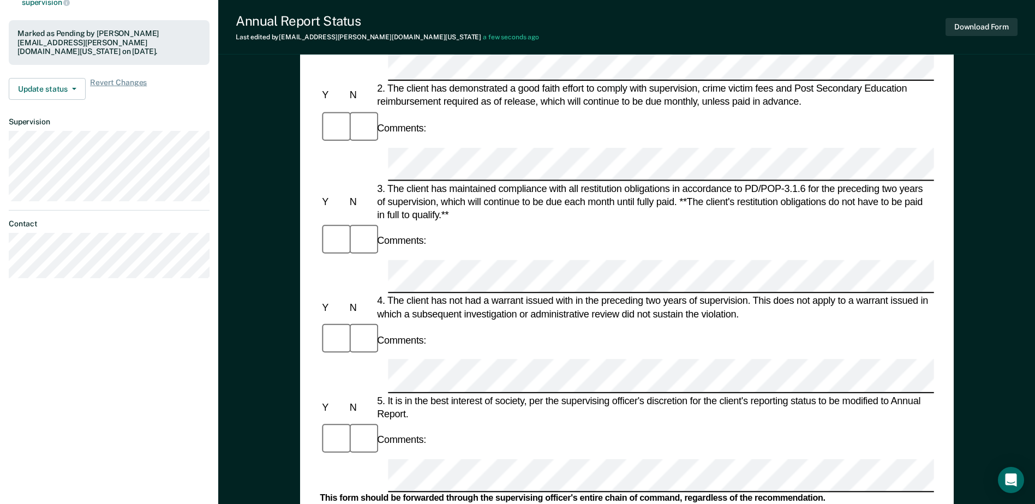
click at [16, 435] on div "Hunter Pena H P Profile How it works Log Out Back FI Annual Report Status Pendi…" at bounding box center [517, 215] width 1035 height 977
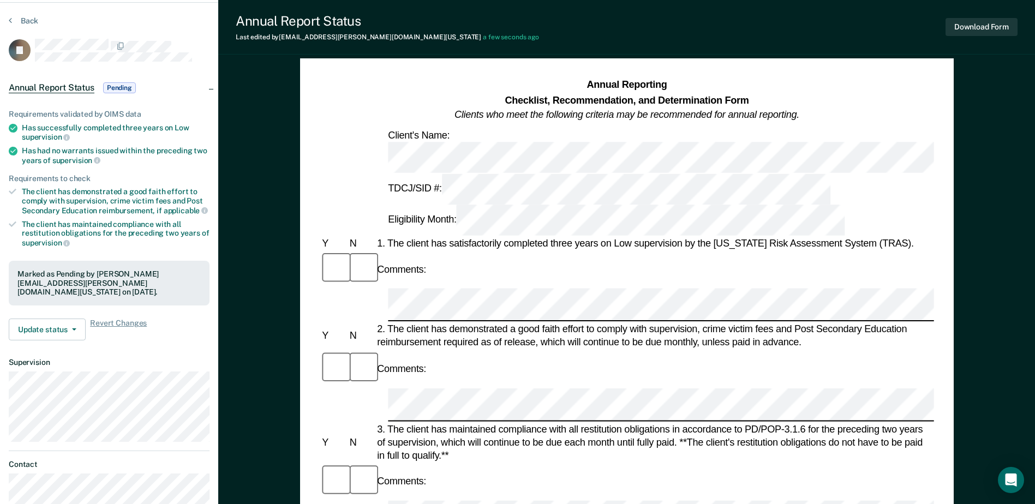
scroll to position [0, 0]
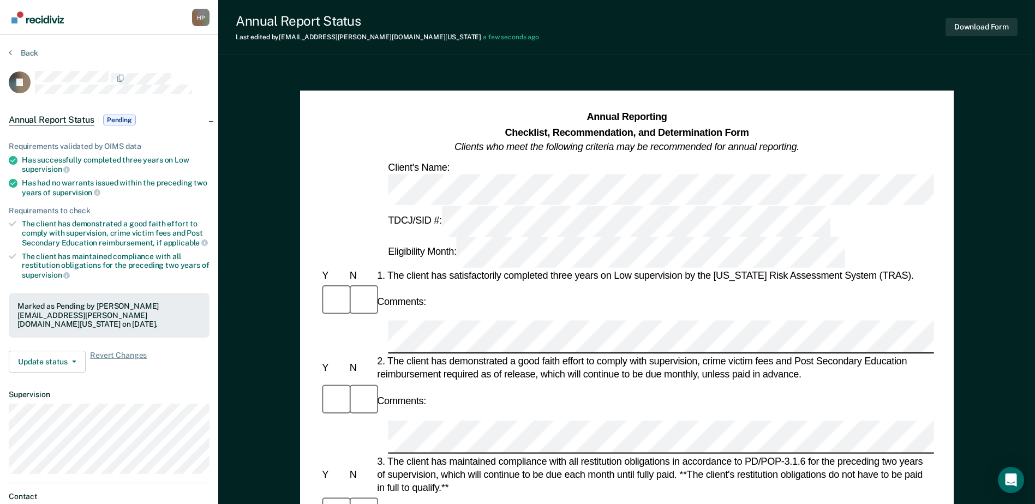
click at [965, 28] on button "Download Form" at bounding box center [982, 27] width 72 height 18
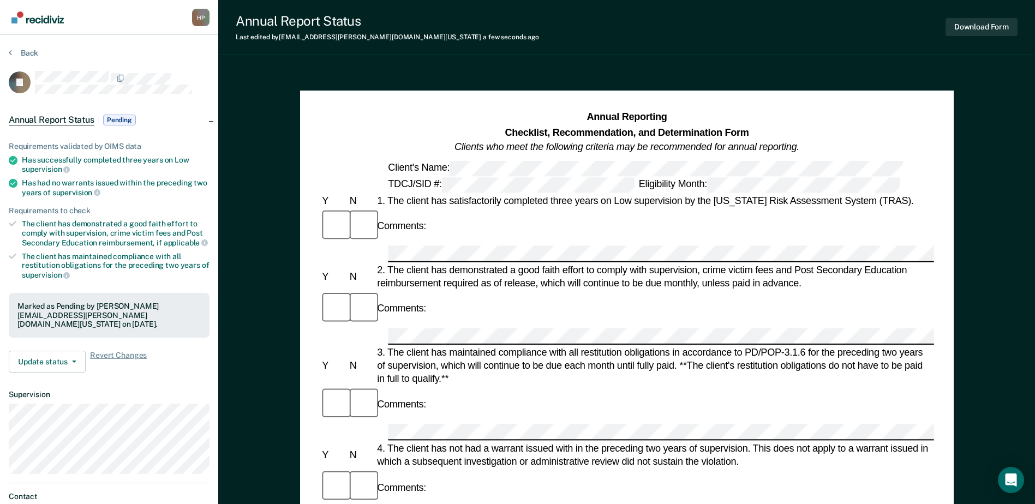
click at [26, 61] on div "Back" at bounding box center [109, 59] width 201 height 23
click at [26, 54] on button "Back" at bounding box center [23, 53] width 29 height 10
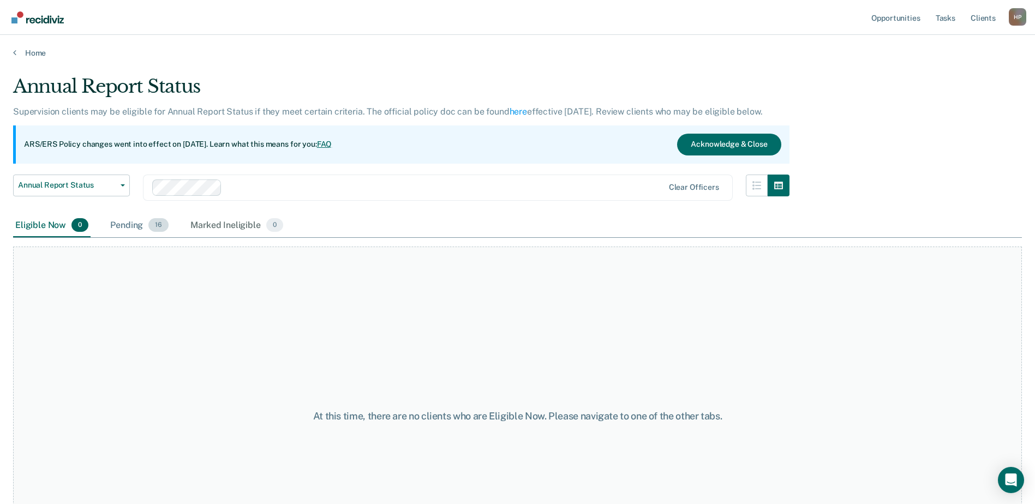
click at [131, 220] on div "Pending 16" at bounding box center [139, 226] width 63 height 24
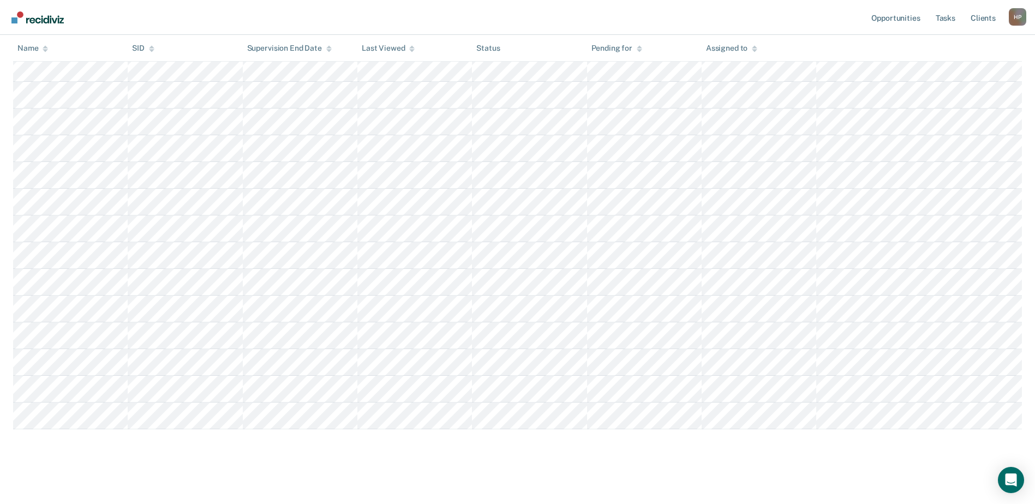
scroll to position [267, 0]
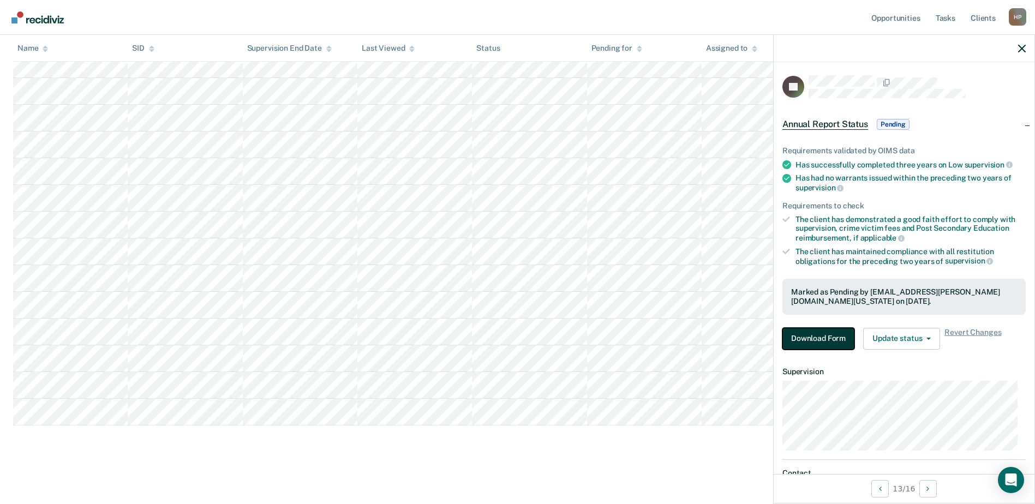
click at [806, 335] on button "Download Form" at bounding box center [818, 339] width 72 height 22
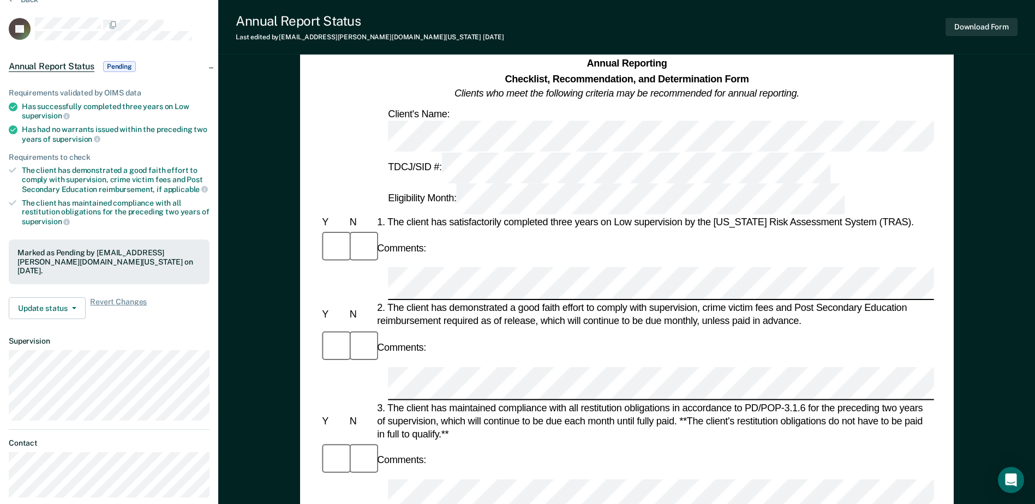
scroll to position [273, 0]
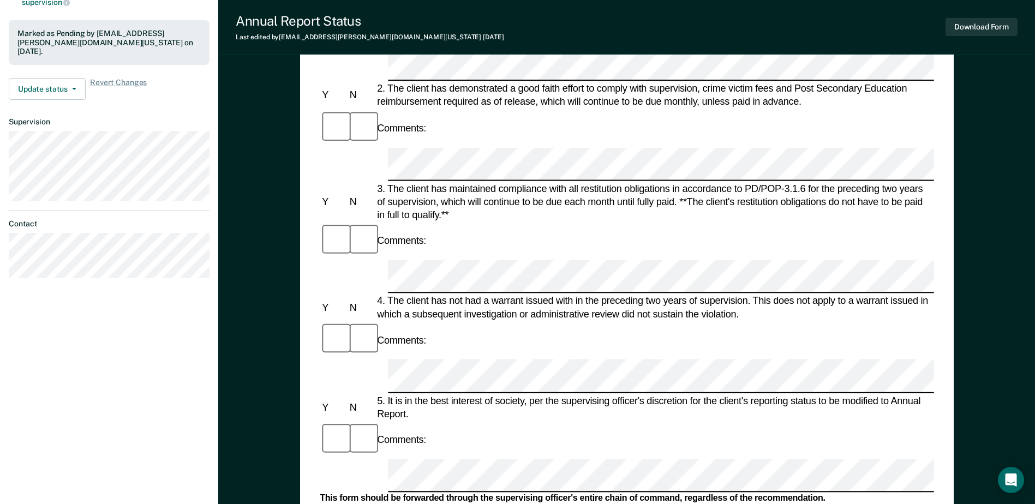
click at [1001, 28] on button "Download Form" at bounding box center [982, 27] width 72 height 18
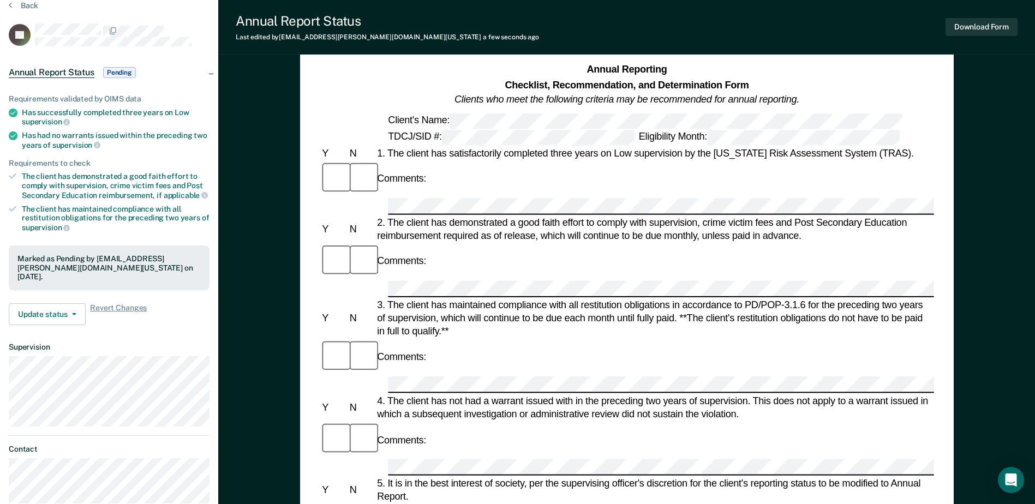
scroll to position [0, 0]
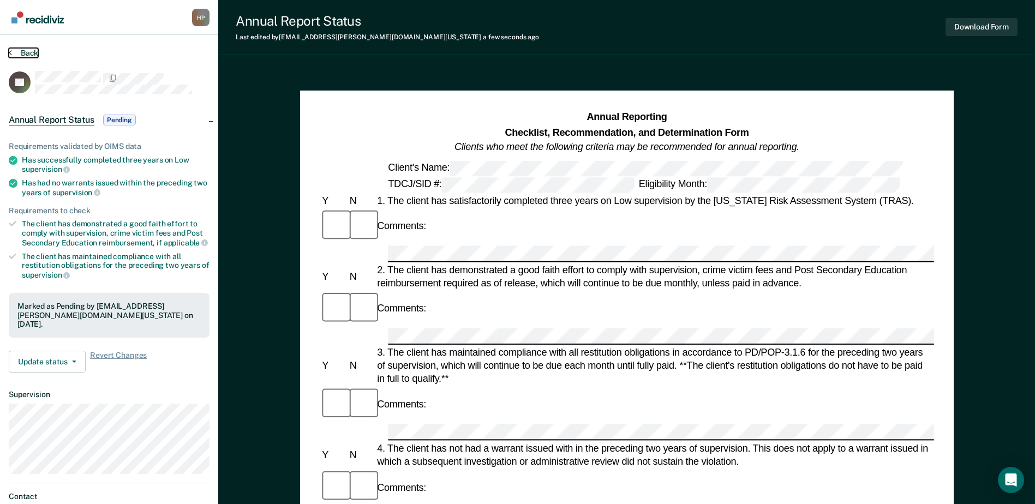
click at [25, 56] on button "Back" at bounding box center [23, 53] width 29 height 10
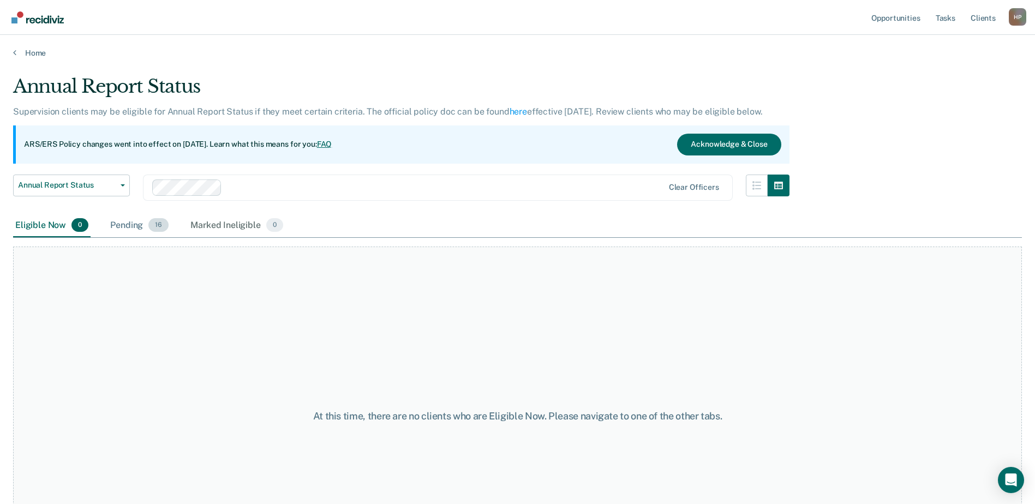
click at [135, 220] on div "Pending 16" at bounding box center [139, 226] width 63 height 24
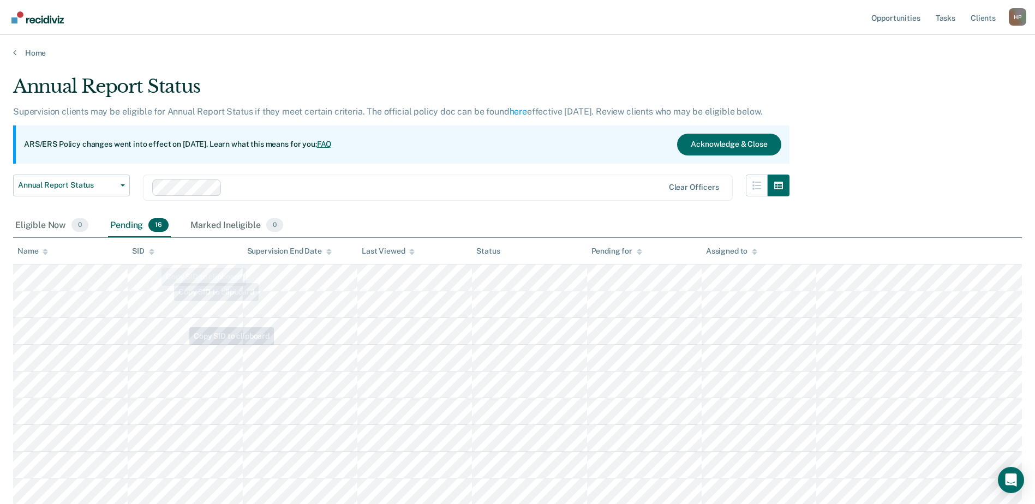
scroll to position [218, 0]
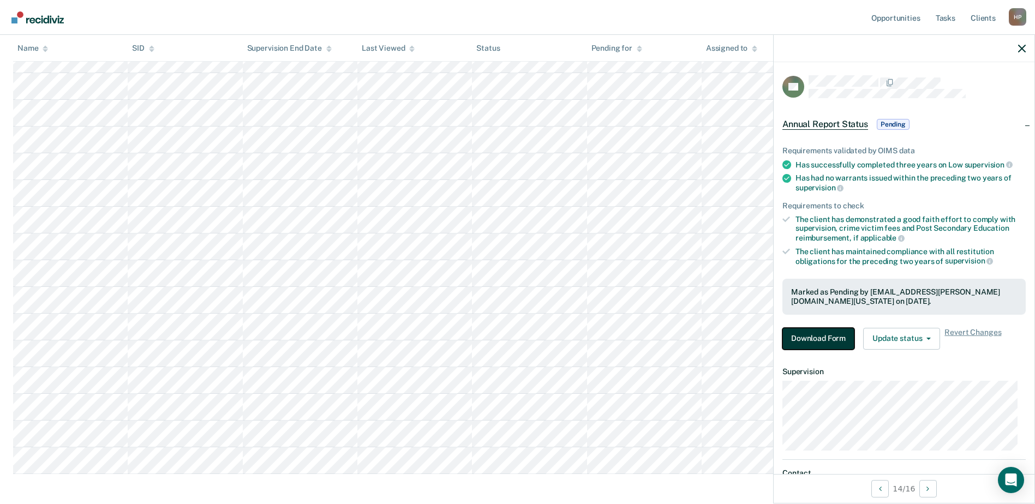
click at [796, 337] on button "Download Form" at bounding box center [818, 339] width 72 height 22
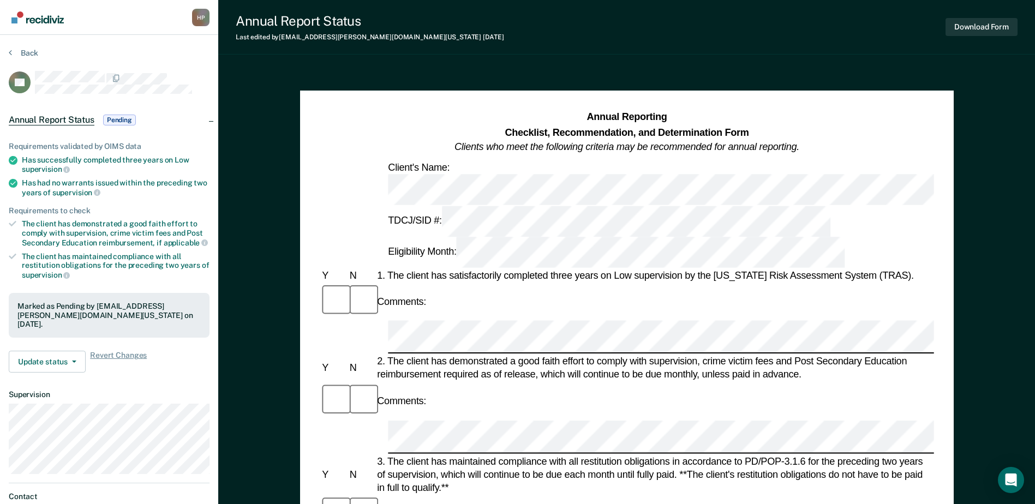
scroll to position [327, 0]
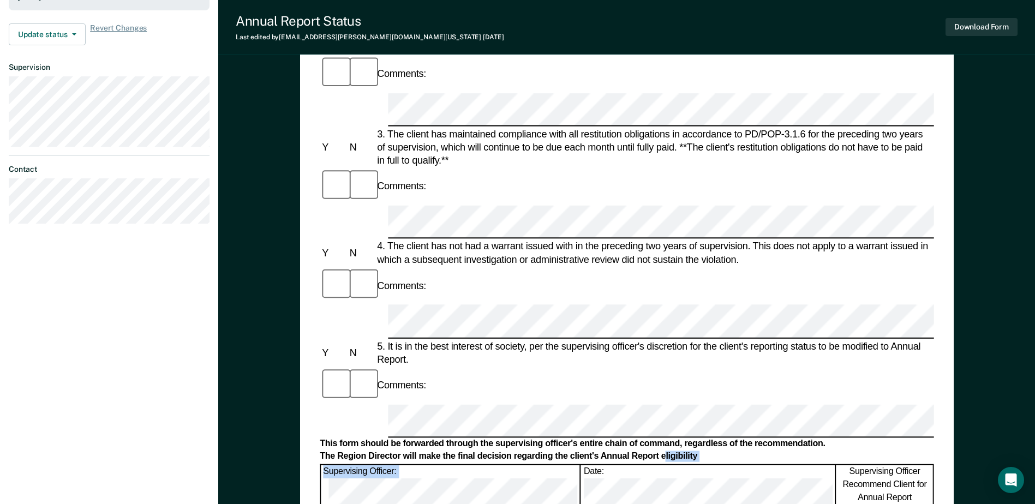
click at [461, 231] on form "Annual Reporting Checklist, Recommendation, and Determination Form Clients who …" at bounding box center [627, 405] width 614 height 1245
click at [446, 255] on form "Annual Reporting Checklist, Recommendation, and Determination Form Clients who …" at bounding box center [627, 405] width 614 height 1245
click at [961, 23] on button "Download Form" at bounding box center [982, 27] width 72 height 18
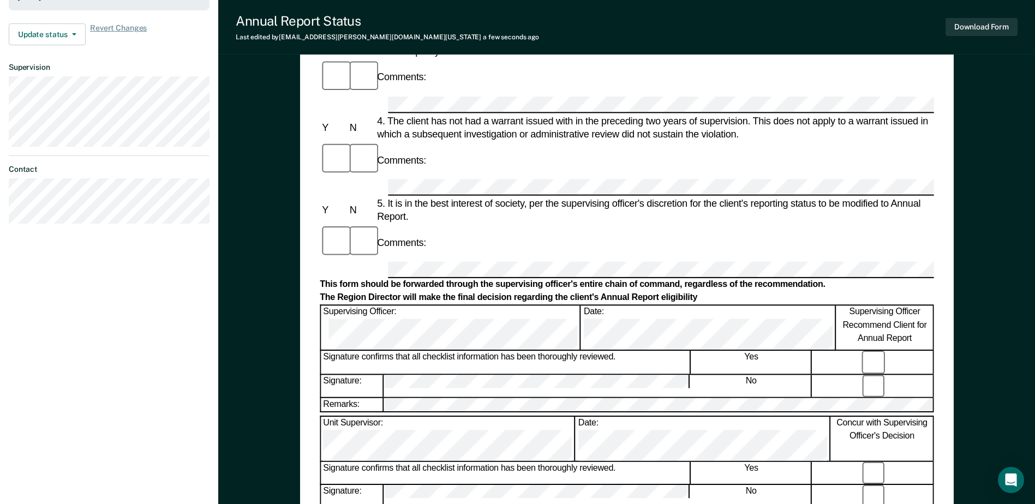
scroll to position [0, 0]
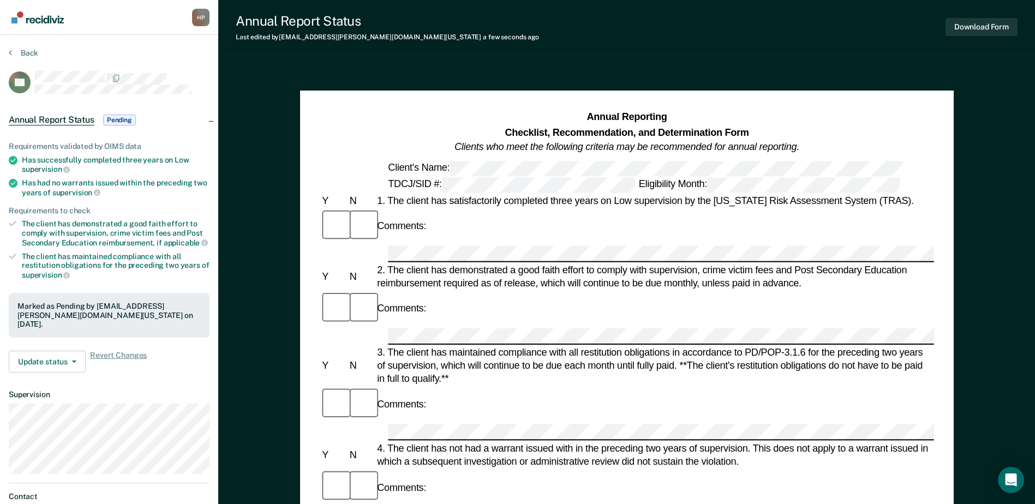
click at [38, 57] on div "Back" at bounding box center [109, 59] width 201 height 23
click at [29, 51] on button "Back" at bounding box center [23, 53] width 29 height 10
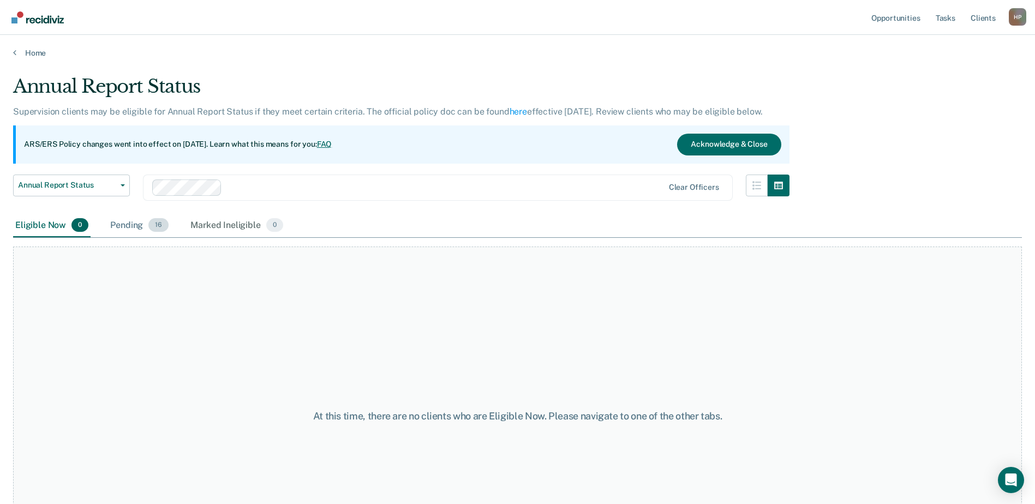
click at [135, 231] on div "Pending 16" at bounding box center [139, 226] width 63 height 24
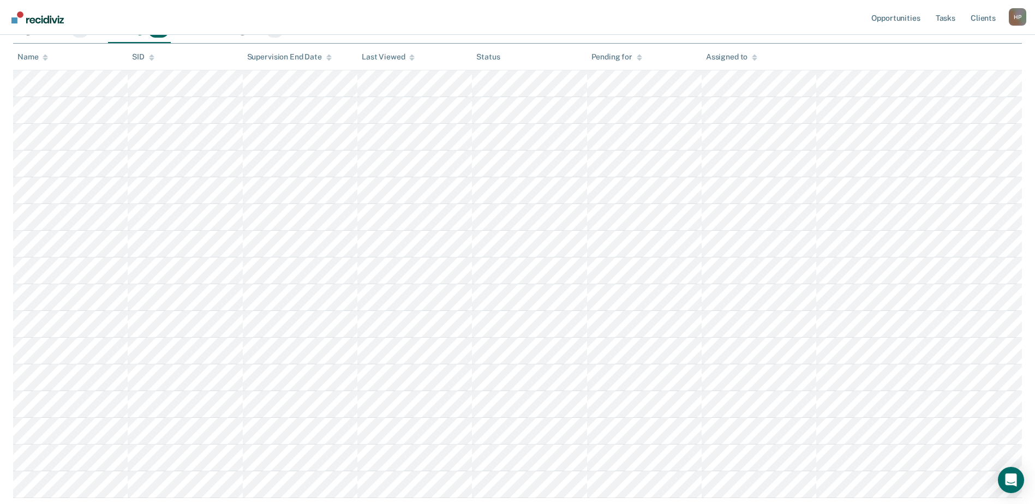
scroll to position [267, 0]
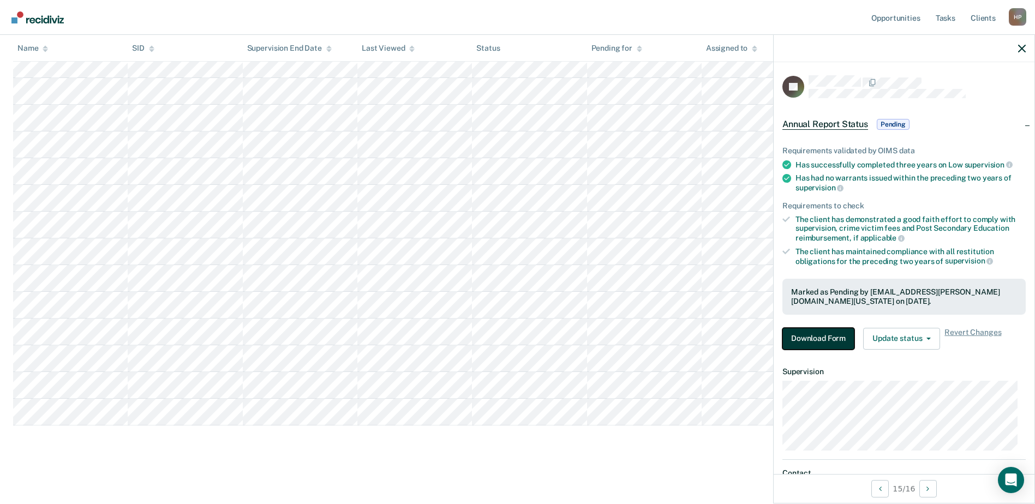
click at [828, 336] on button "Download Form" at bounding box center [818, 339] width 72 height 22
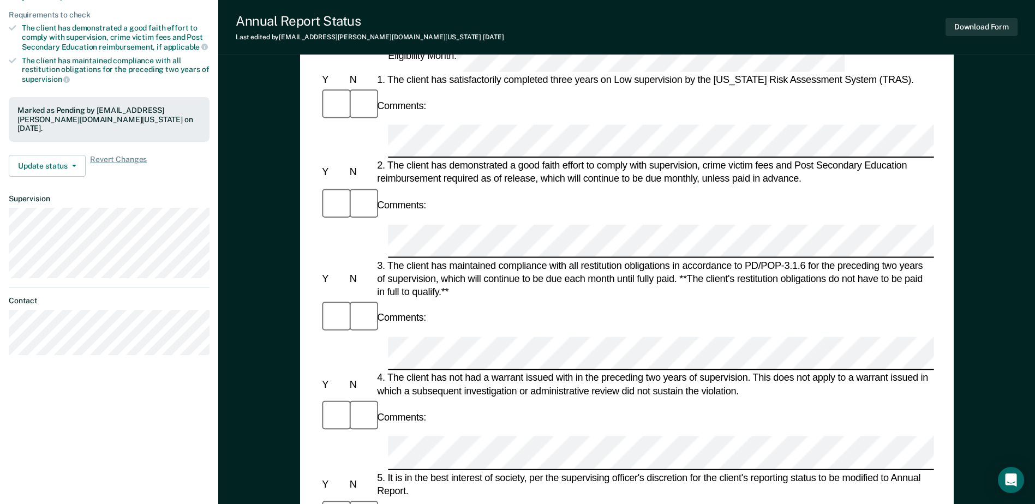
scroll to position [218, 0]
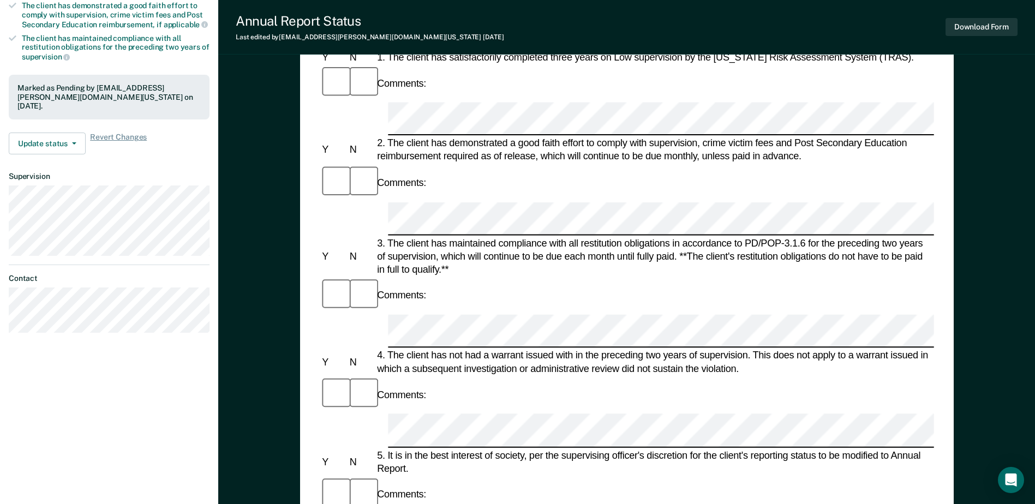
click at [439, 308] on form "Annual Reporting Checklist, Recommendation, and Determination Form Clients who …" at bounding box center [627, 514] width 614 height 1245
click at [985, 28] on button "Download Form" at bounding box center [982, 27] width 72 height 18
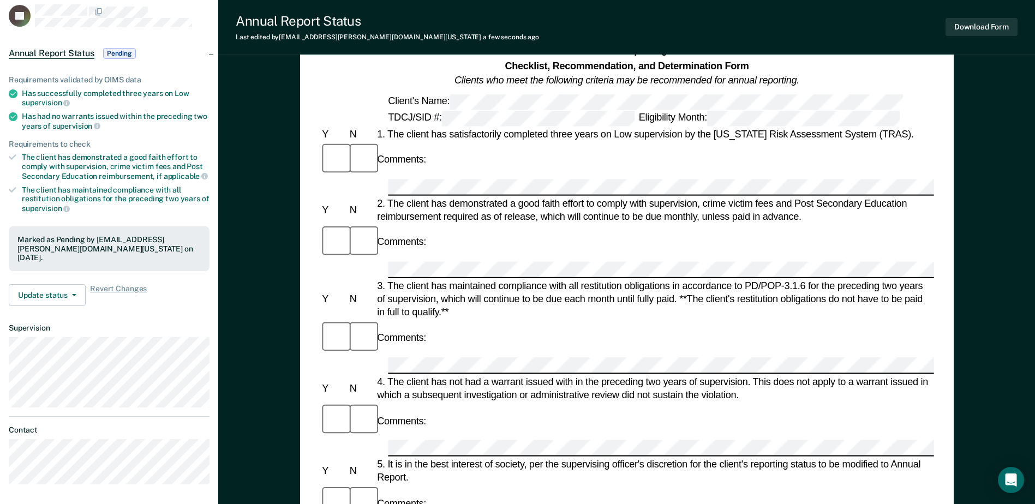
scroll to position [0, 0]
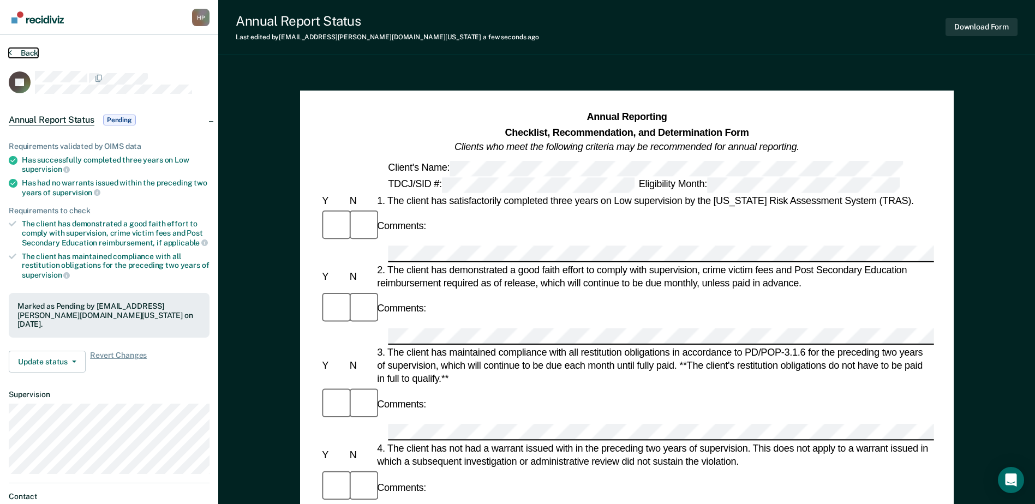
click at [34, 51] on button "Back" at bounding box center [23, 53] width 29 height 10
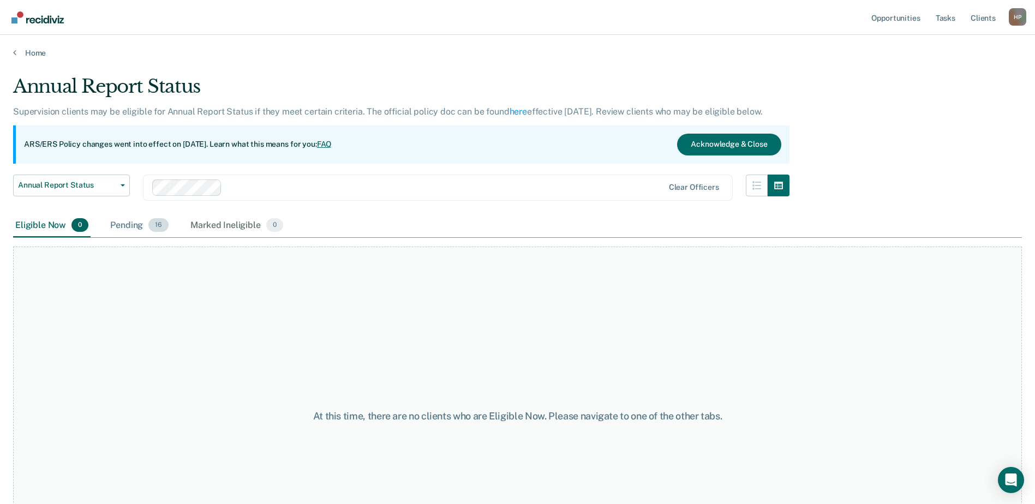
click at [118, 226] on div "Pending 16" at bounding box center [139, 226] width 63 height 24
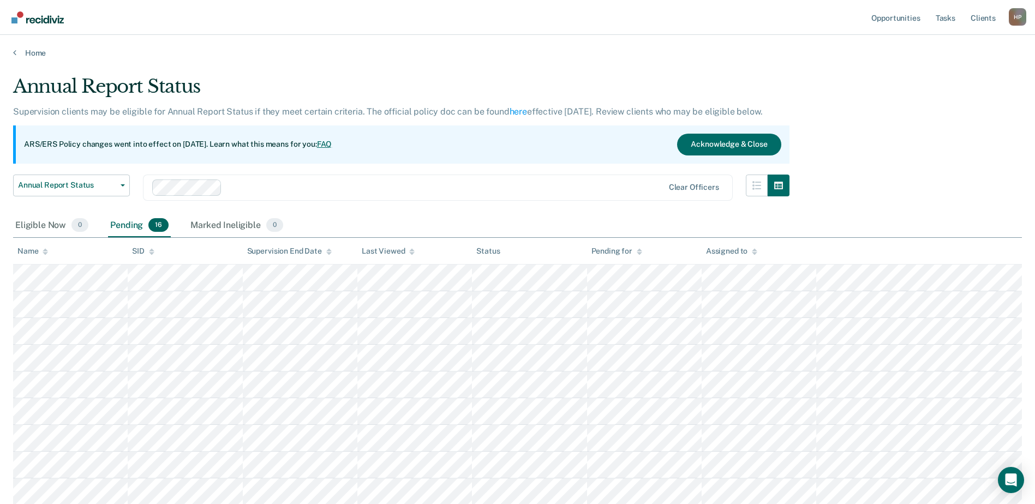
scroll to position [267, 0]
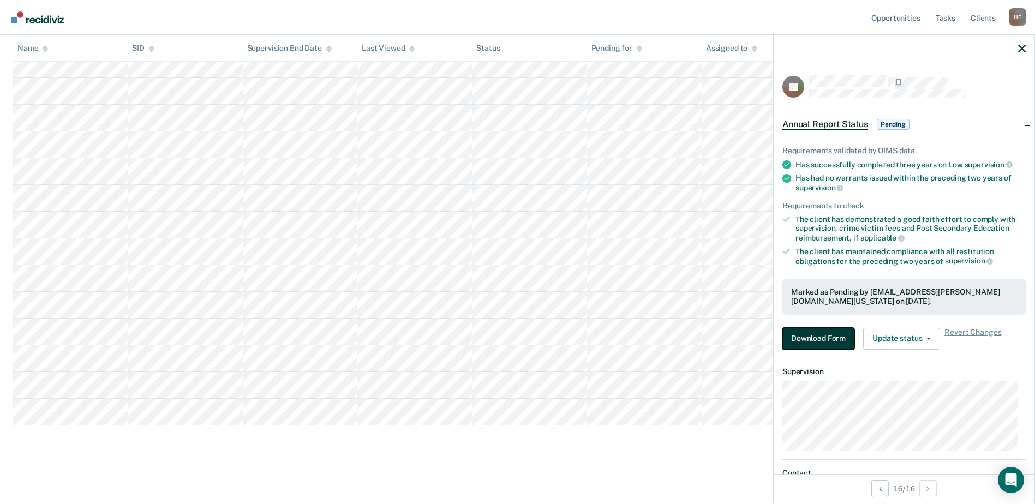
click at [802, 341] on button "Download Form" at bounding box center [818, 339] width 72 height 22
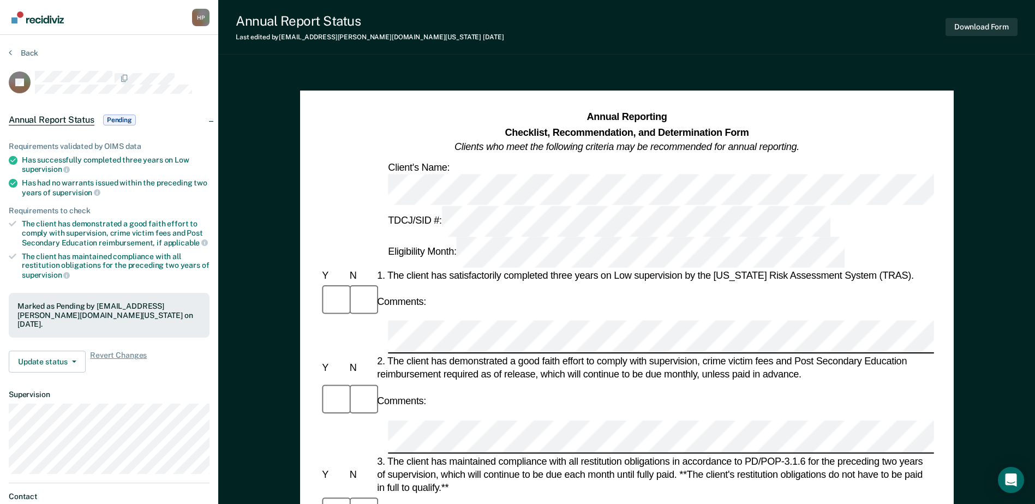
scroll to position [327, 0]
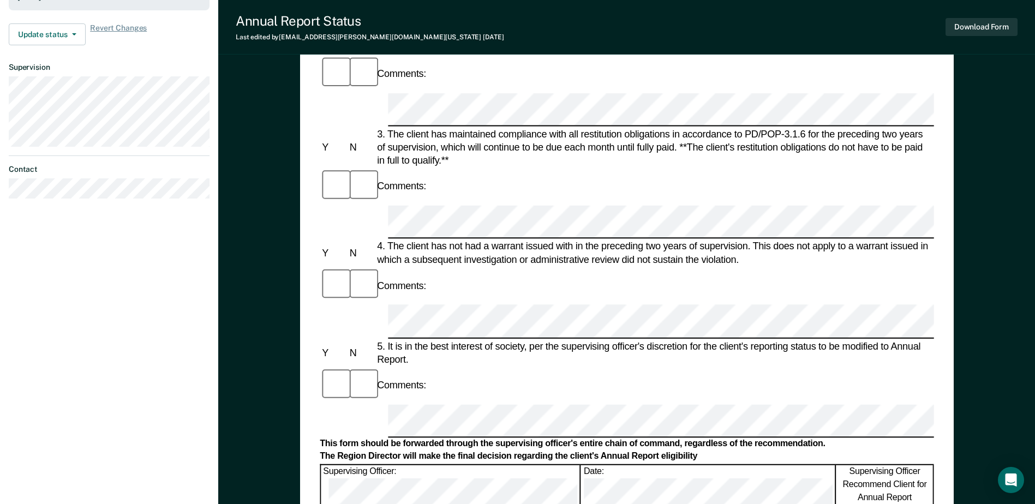
click at [450, 464] on div "Supervising Officer: Date: Supervising Officer Recommend Client for Annual Repo…" at bounding box center [627, 486] width 614 height 45
click at [950, 28] on button "Download Form" at bounding box center [982, 27] width 72 height 18
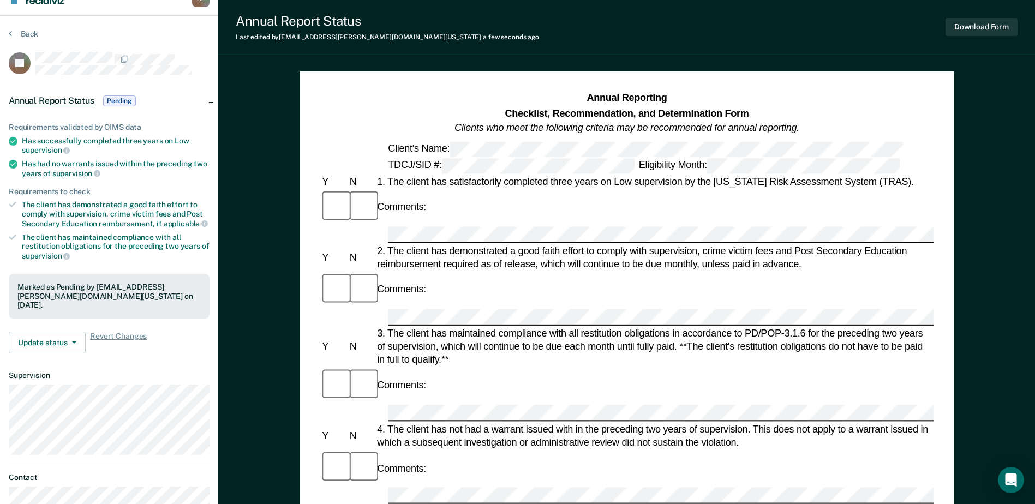
scroll to position [0, 0]
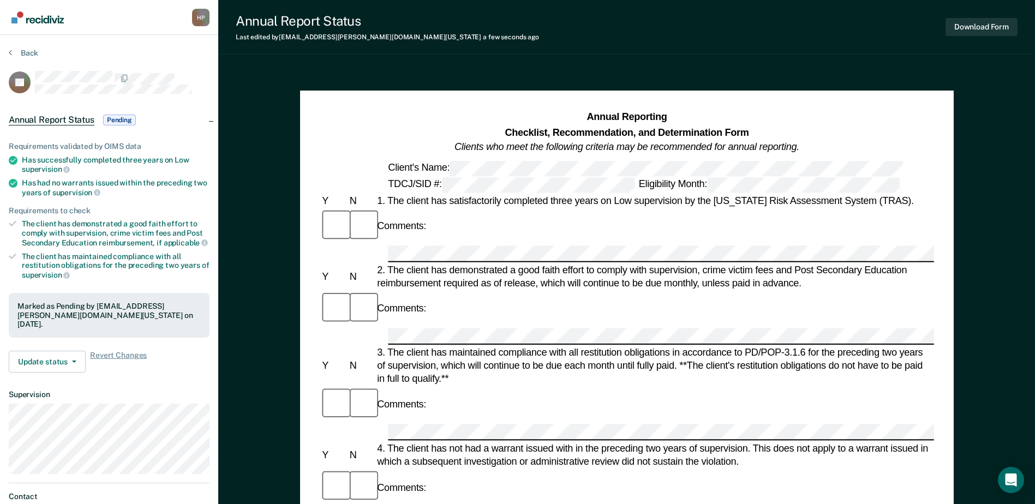
click at [38, 55] on div "Back" at bounding box center [109, 59] width 201 height 23
click at [29, 54] on button "Back" at bounding box center [23, 53] width 29 height 10
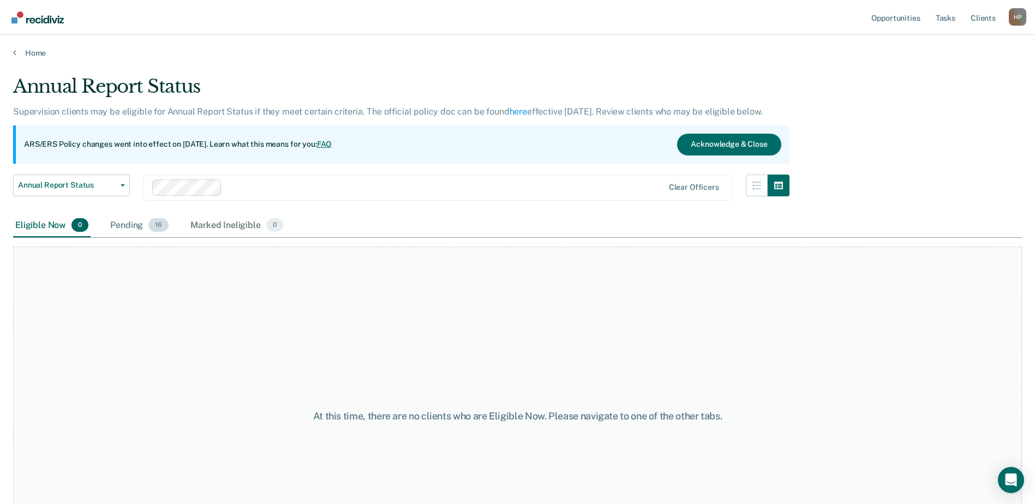
click at [121, 223] on div "Pending 16" at bounding box center [139, 226] width 63 height 24
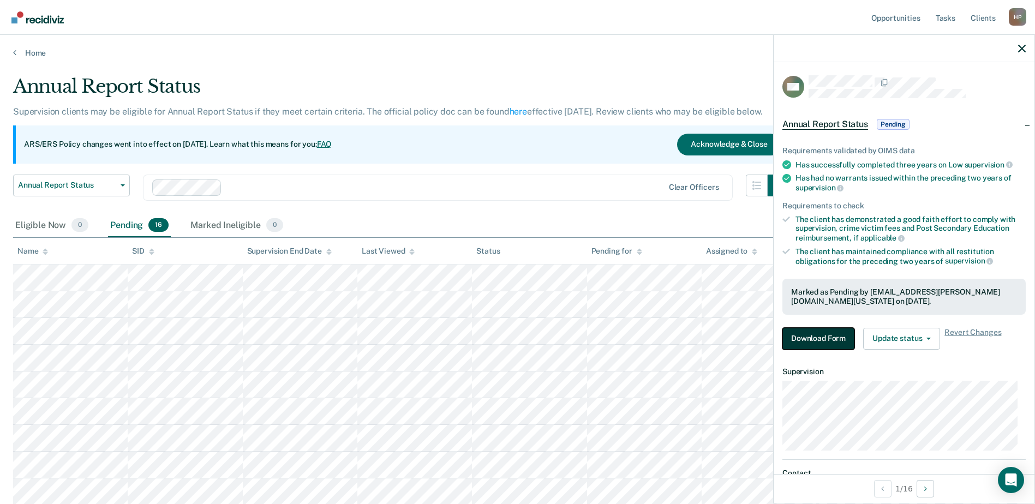
click at [790, 330] on button "Download Form" at bounding box center [818, 339] width 72 height 22
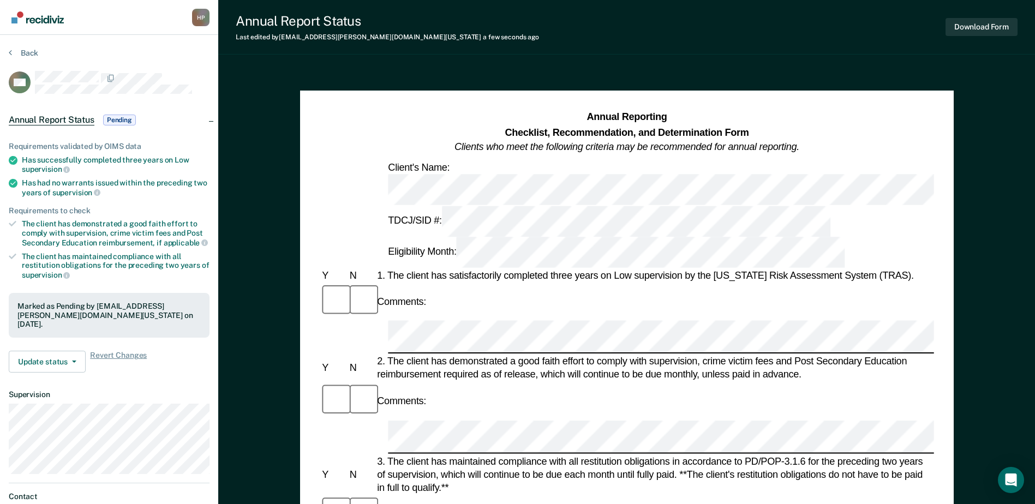
drag, startPoint x: 437, startPoint y: 251, endPoint x: 794, endPoint y: 270, distance: 357.9
click at [794, 355] on div "2. The client has demonstrated a good faith effort to comply with supervision, …" at bounding box center [654, 368] width 559 height 26
click at [979, 28] on button "Download Form" at bounding box center [982, 27] width 72 height 18
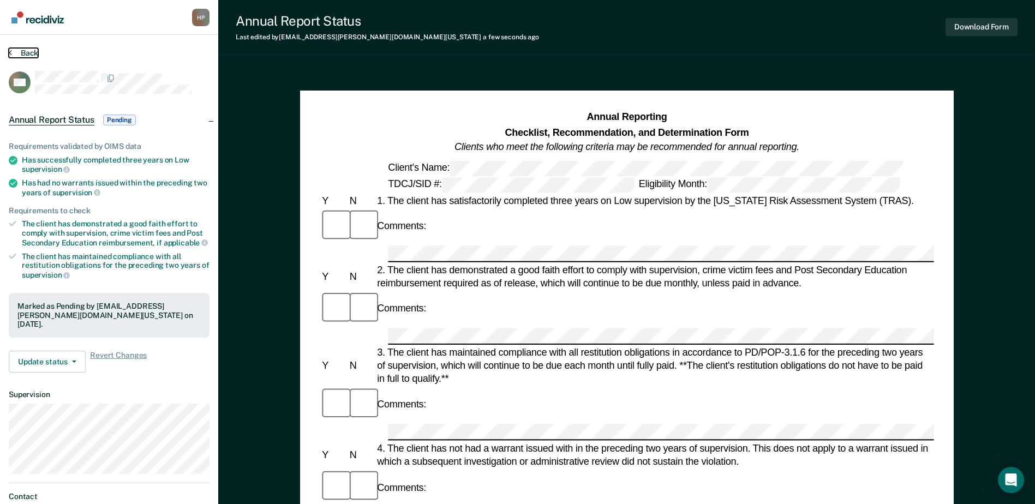
click at [19, 54] on button "Back" at bounding box center [23, 53] width 29 height 10
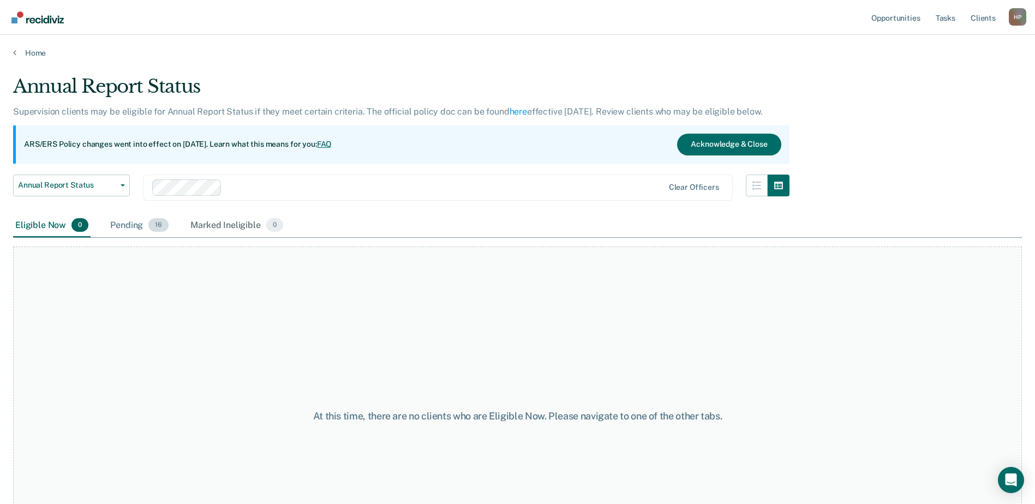
click at [127, 223] on div "Pending 16" at bounding box center [139, 226] width 63 height 24
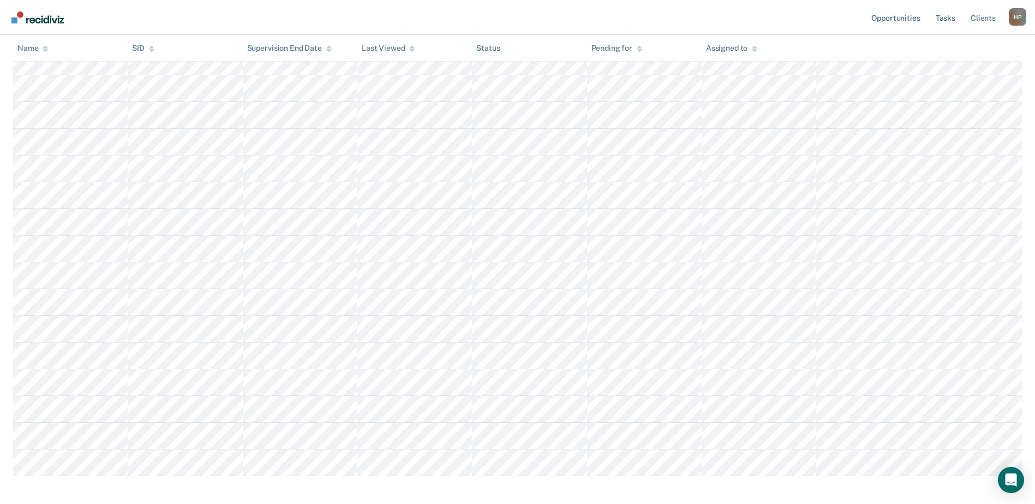
scroll to position [218, 0]
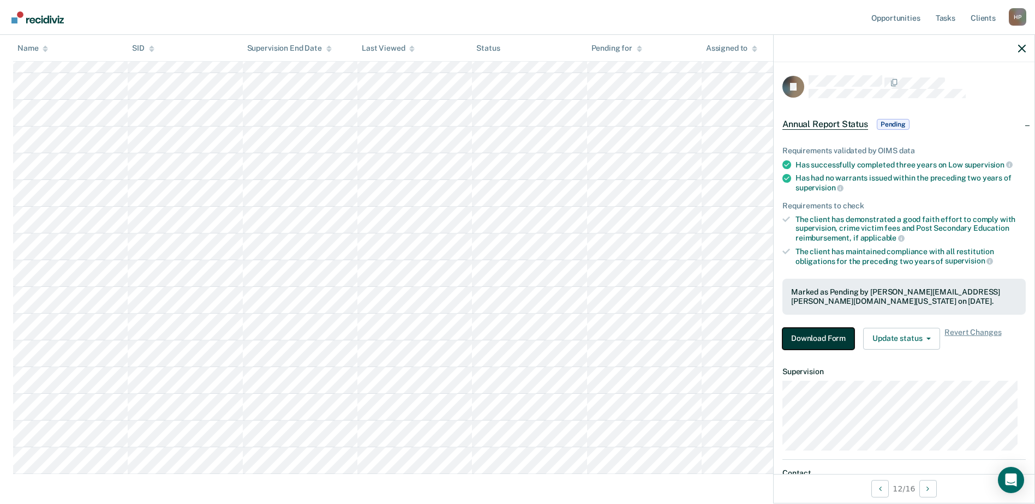
click at [822, 338] on button "Download Form" at bounding box center [818, 339] width 72 height 22
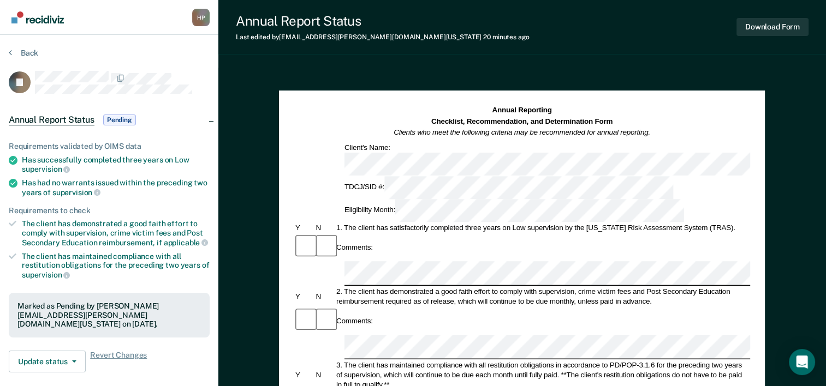
drag, startPoint x: 781, startPoint y: 92, endPoint x: 687, endPoint y: 140, distance: 104.9
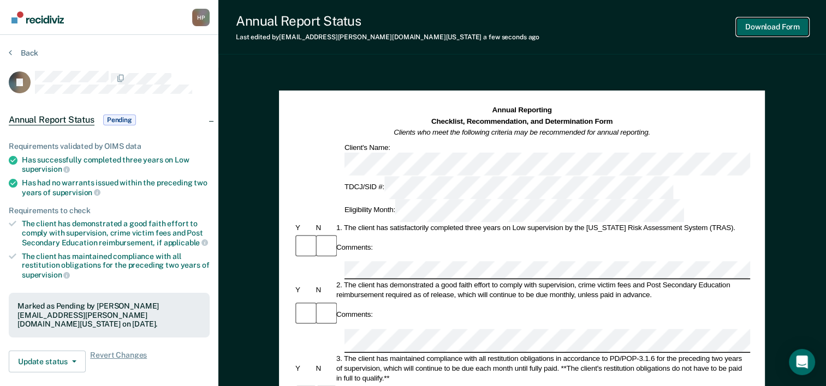
click at [781, 33] on button "Download Form" at bounding box center [772, 27] width 72 height 18
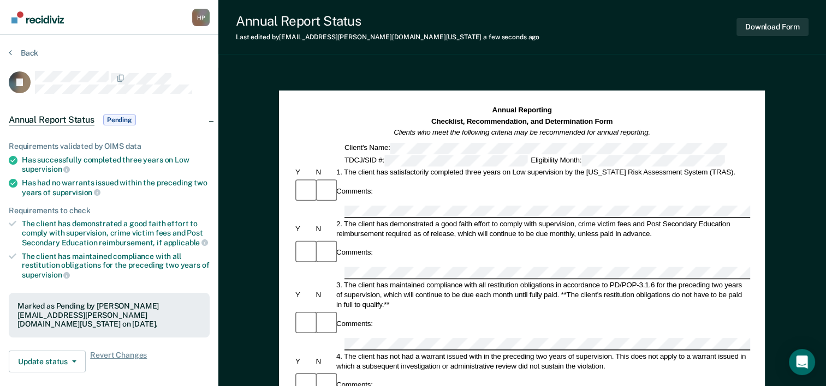
click at [428, 182] on div "Comments:" at bounding box center [522, 191] width 456 height 27
click at [343, 155] on div "TDCJ/SID #:" at bounding box center [436, 160] width 186 height 11
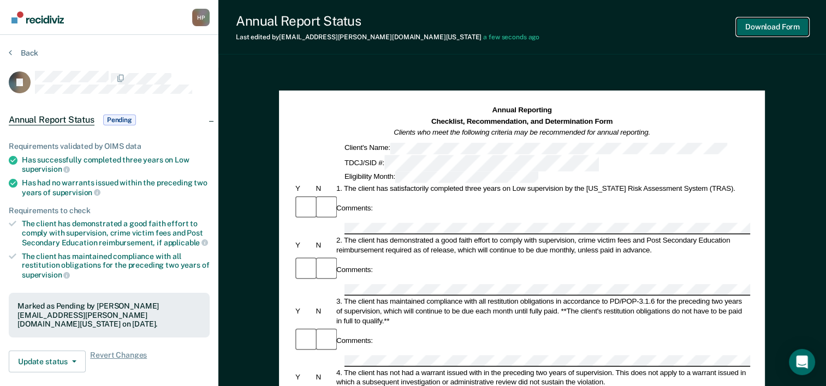
click at [750, 28] on button "Download Form" at bounding box center [772, 27] width 72 height 18
